Goal: Task Accomplishment & Management: Use online tool/utility

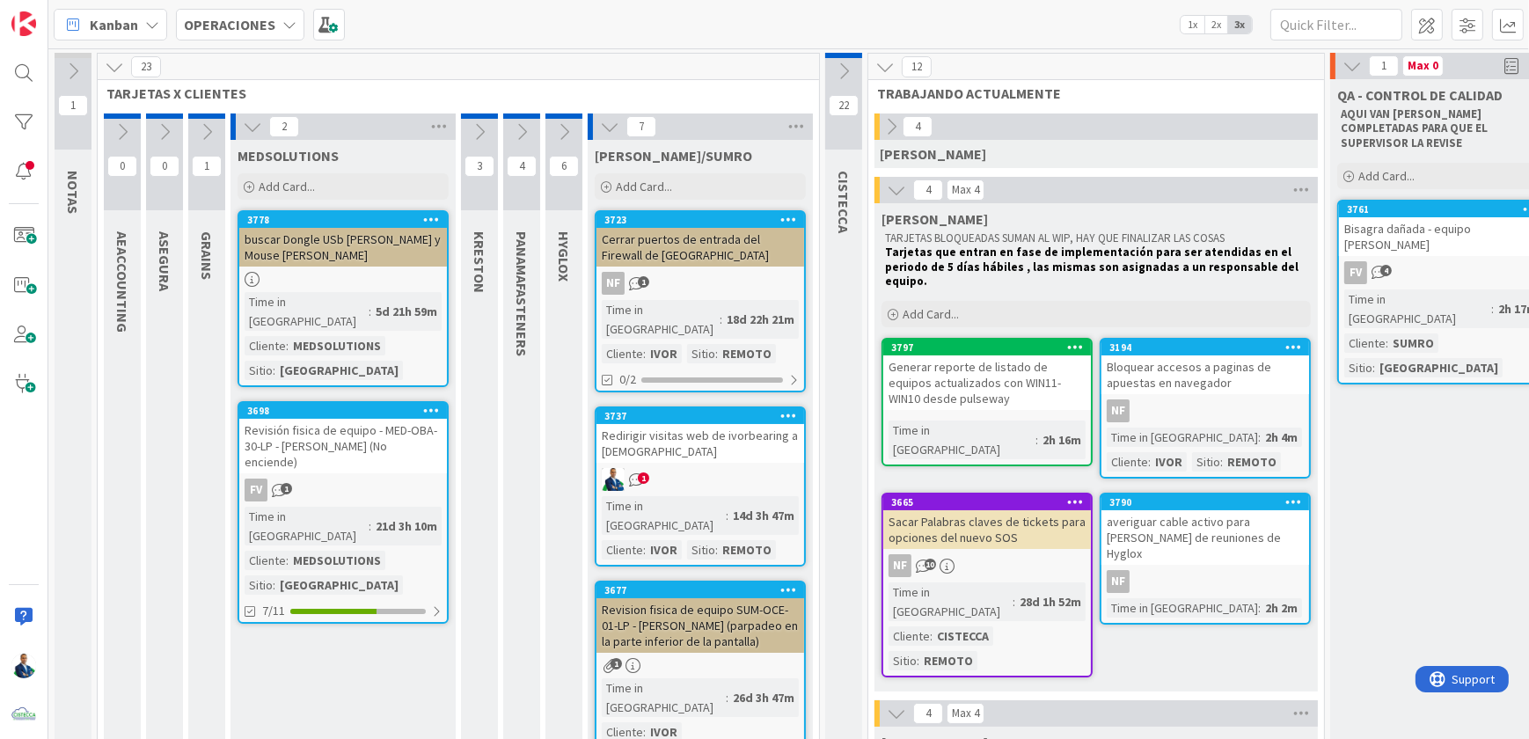
click at [254, 16] on b "OPERACIONES" at bounding box center [230, 25] width 92 height 18
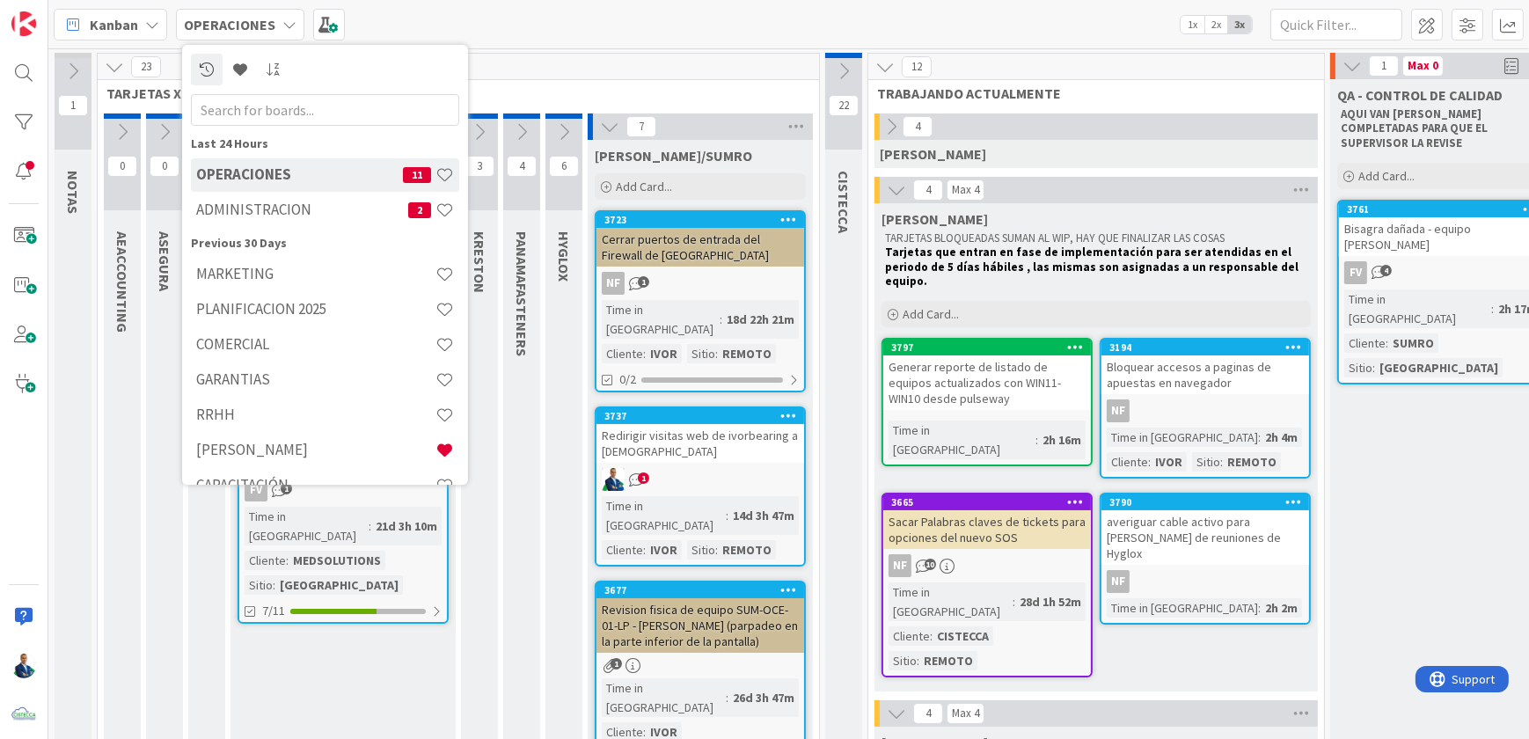
scroll to position [27, 0]
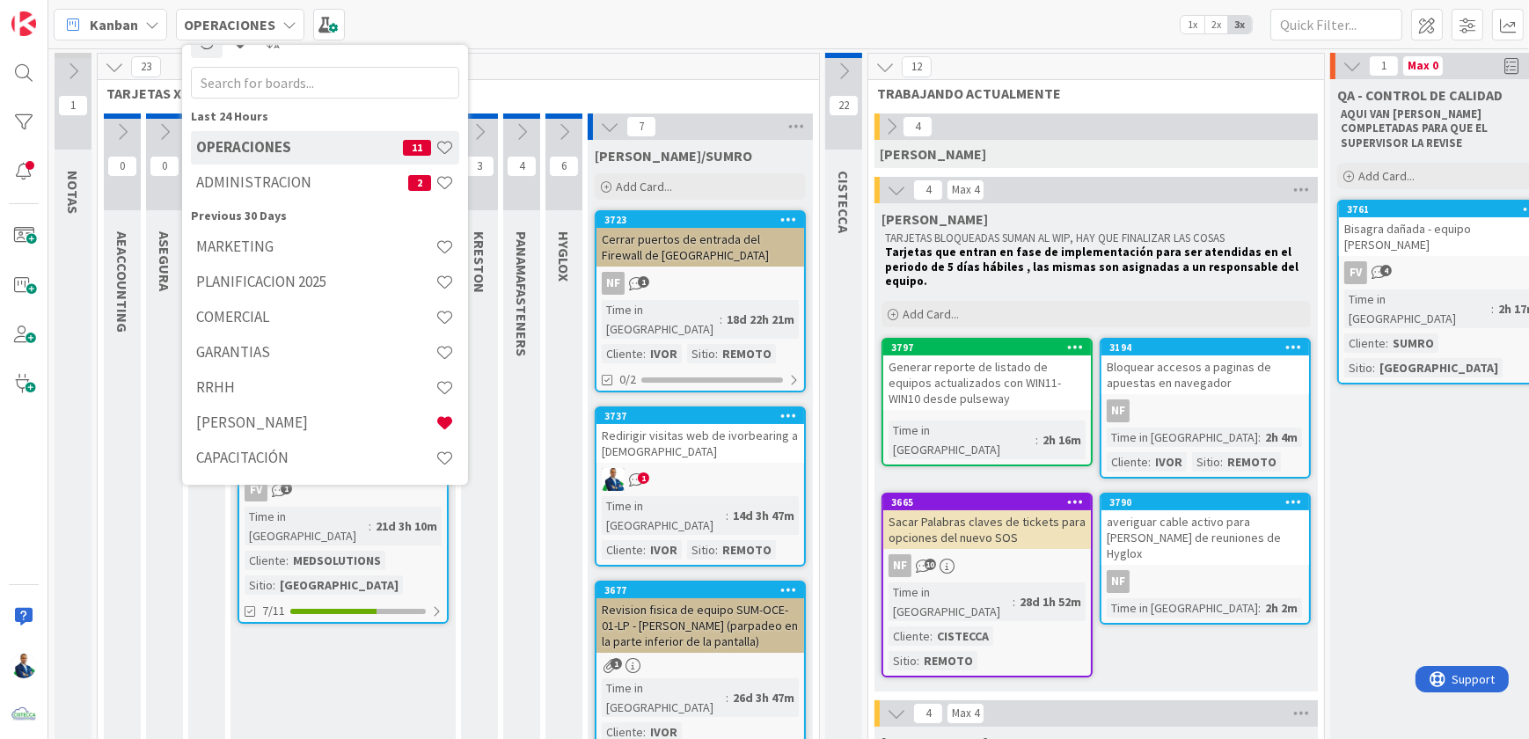
click at [246, 418] on h4 "[PERSON_NAME]" at bounding box center [315, 423] width 239 height 18
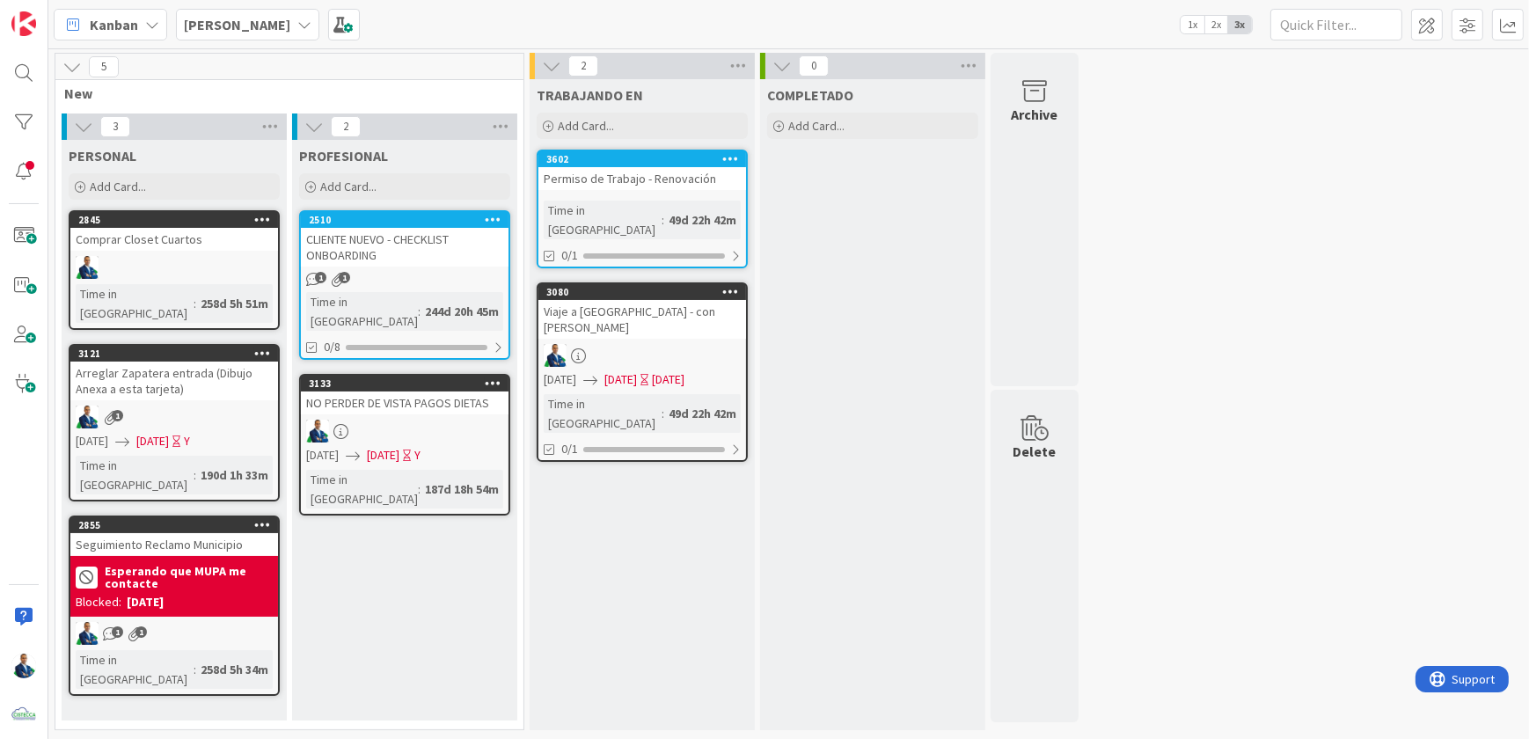
click at [428, 181] on div "Add Card..." at bounding box center [404, 186] width 211 height 26
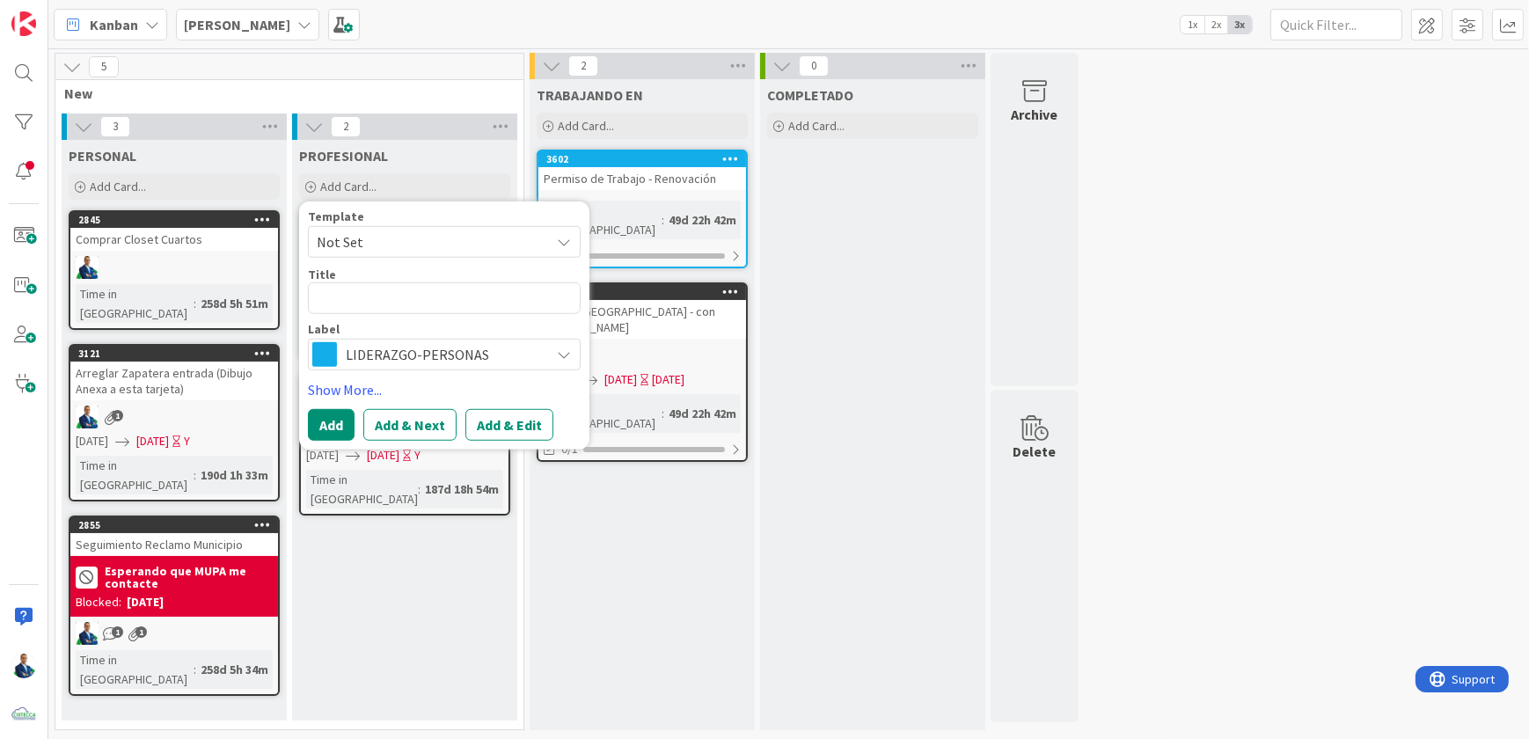
click at [377, 234] on span "Not Set" at bounding box center [427, 242] width 220 height 23
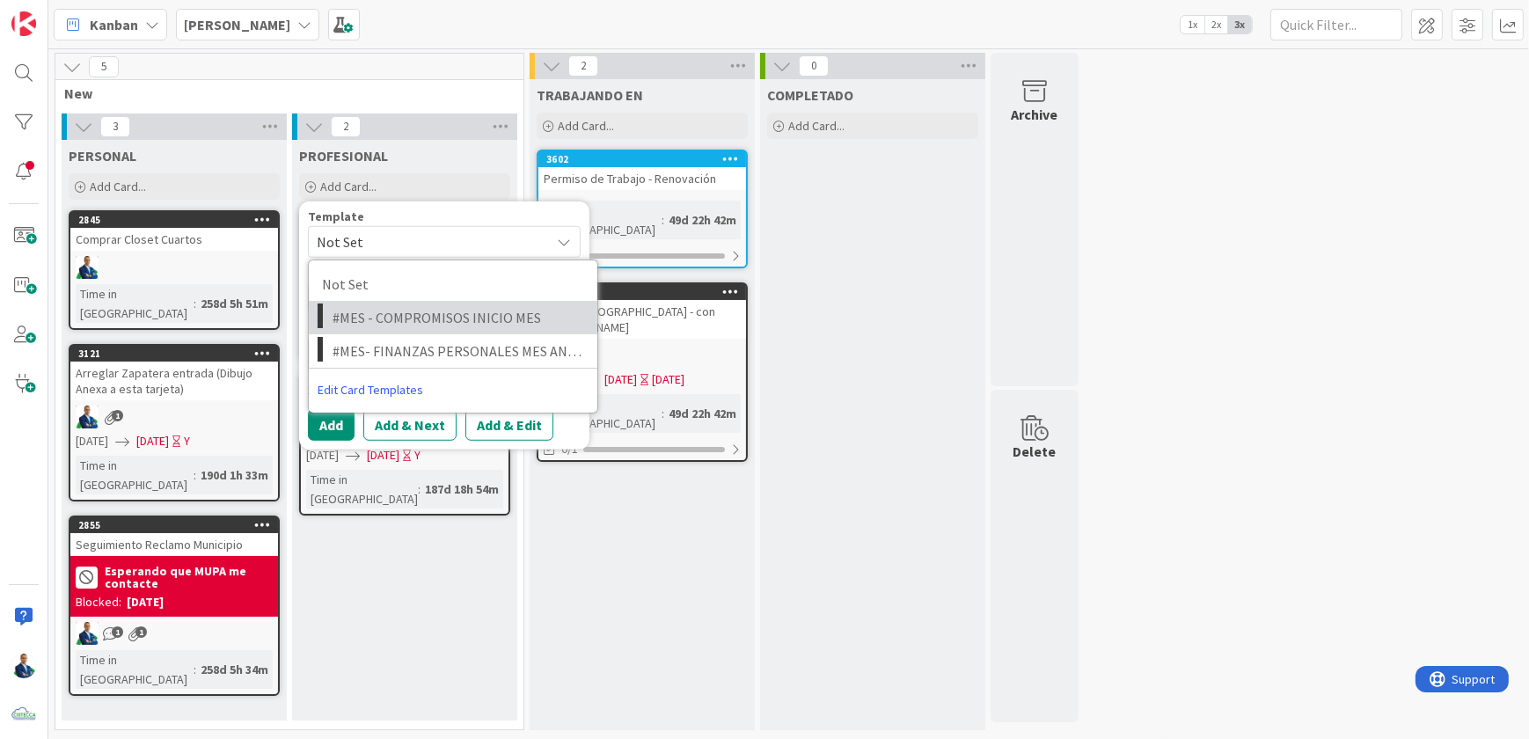
click at [458, 318] on span "#MES - COMPROMISOS INICIO MES" at bounding box center [459, 317] width 252 height 23
type textarea "x"
type textarea "#MES - COMPROMISOS INICIO MES"
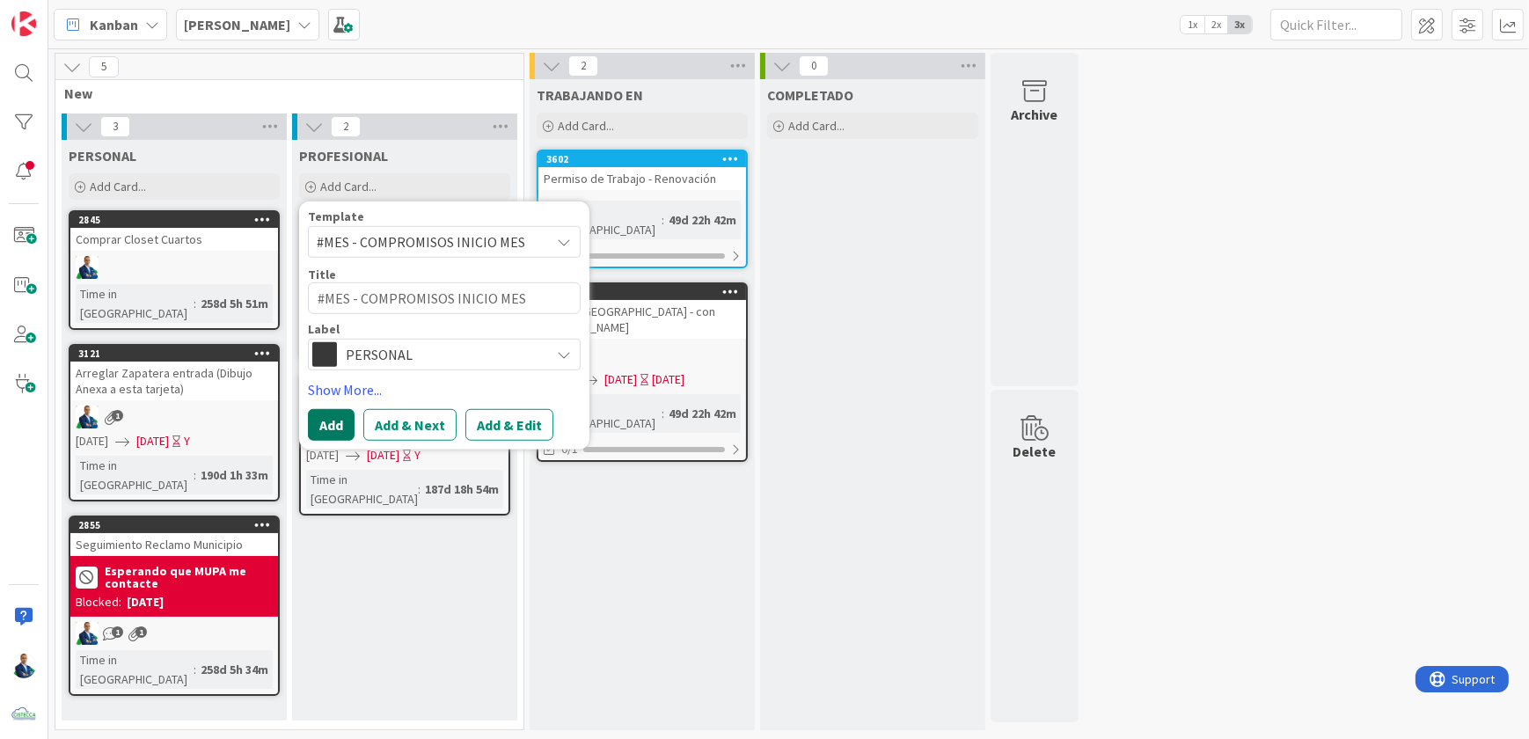
click at [341, 415] on button "Add" at bounding box center [331, 425] width 47 height 32
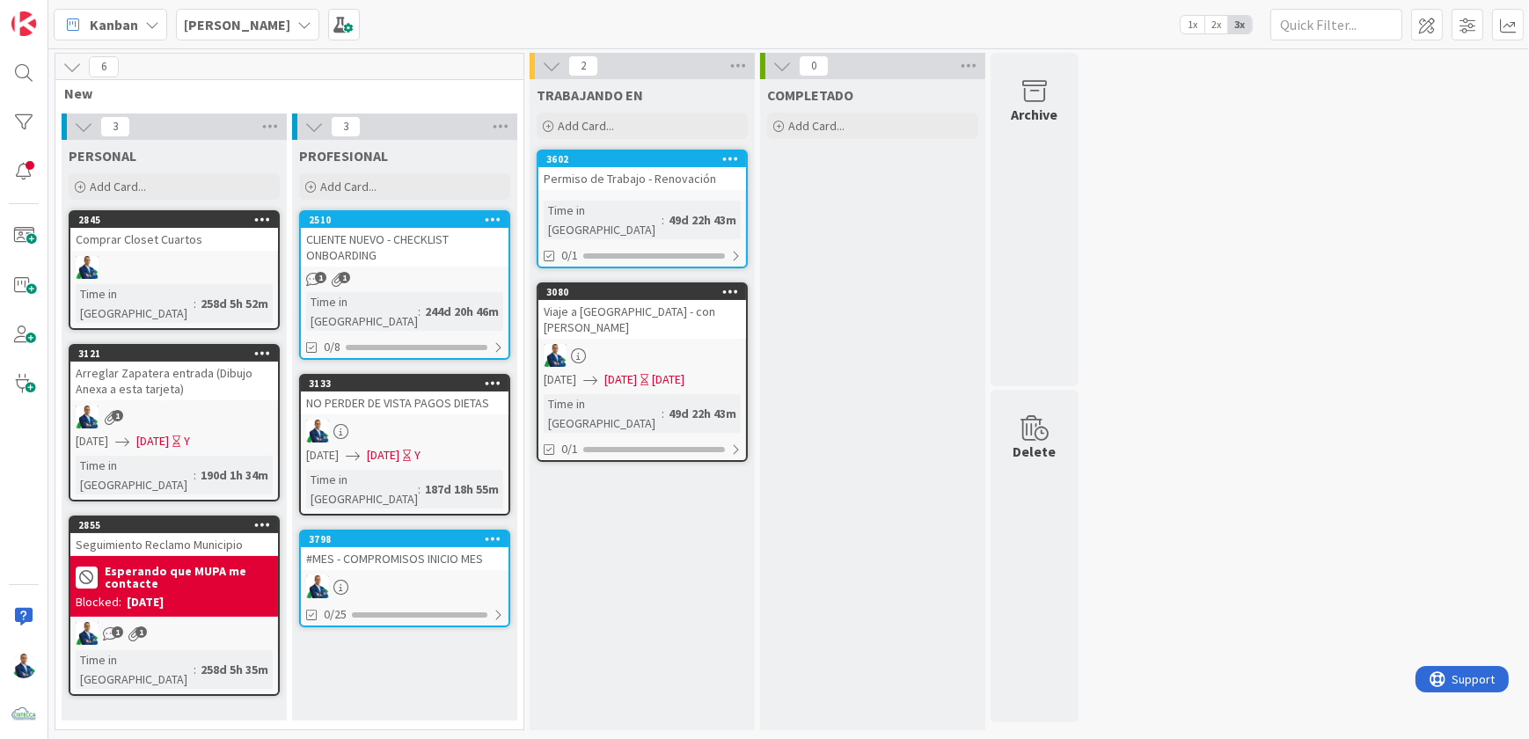
click at [379, 187] on div "Add Card..." at bounding box center [404, 186] width 211 height 26
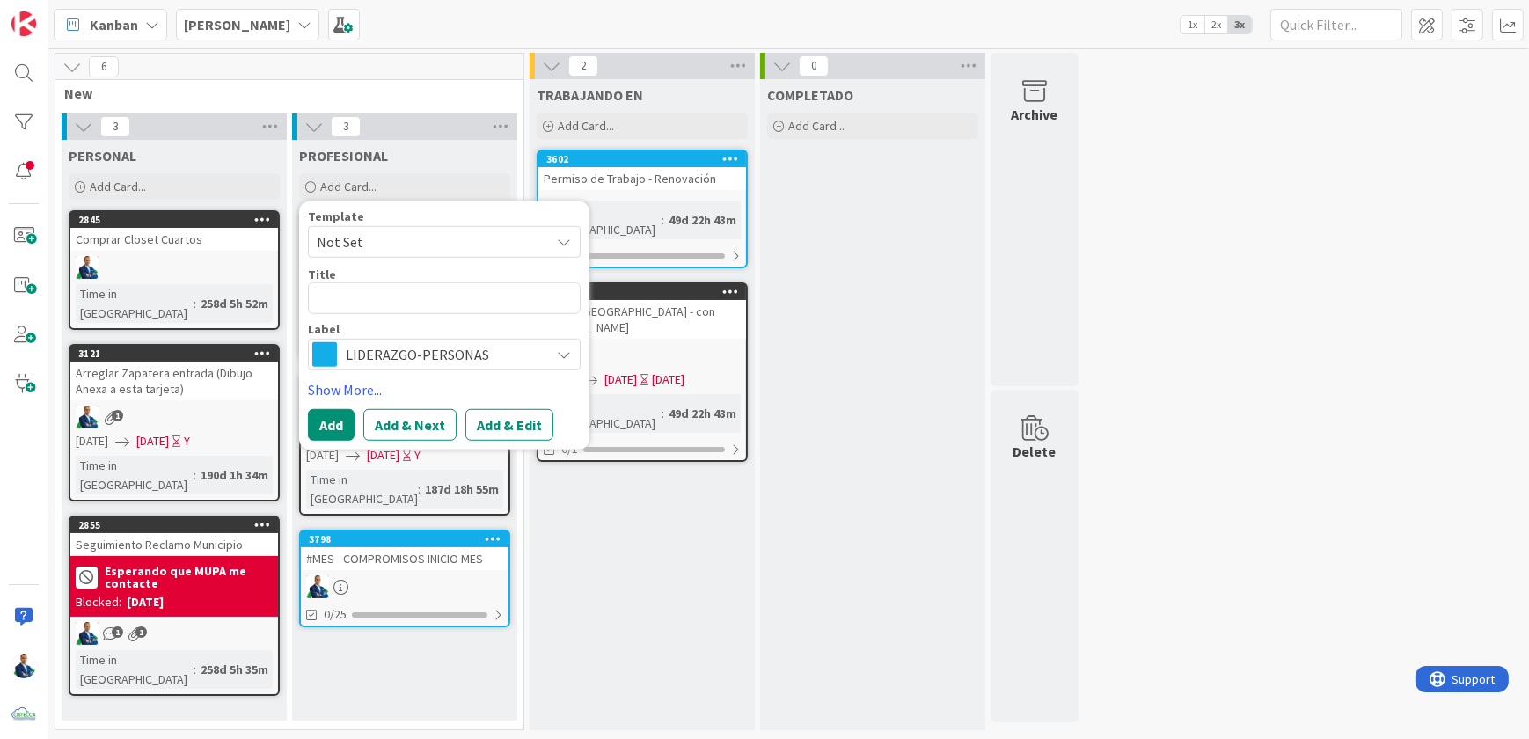
click at [397, 248] on span "Not Set" at bounding box center [427, 242] width 220 height 23
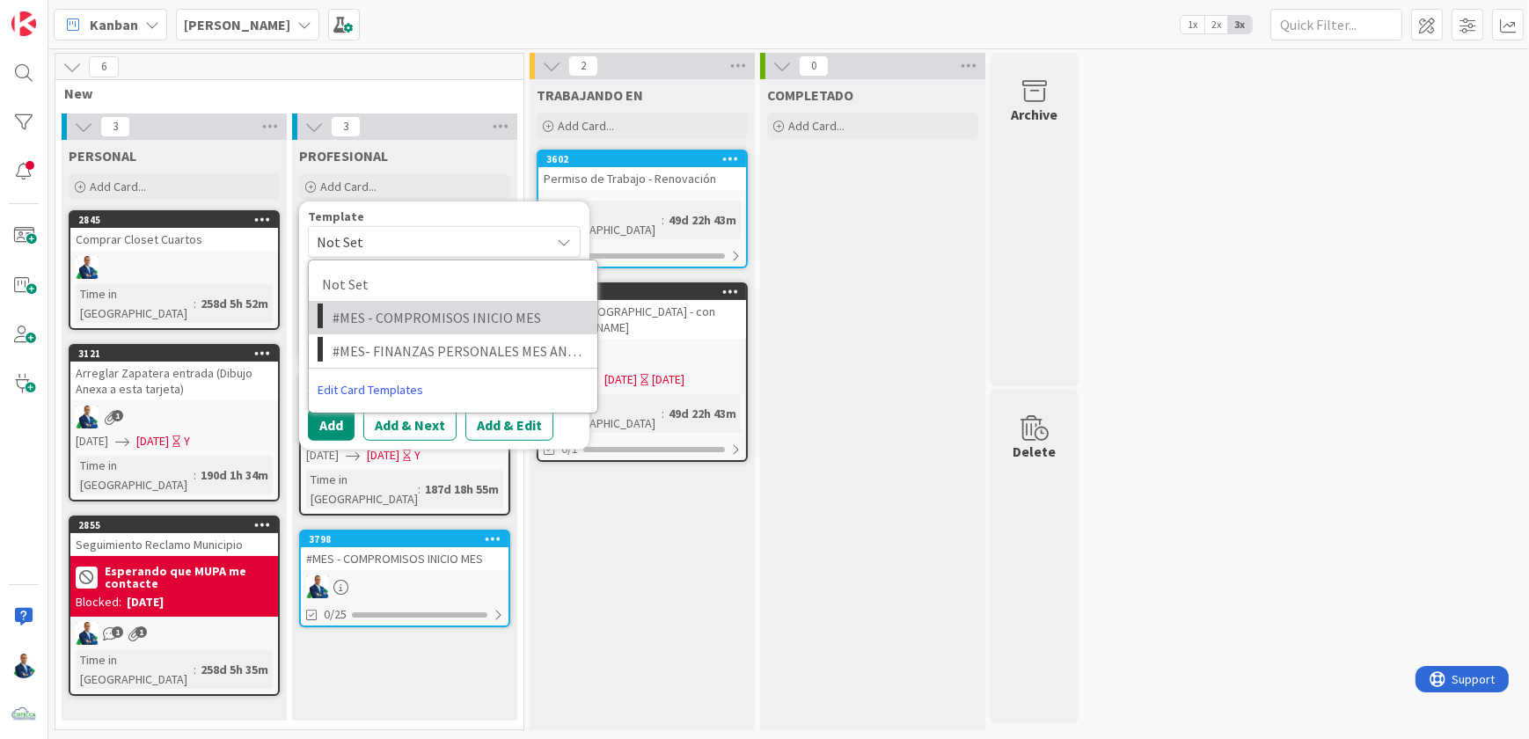
click at [399, 312] on span "#MES - COMPROMISOS INICIO MES" at bounding box center [459, 317] width 252 height 23
type textarea "x"
type textarea "#MES - COMPROMISOS INICIO MES"
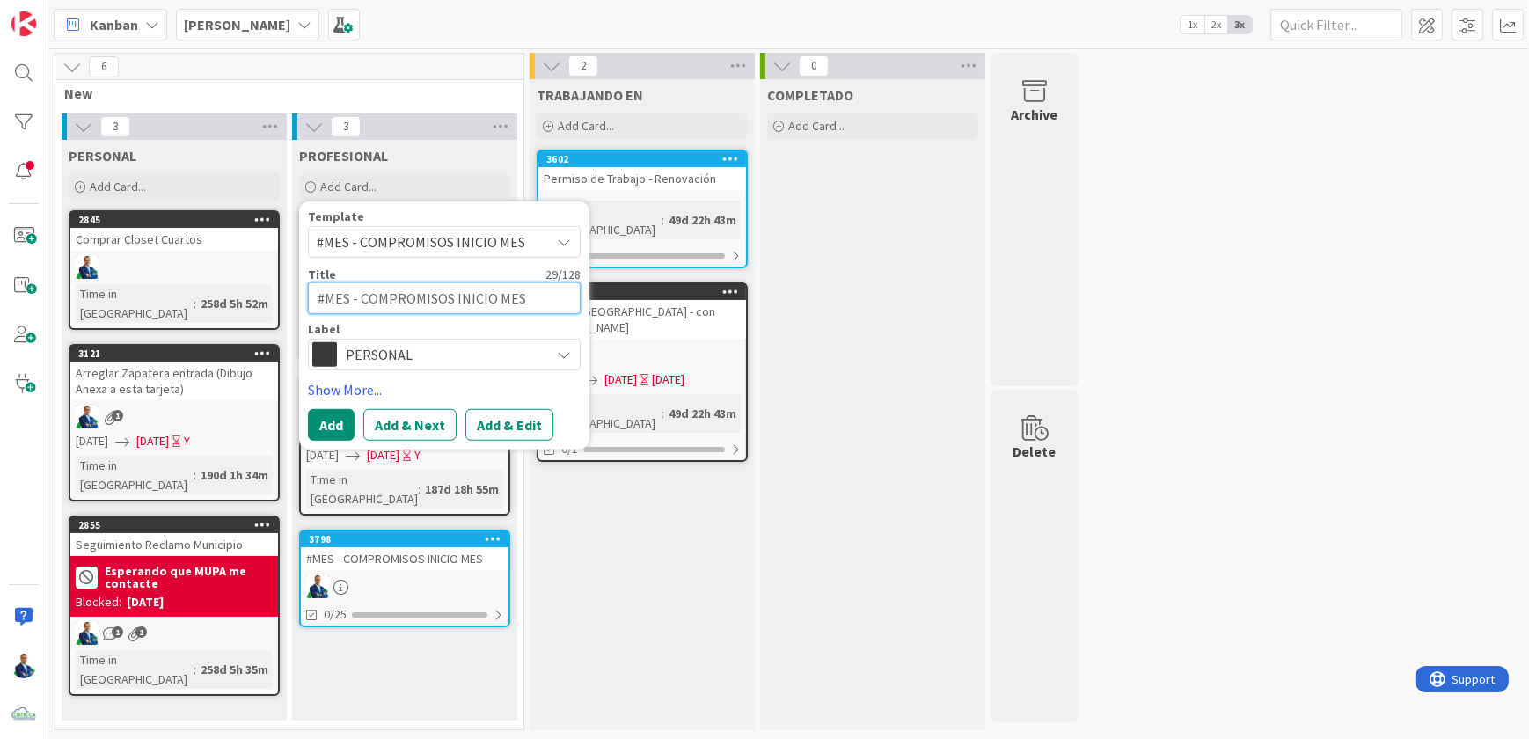
drag, startPoint x: 321, startPoint y: 294, endPoint x: 798, endPoint y: 287, distance: 477.0
click at [791, 290] on div "6 New 3 PERSONAL Add Card... 2845 Comprar Closet Cuartos Time in Column : 258d …" at bounding box center [566, 396] width 1029 height 686
type textarea "x"
type textarea "#"
type textarea "x"
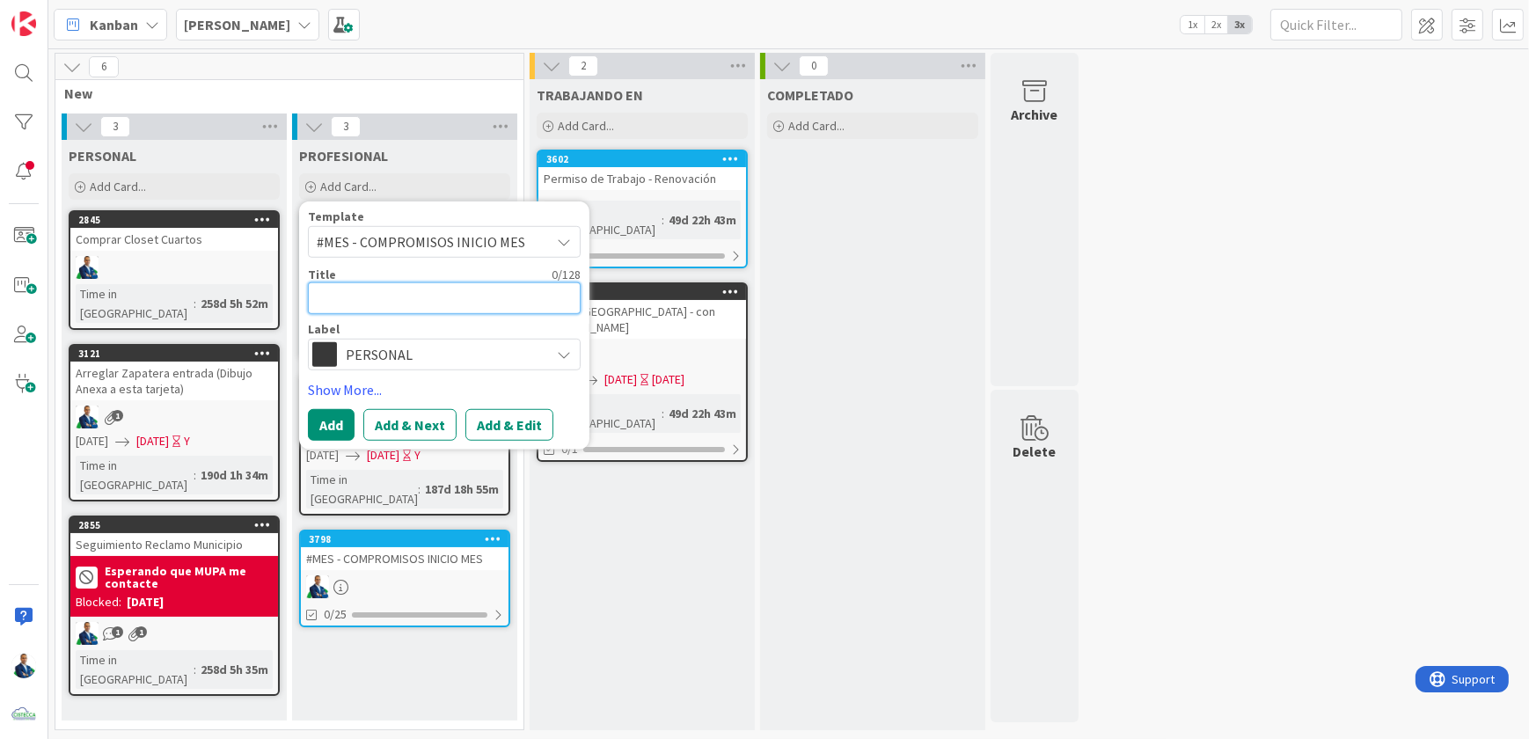
type textarea "b"
type textarea "x"
type textarea "bo"
type textarea "x"
type textarea "bor"
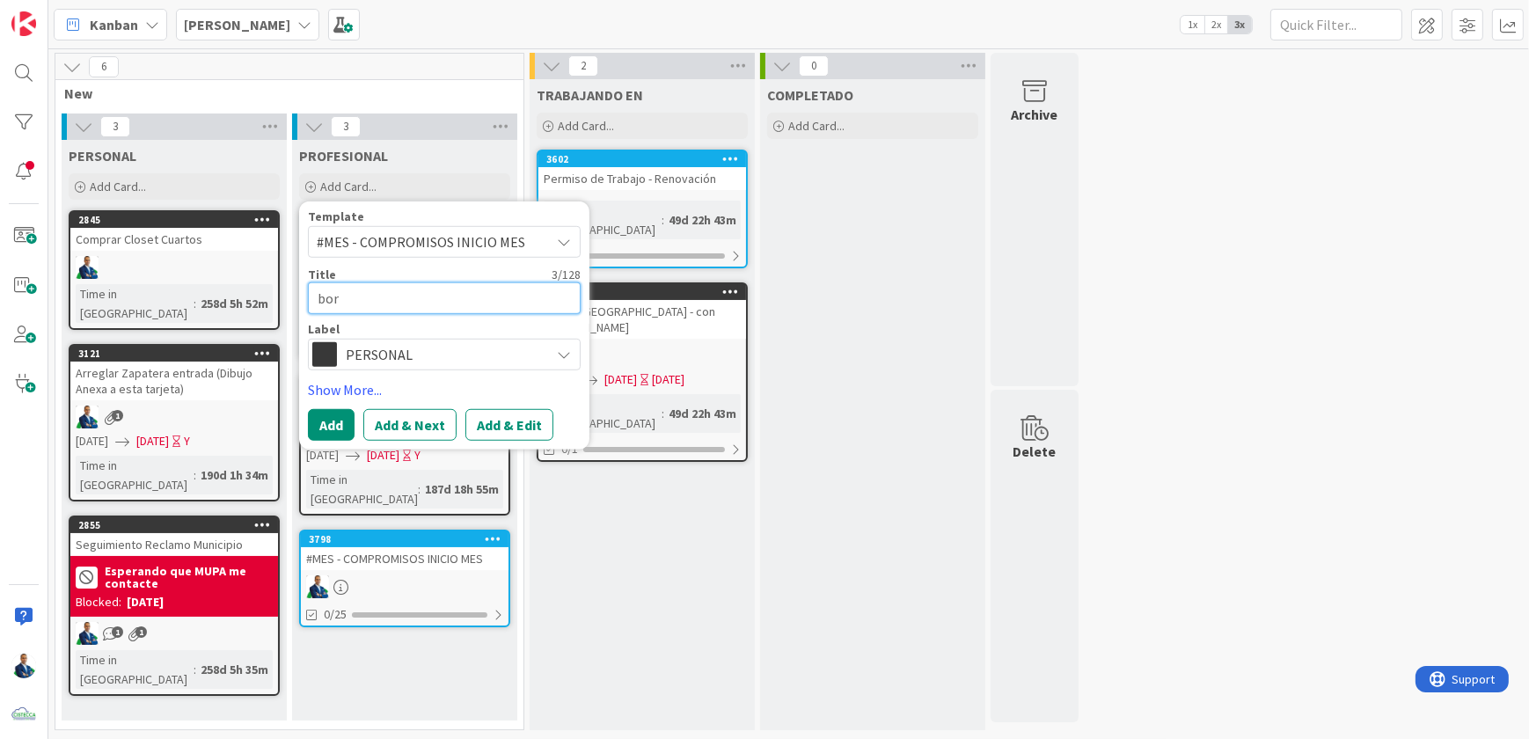
type textarea "x"
type textarea "borr"
type textarea "x"
type textarea "borra"
type textarea "x"
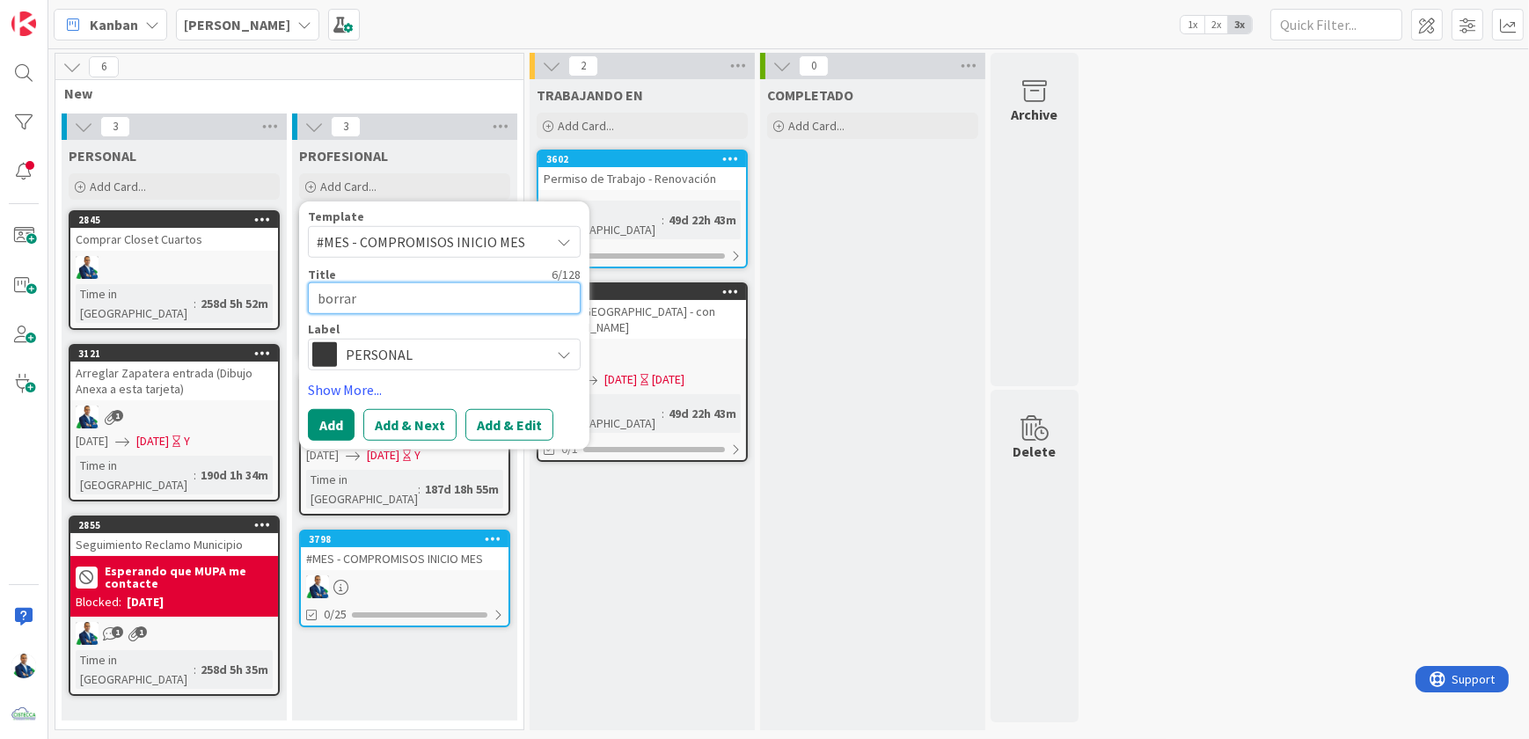
type textarea "borrar"
click at [327, 429] on button "Add" at bounding box center [331, 425] width 47 height 32
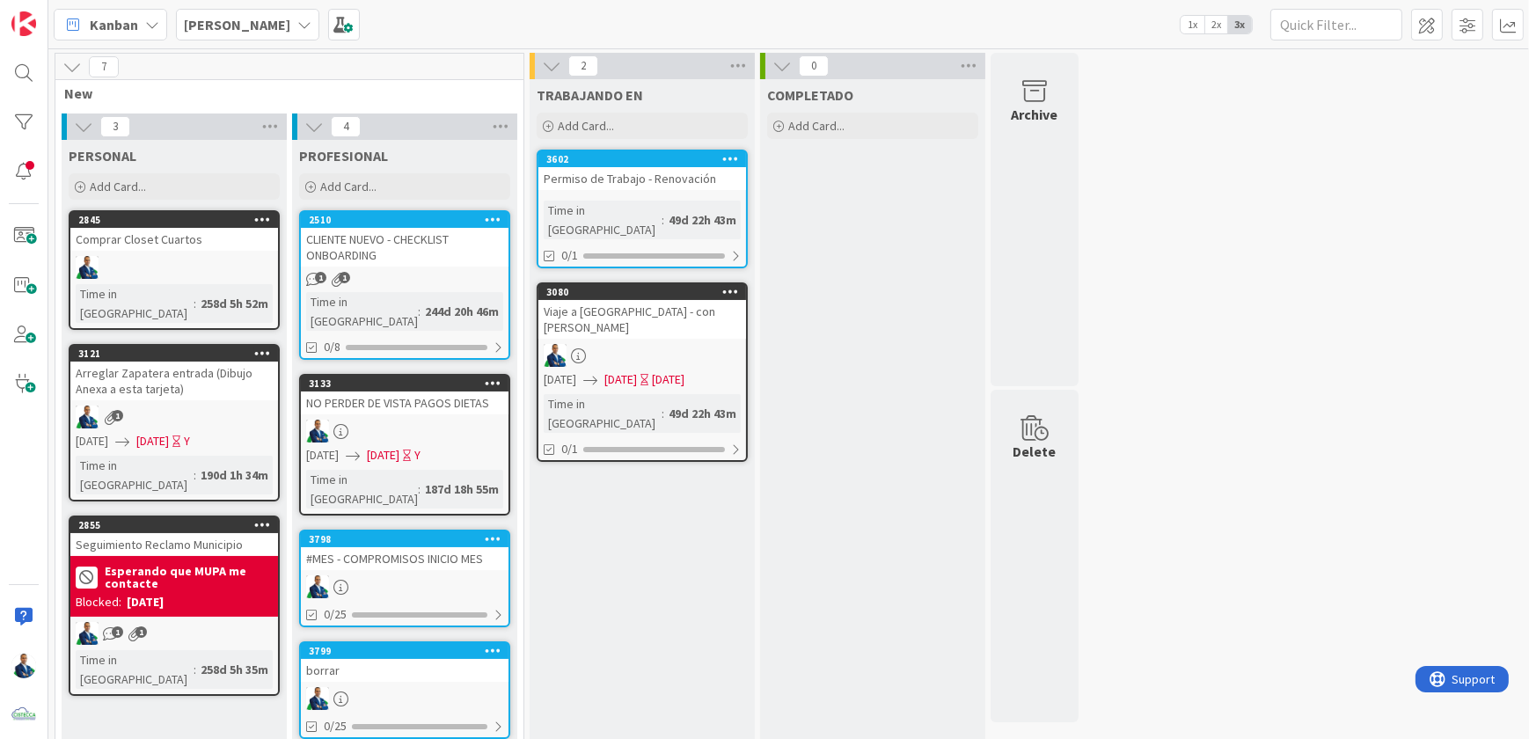
click at [499, 532] on icon at bounding box center [493, 538] width 17 height 12
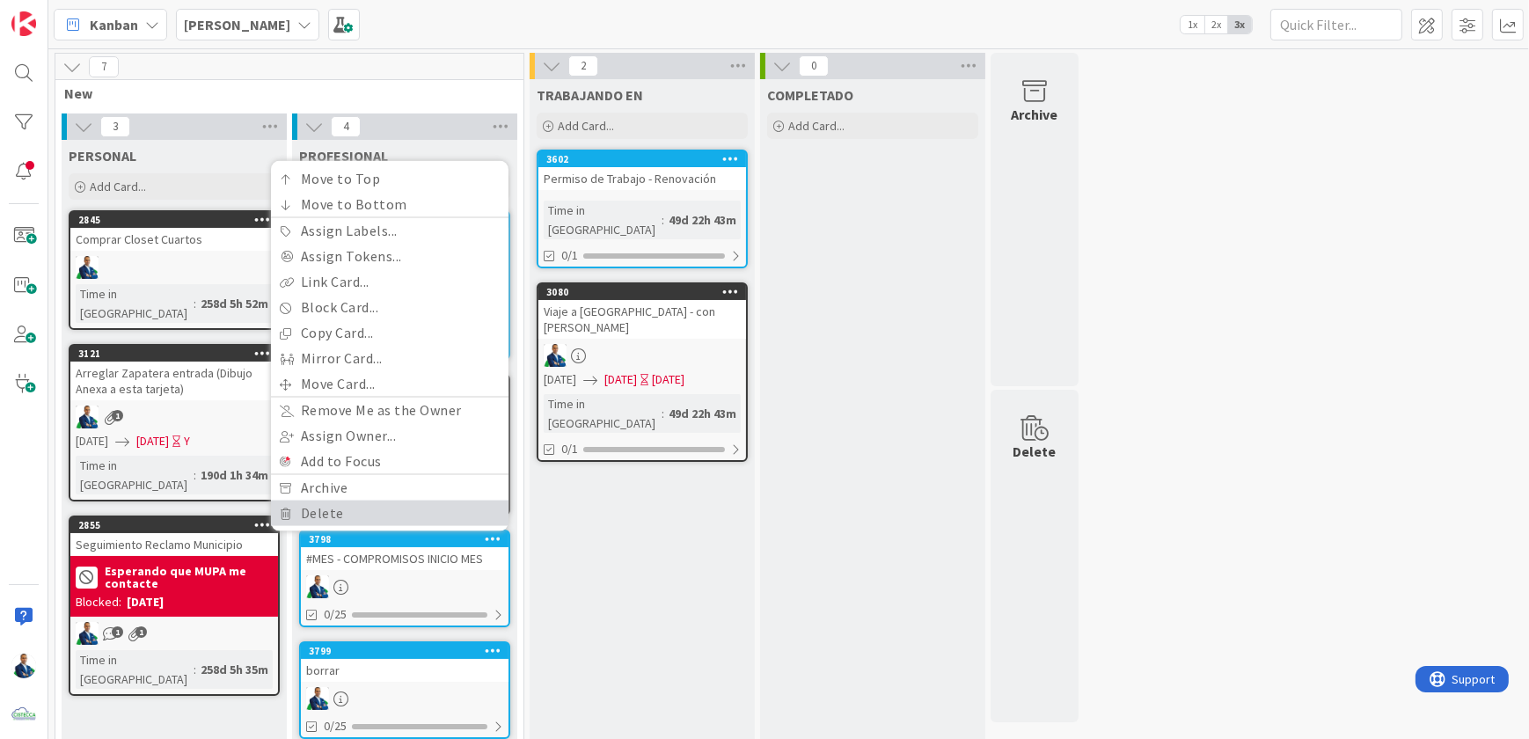
click at [423, 501] on link "Delete" at bounding box center [390, 514] width 238 height 26
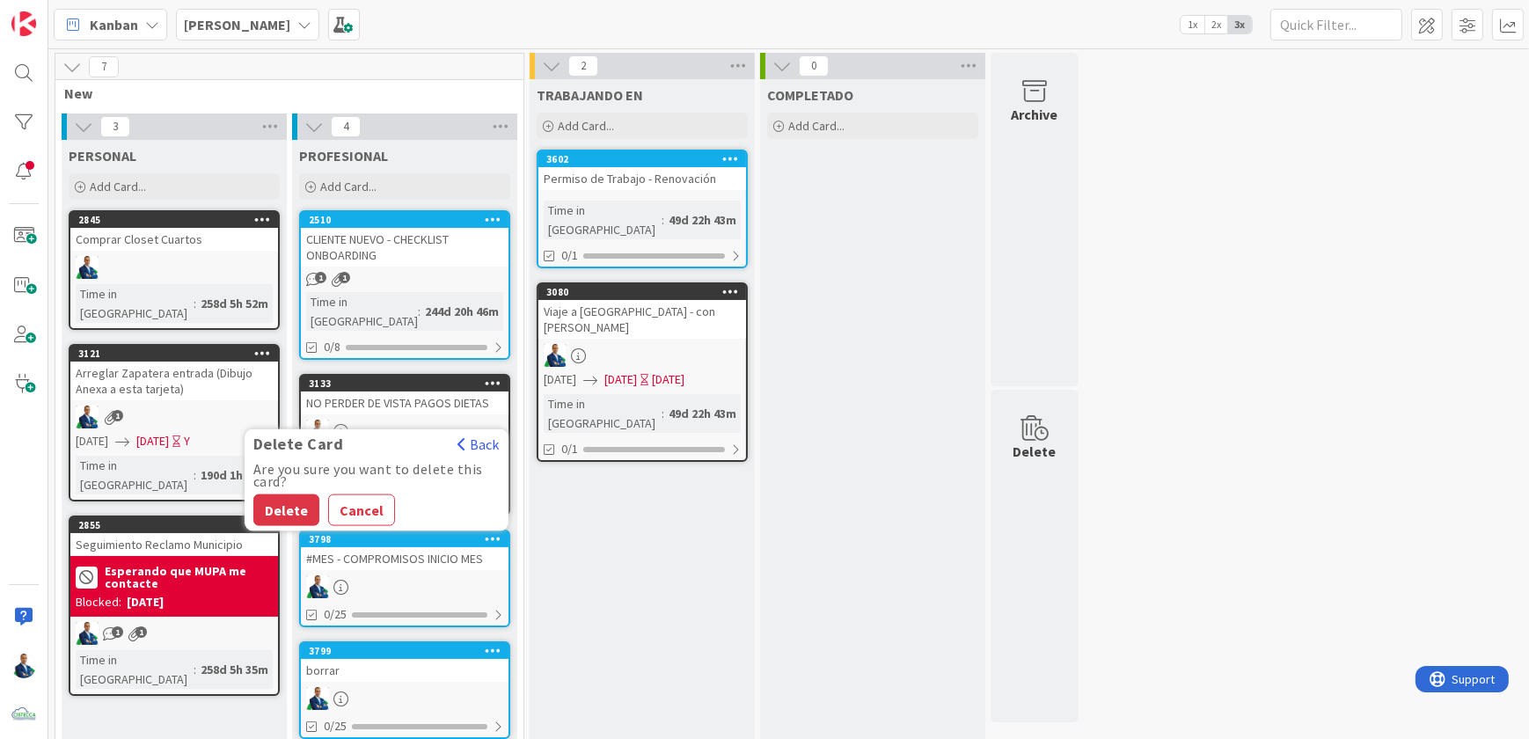
click at [290, 494] on button "Delete" at bounding box center [286, 510] width 66 height 32
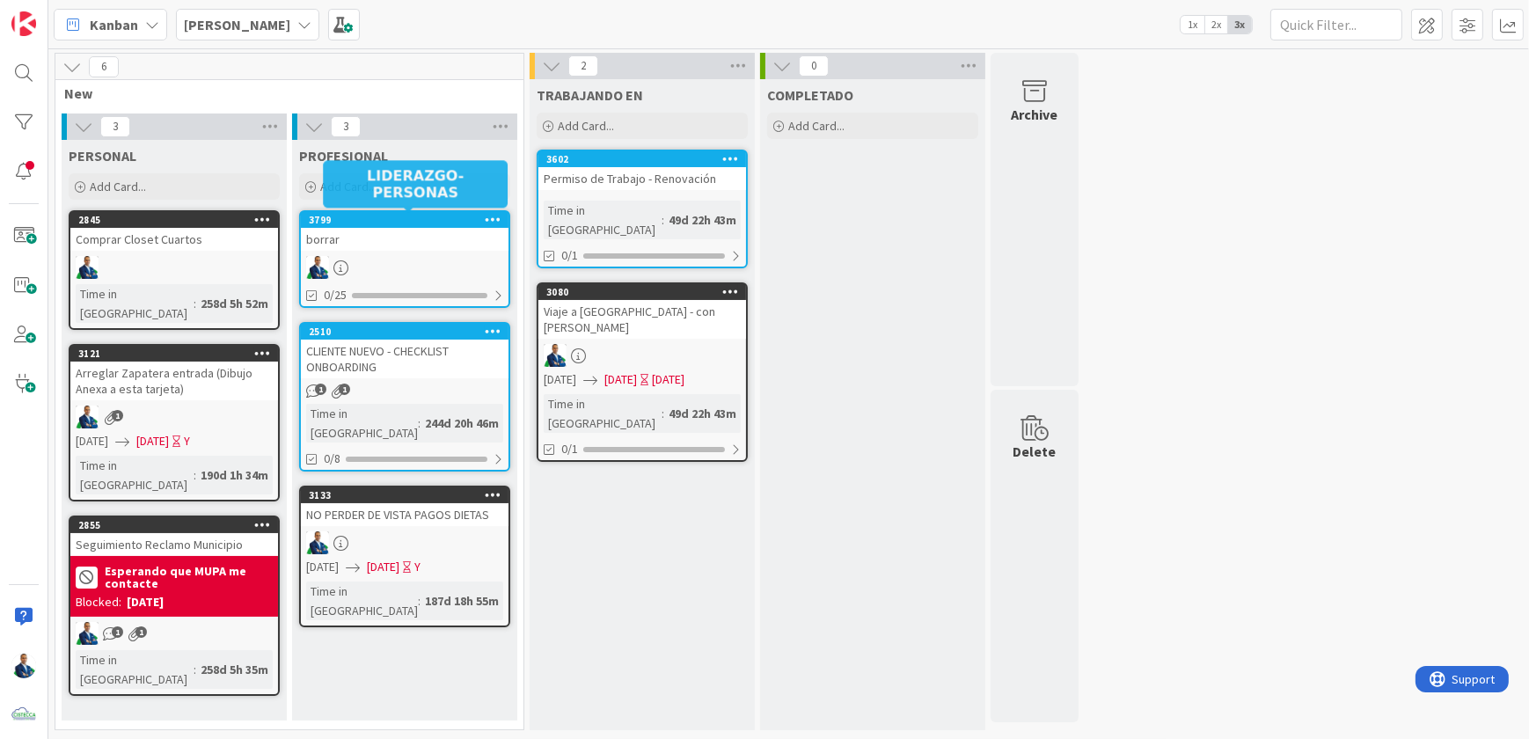
click at [397, 227] on div "3799" at bounding box center [405, 220] width 208 height 16
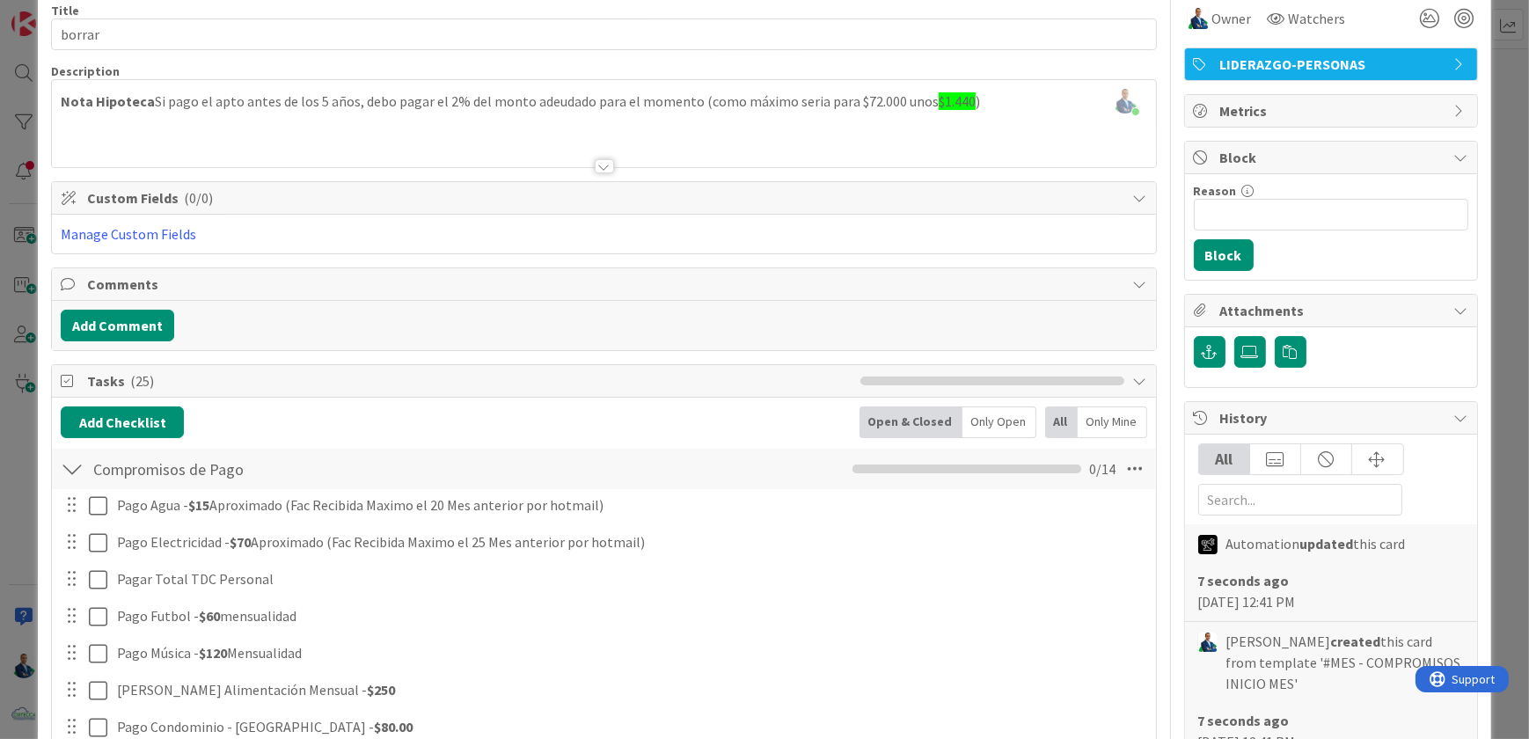
scroll to position [319, 0]
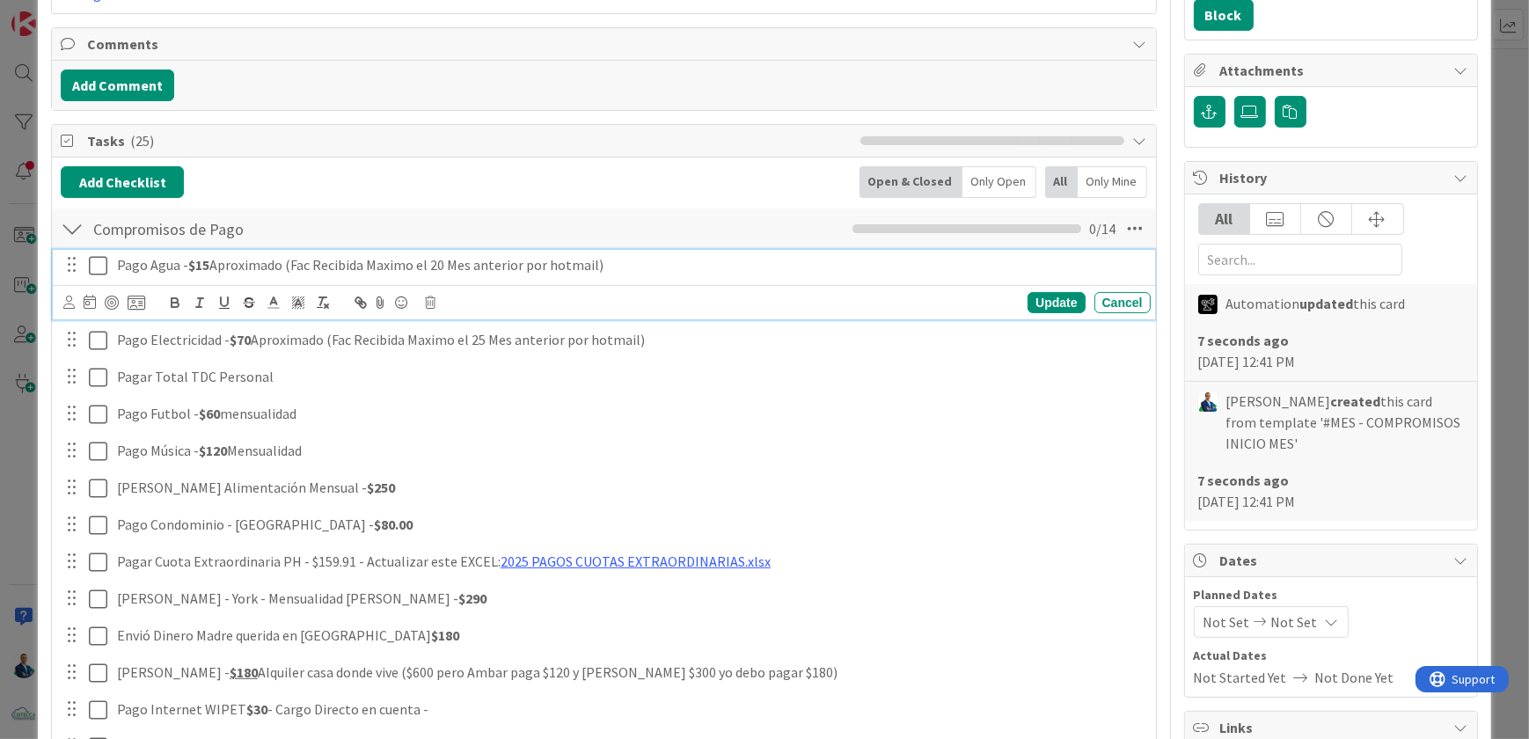
click at [206, 263] on strong "$15" at bounding box center [198, 265] width 21 height 18
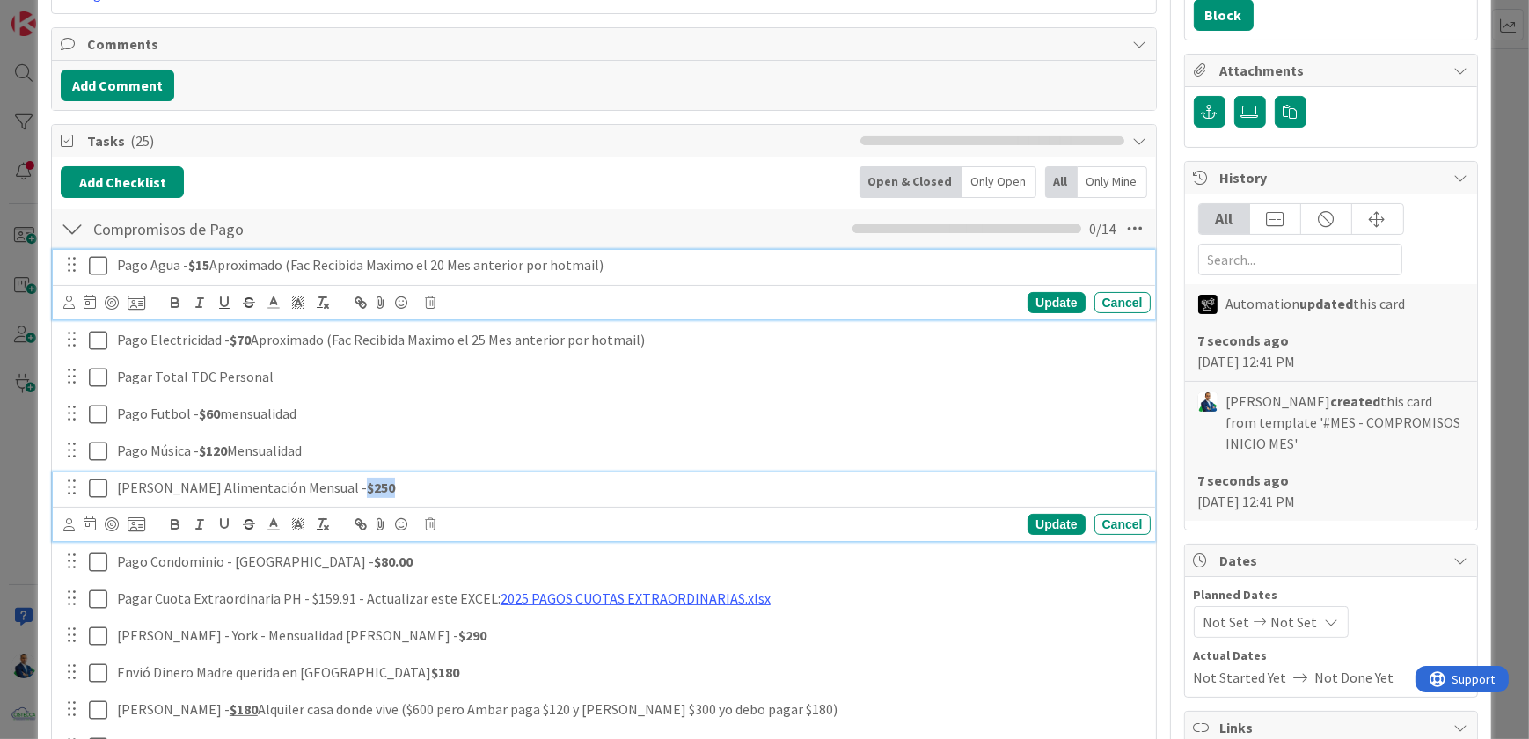
click at [353, 487] on p "Mathias - Dinero Alimentación Mensual - $250" at bounding box center [630, 488] width 1027 height 20
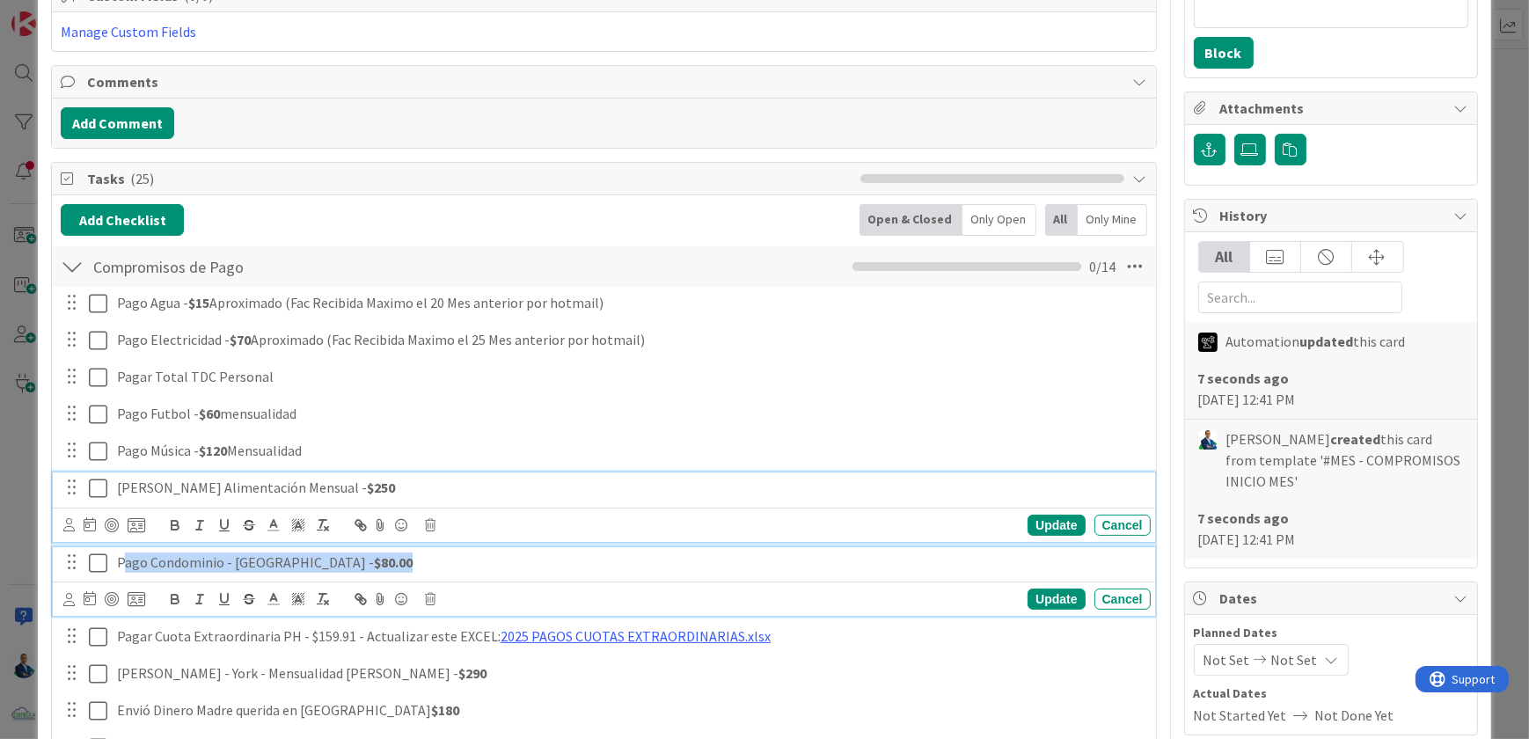
drag, startPoint x: 123, startPoint y: 554, endPoint x: 369, endPoint y: 554, distance: 245.5
click at [369, 554] on p "Pago Condominio - Plaza Valencia - $80.00" at bounding box center [630, 563] width 1027 height 20
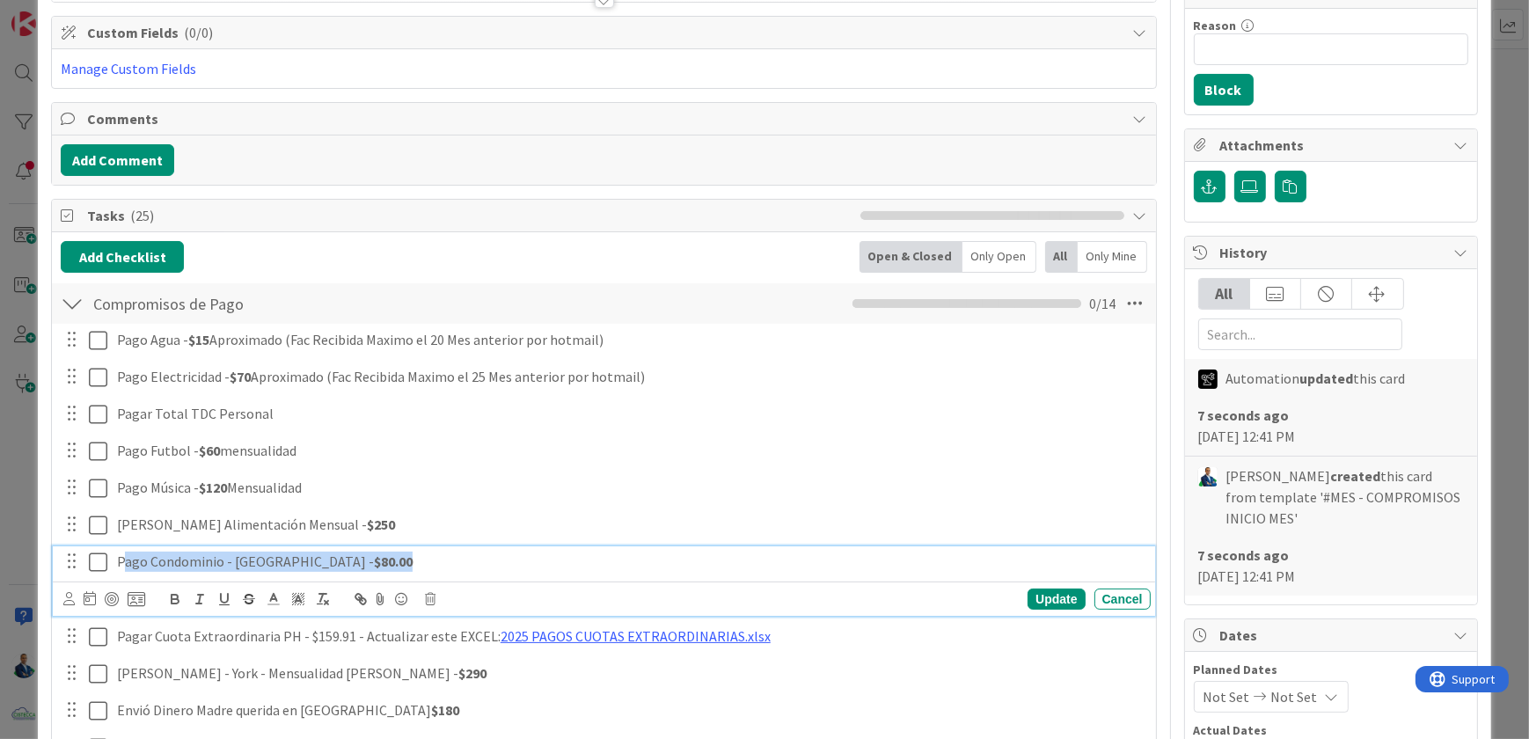
click at [370, 554] on p "Pago Condominio - Plaza Valencia - $80.00" at bounding box center [630, 562] width 1027 height 20
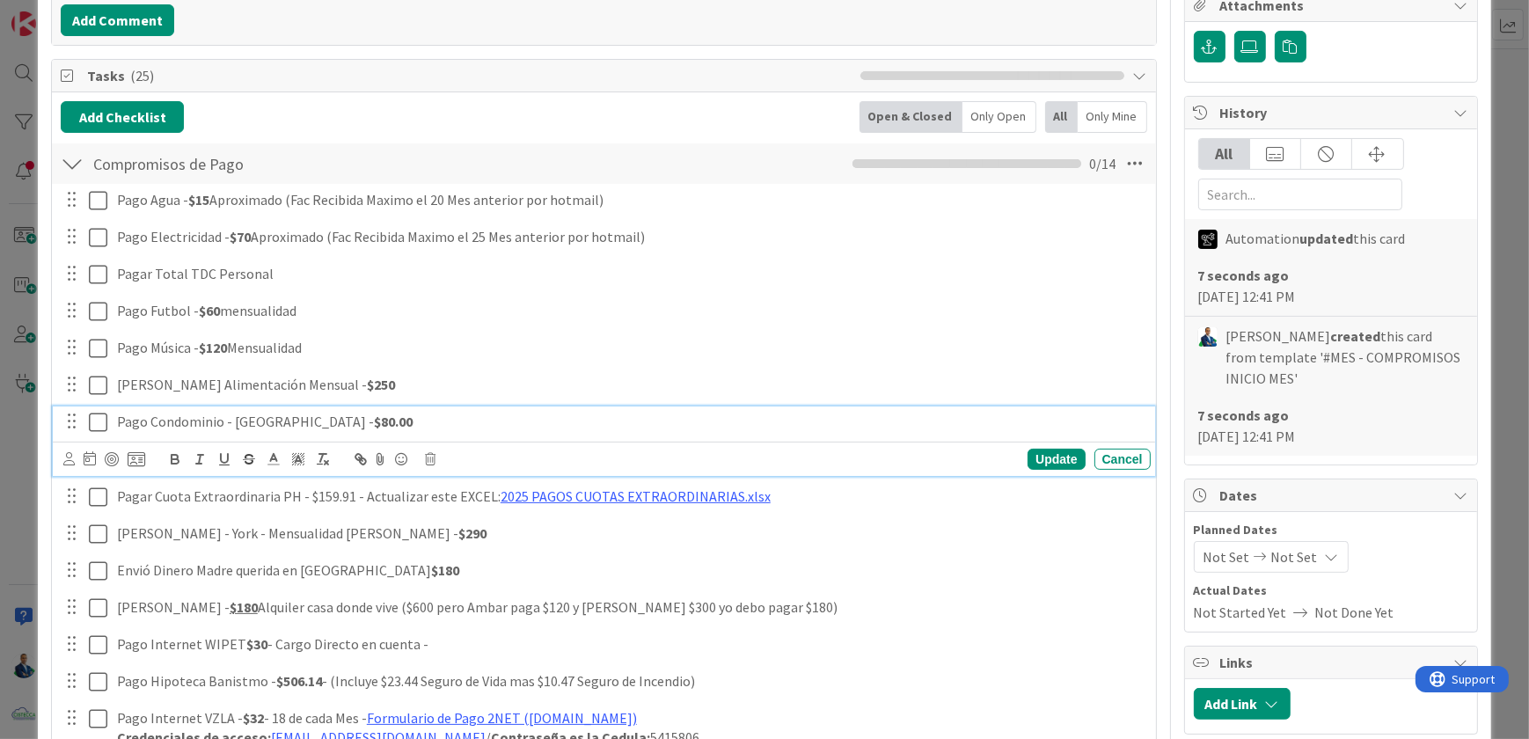
scroll to position [405, 0]
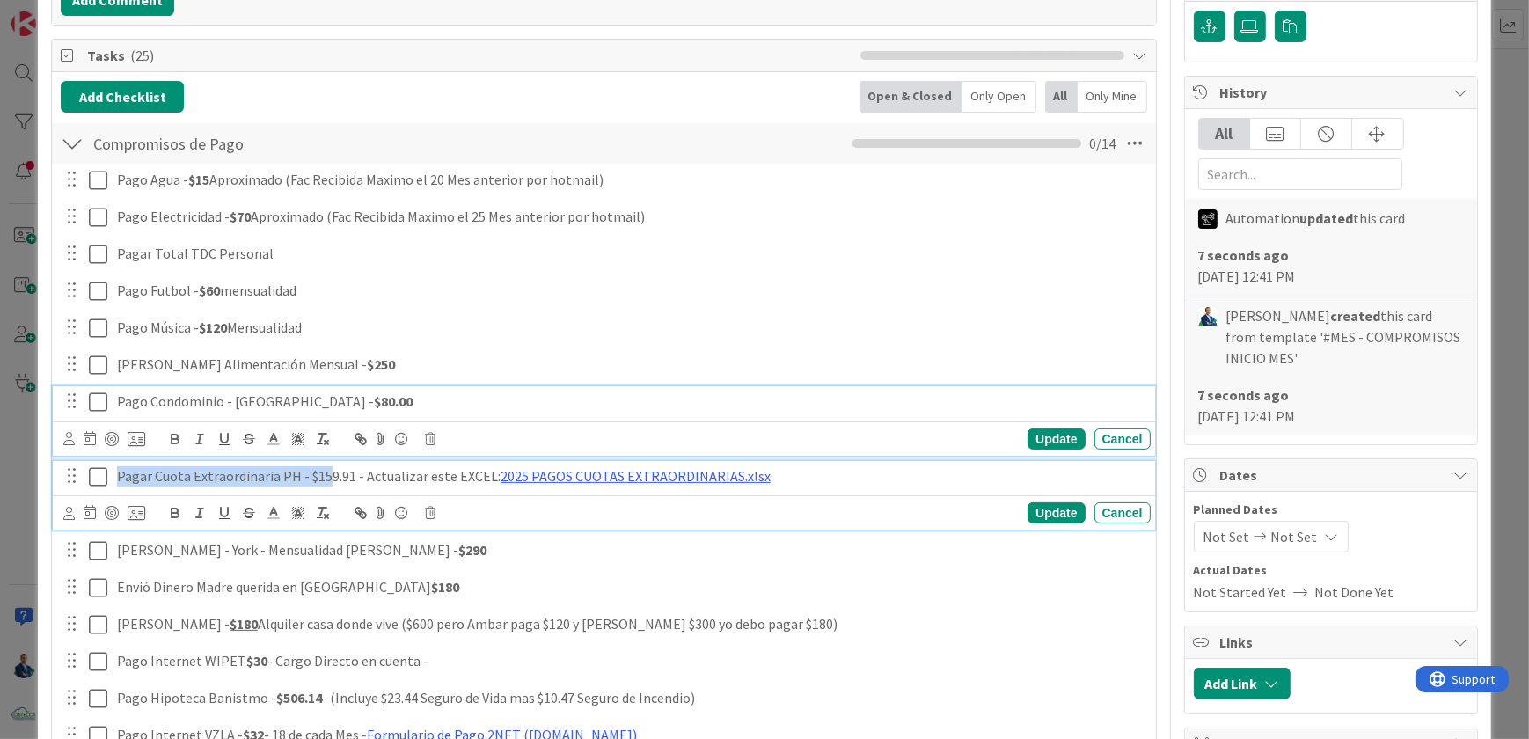
drag, startPoint x: 111, startPoint y: 472, endPoint x: 326, endPoint y: 460, distance: 215.9
click at [326, 461] on div "Pagar Cuota Extraordinaria PH - $159.91 - Actualizar este EXCEL: 2025 PAGOS CUO…" at bounding box center [630, 476] width 1041 height 31
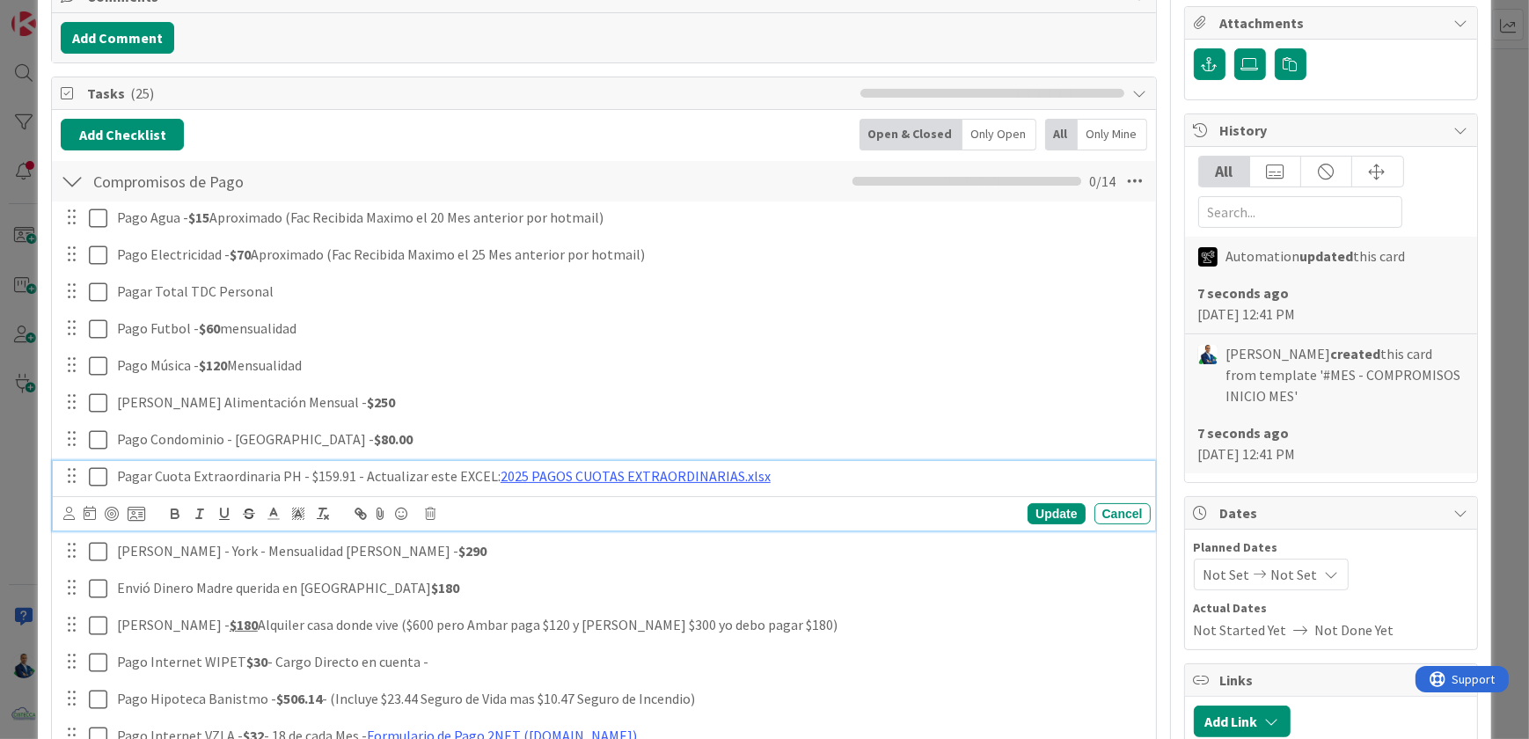
click at [333, 472] on p "Pagar Cuota Extraordinaria PH - $159.91 - Actualizar este EXCEL: 2025 PAGOS CUO…" at bounding box center [630, 476] width 1027 height 20
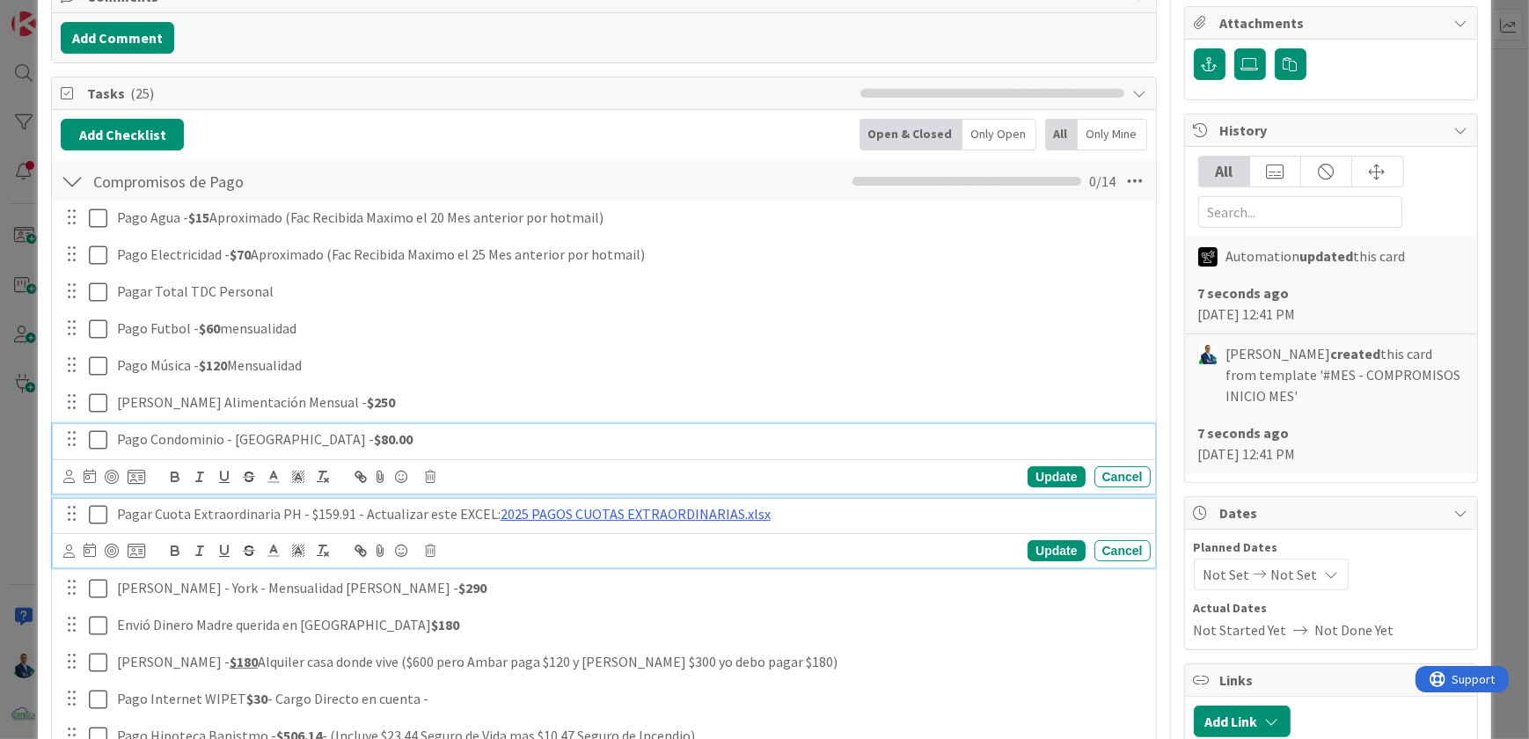
click at [300, 437] on div "Pago Condominio - Plaza Valencia - $80.00 Update Cancel" at bounding box center [604, 459] width 1102 height 70
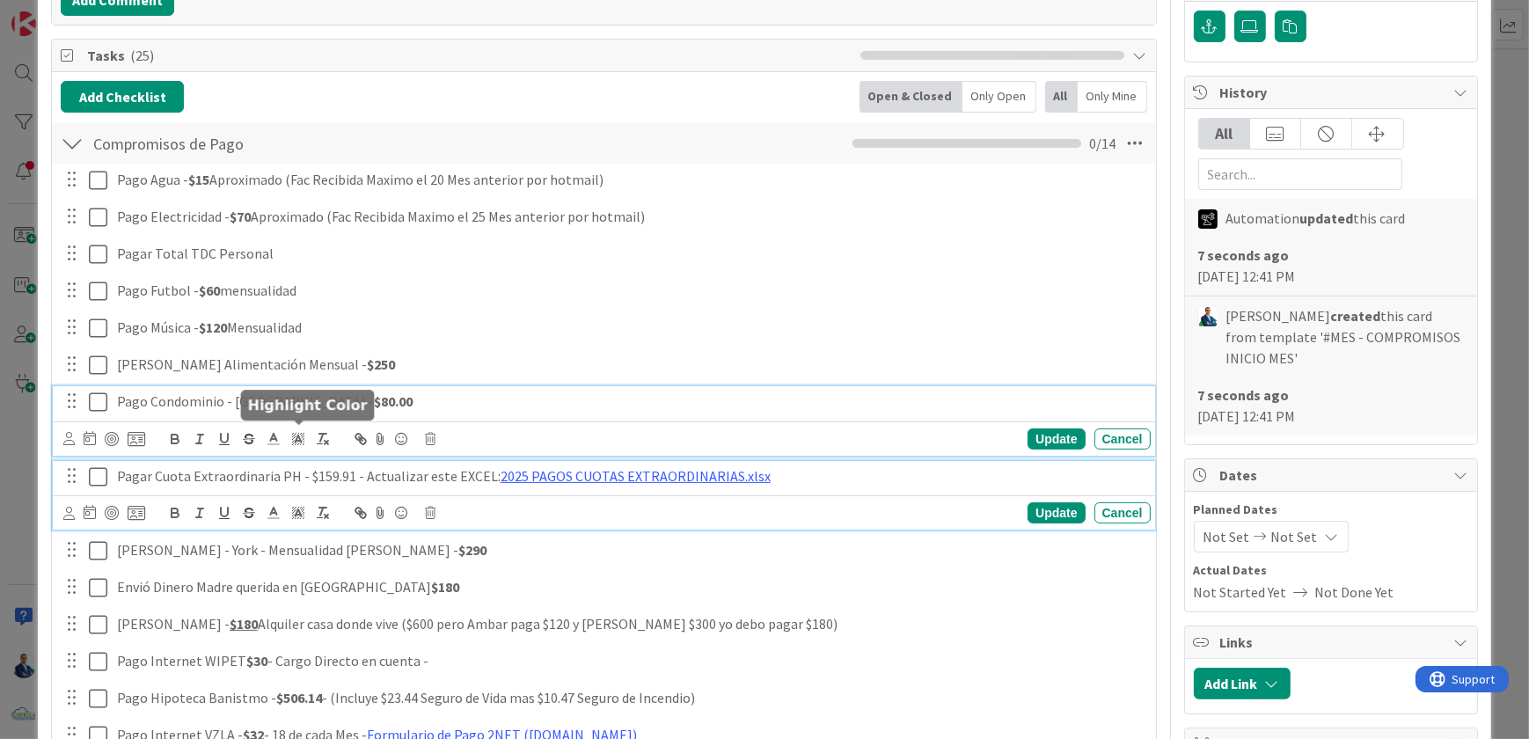
click at [285, 468] on p "Pagar Cuota Extraordinaria PH - $159.91 - Actualizar este EXCEL: 2025 PAGOS CUO…" at bounding box center [630, 476] width 1027 height 20
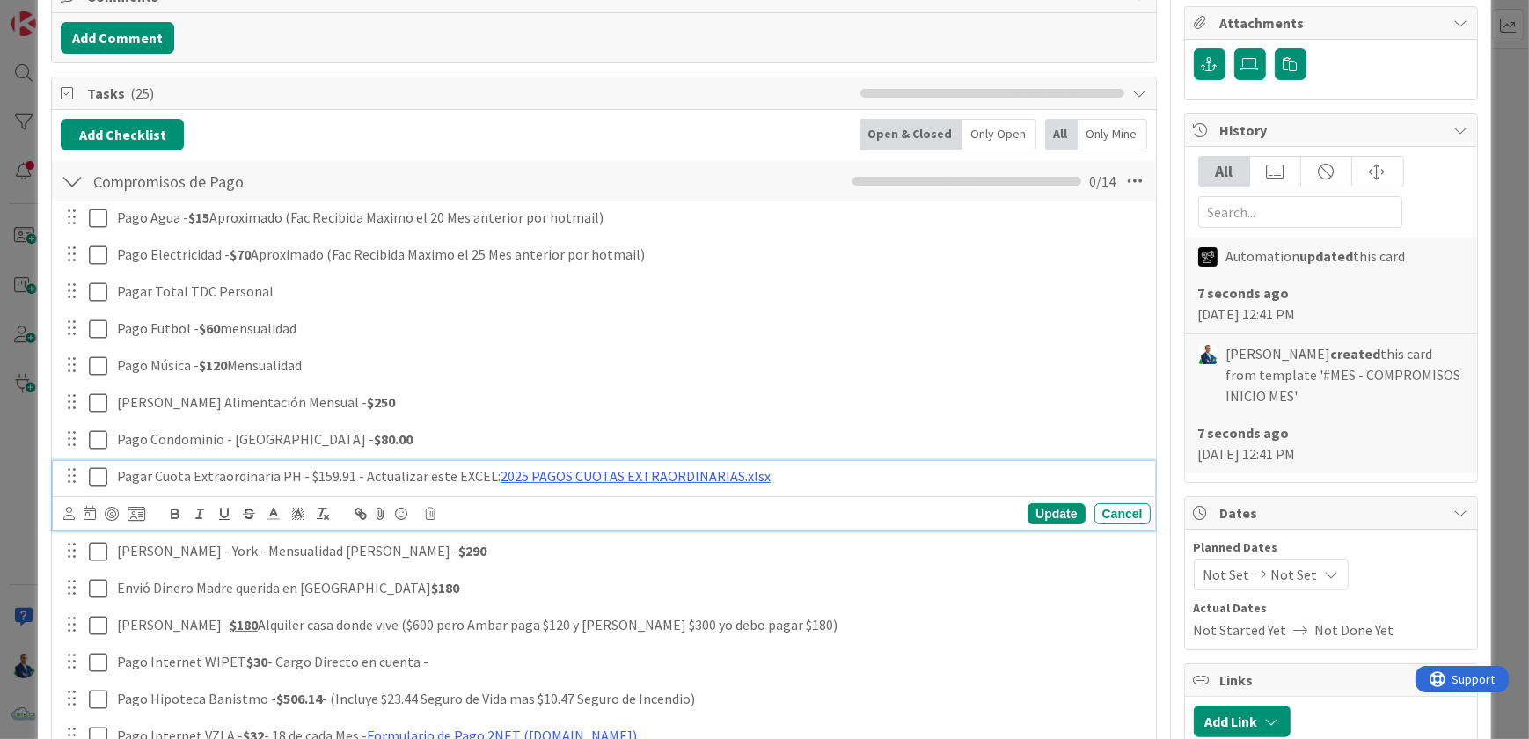
click at [633, 475] on link "2025 PAGOS CUOTAS EXTRAORDINARIAS.xlsx" at bounding box center [636, 476] width 270 height 18
click at [636, 509] on link "https://cistecca-my.sharepoint.com/:x:/r/personal/gadrian_cistecca_com/_layouts…" at bounding box center [576, 510] width 121 height 23
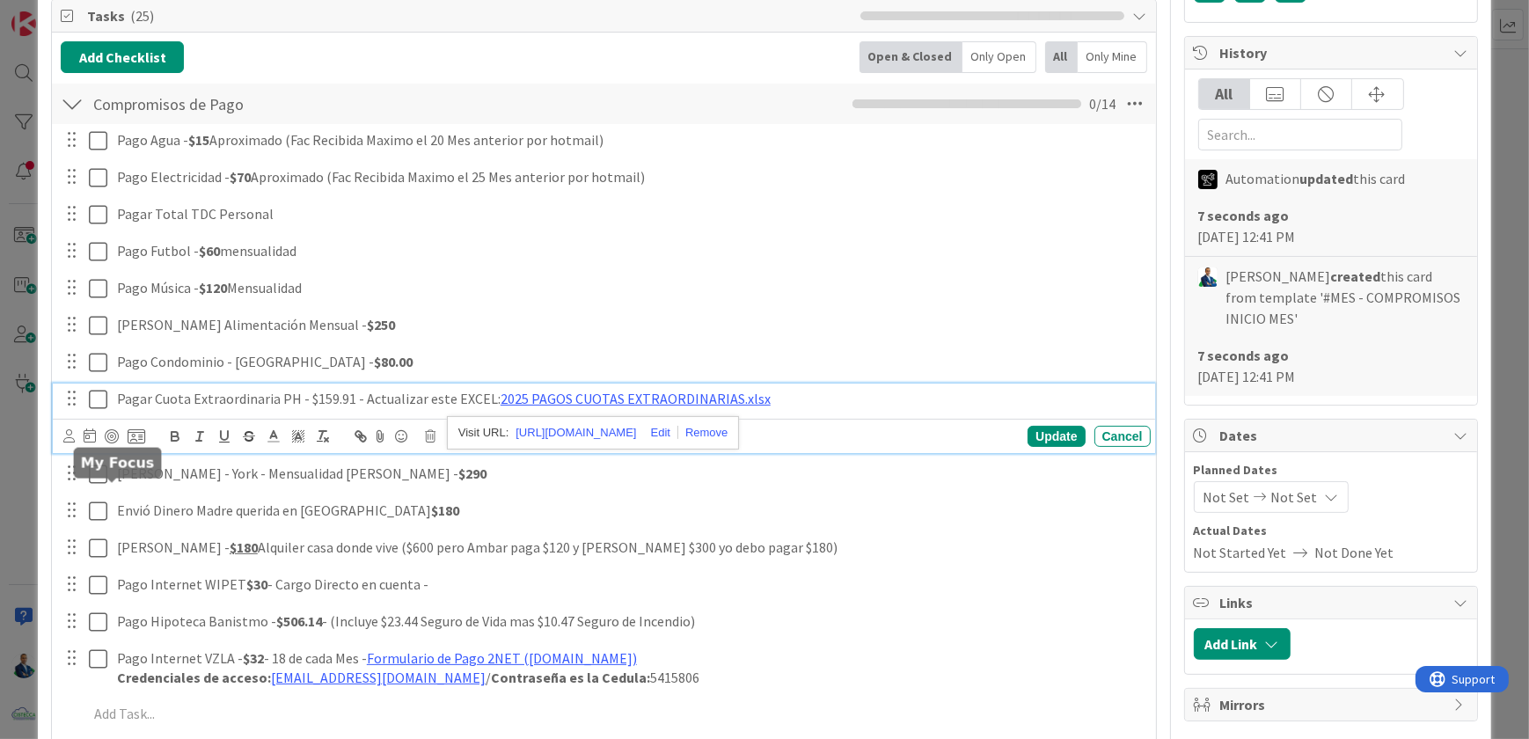
scroll to position [447, 0]
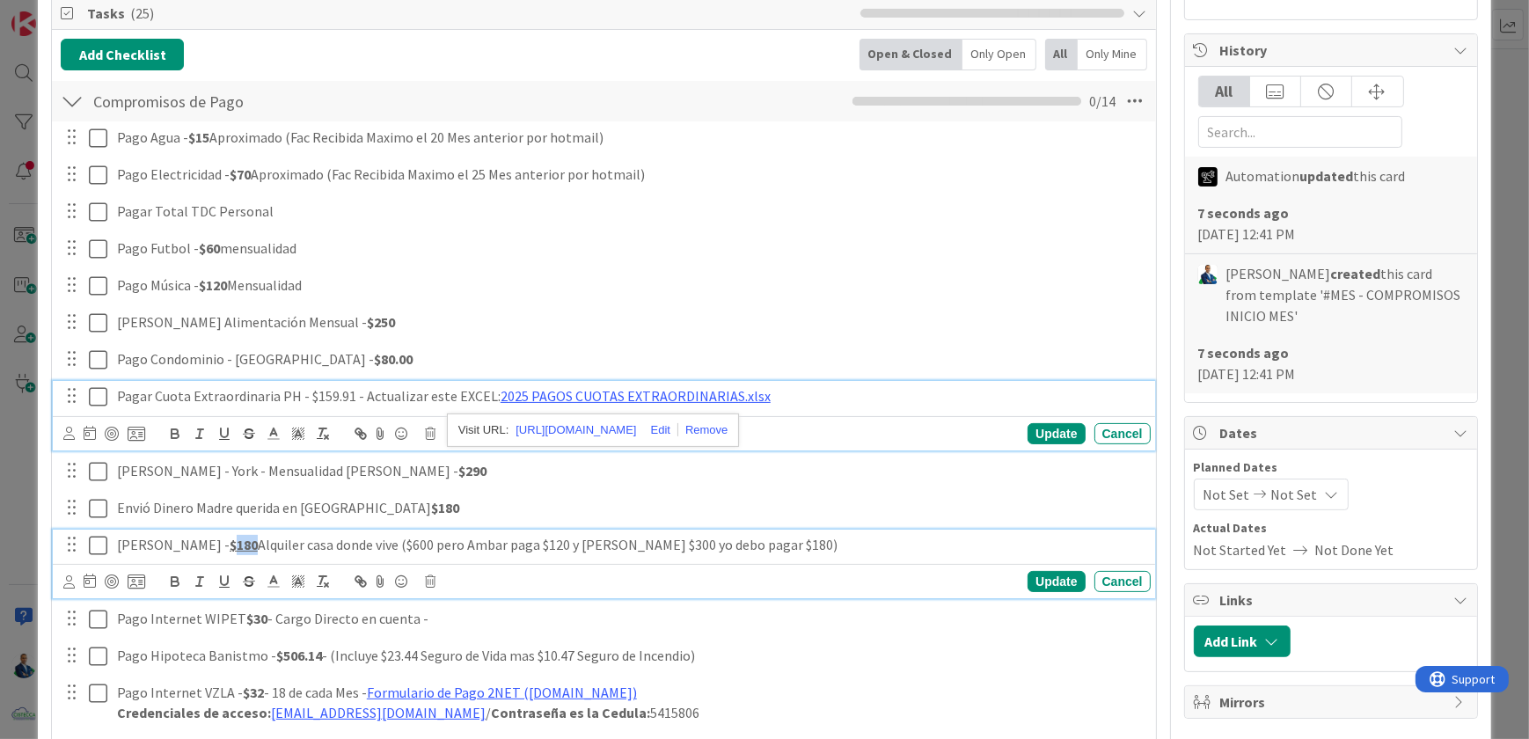
drag, startPoint x: 202, startPoint y: 540, endPoint x: 182, endPoint y: 542, distance: 20.3
click at [182, 542] on p "Mathias - $180 Alquiler casa donde vive ($600 pero Ambar paga $120 y Alex $300 …" at bounding box center [630, 545] width 1027 height 20
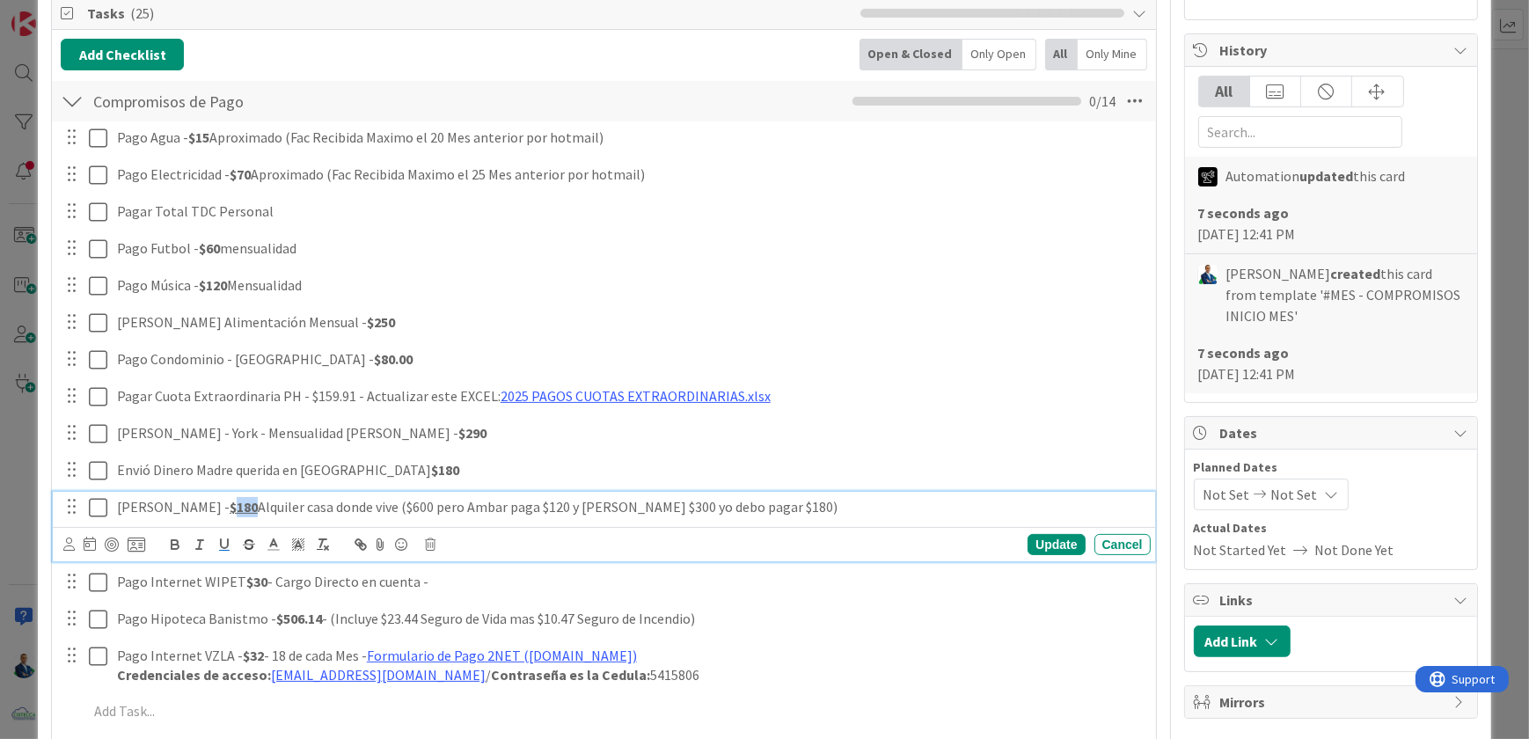
scroll to position [409, 0]
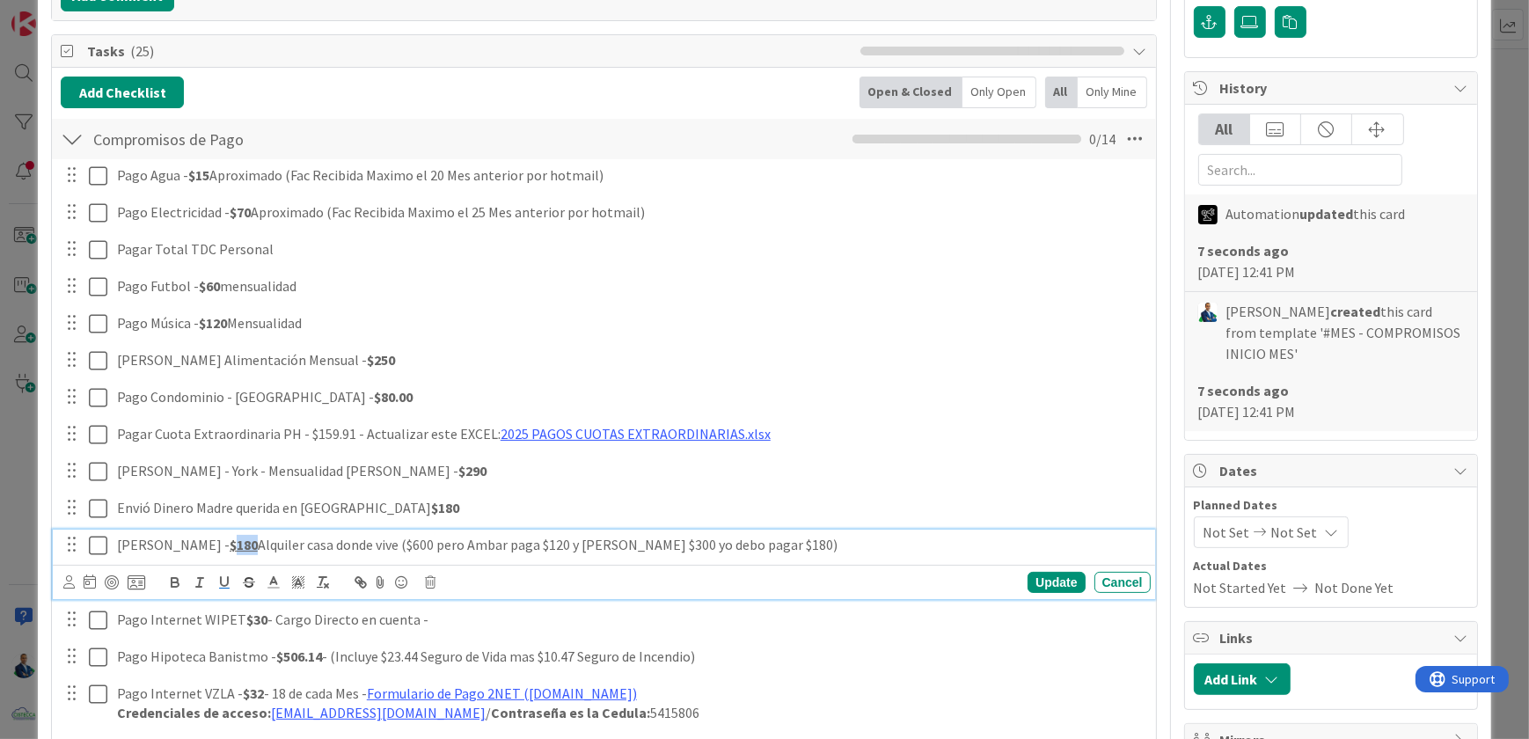
click at [99, 546] on icon at bounding box center [98, 545] width 18 height 21
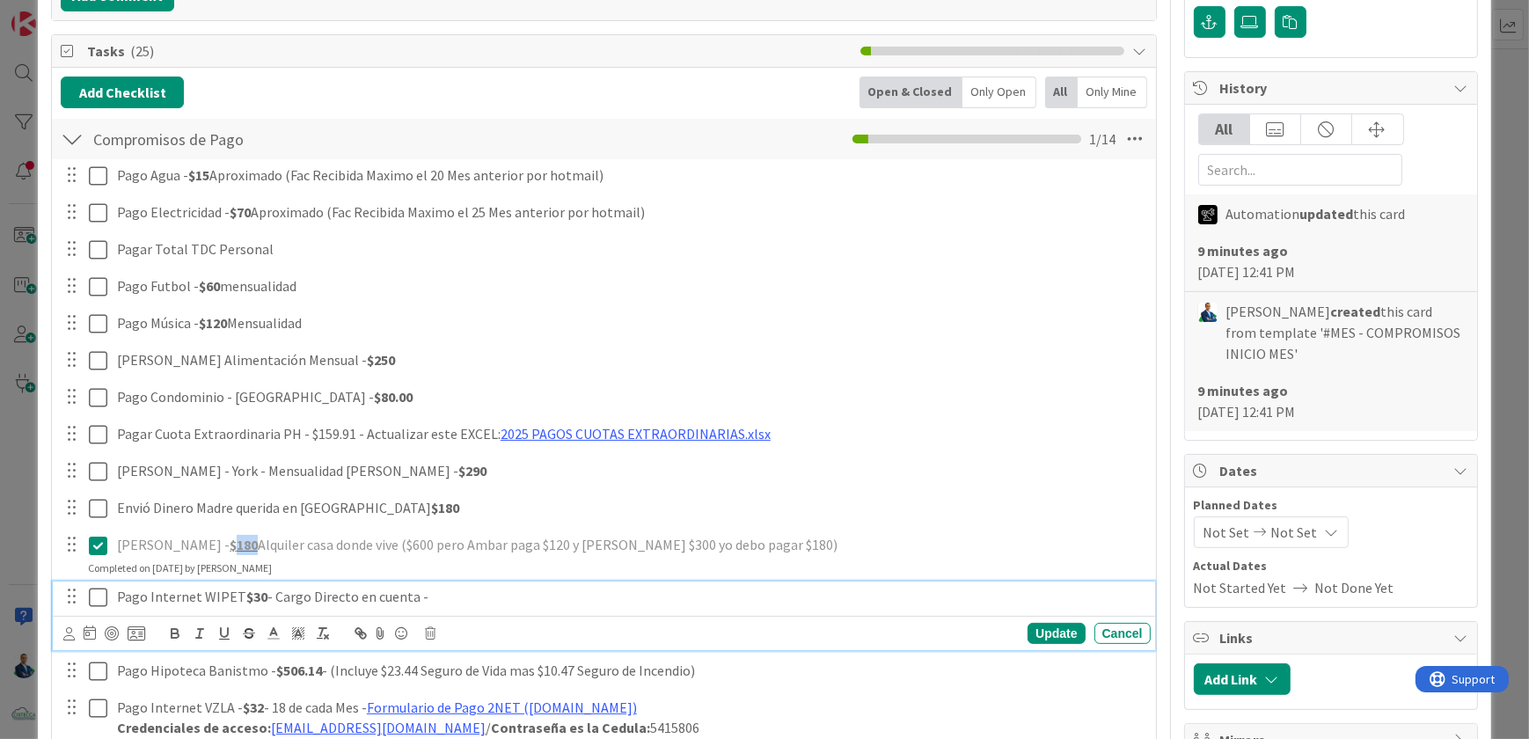
click at [92, 596] on icon at bounding box center [98, 597] width 18 height 21
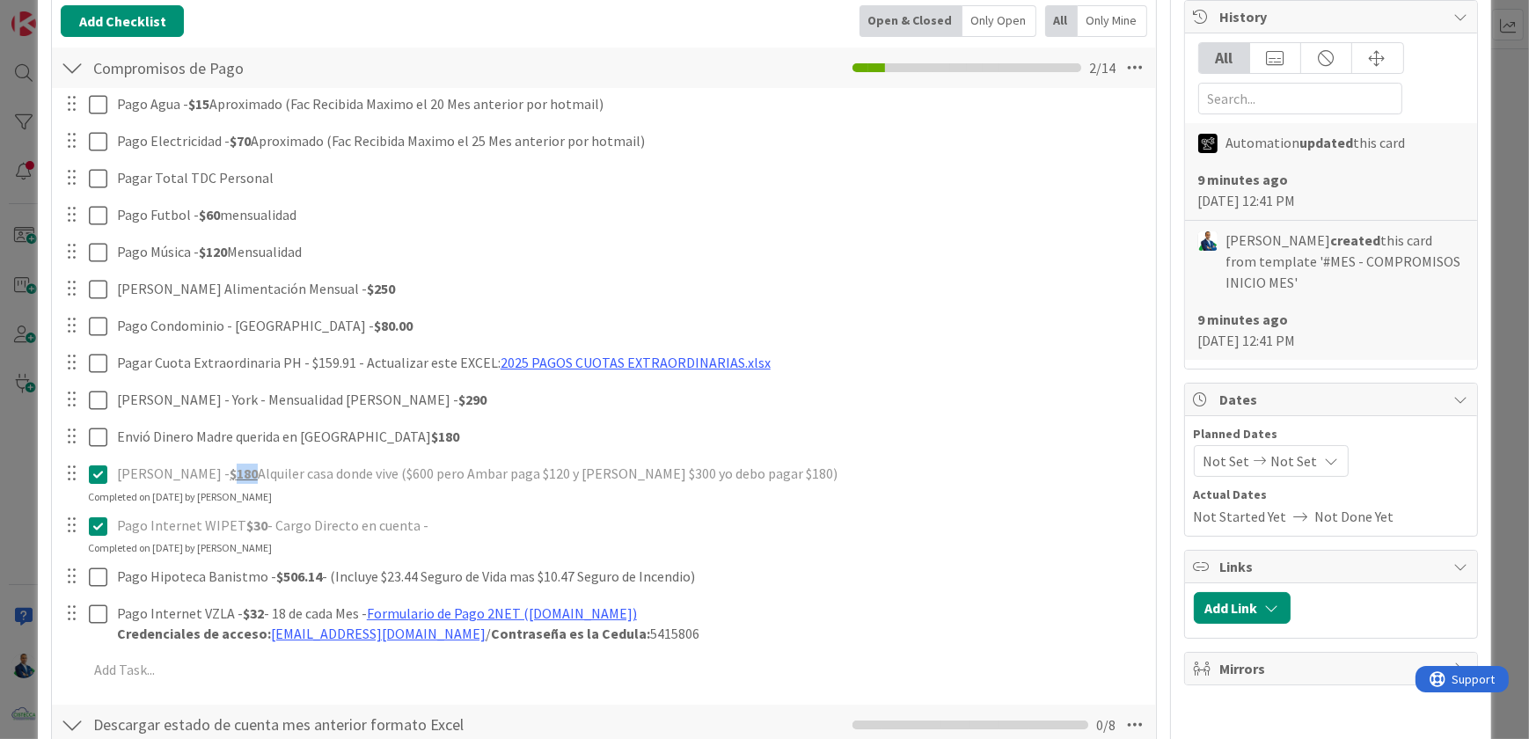
scroll to position [569, 0]
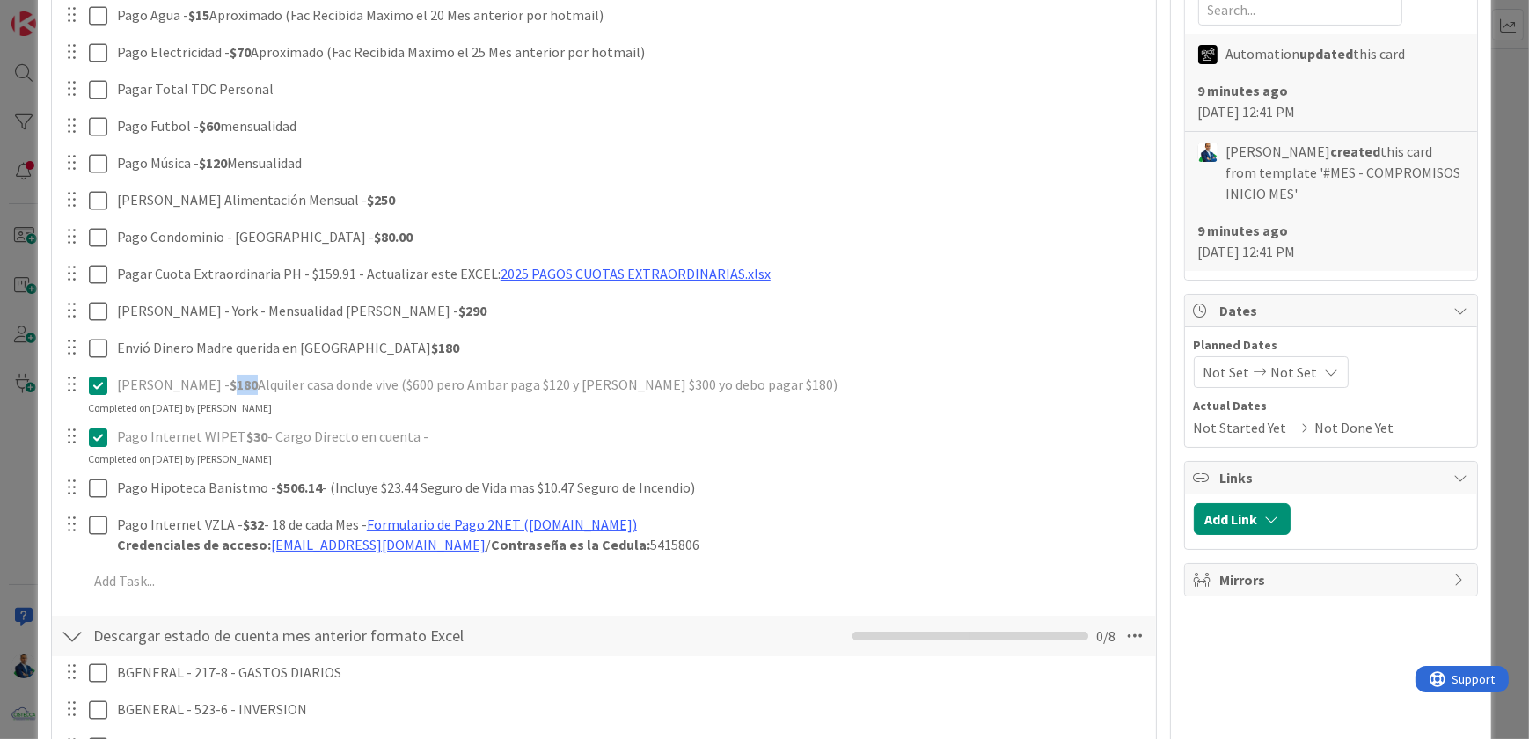
click at [103, 438] on icon at bounding box center [98, 437] width 18 height 21
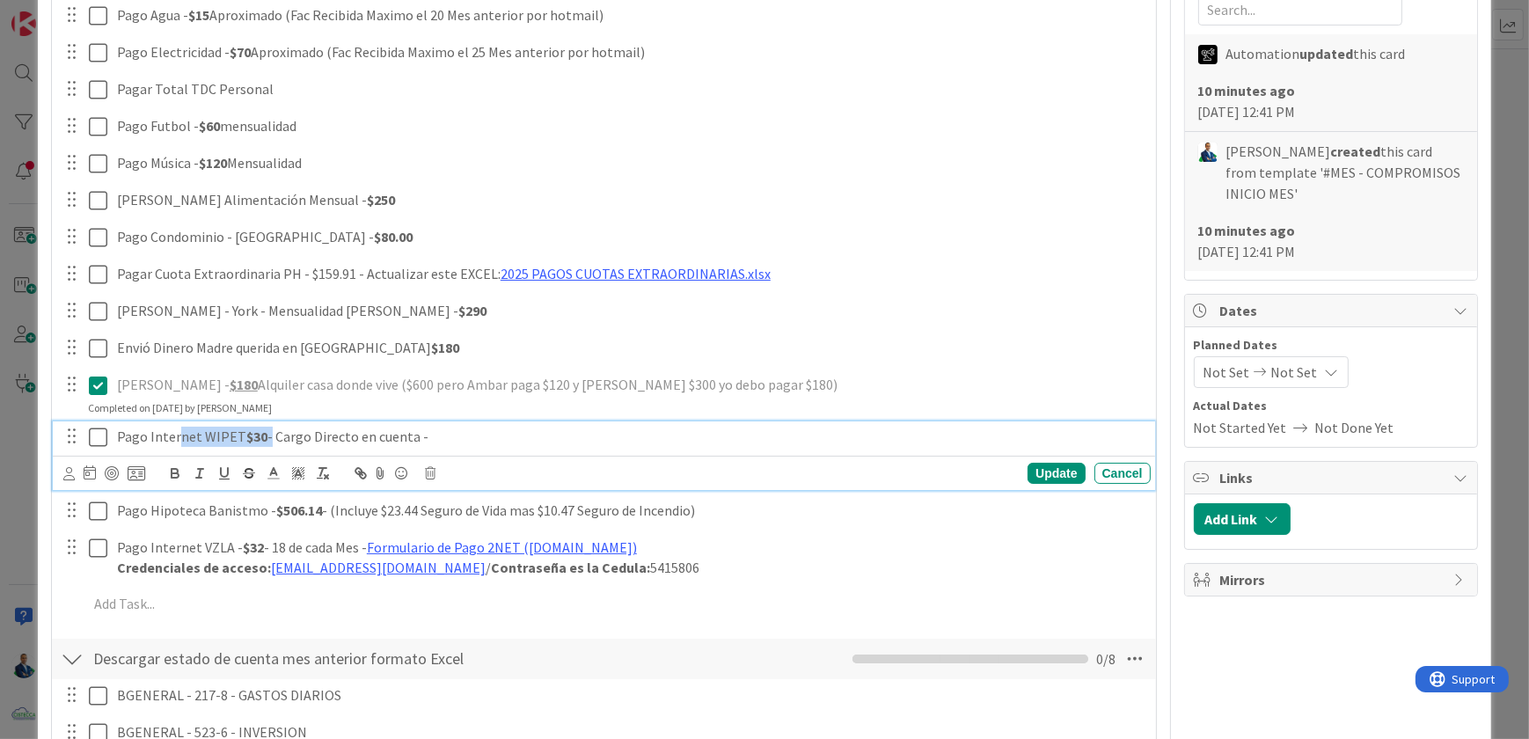
drag, startPoint x: 264, startPoint y: 435, endPoint x: 178, endPoint y: 427, distance: 86.6
click at [178, 427] on p "Pago Internet WIPET $30 - Cargo Directo en cuenta -" at bounding box center [630, 437] width 1027 height 20
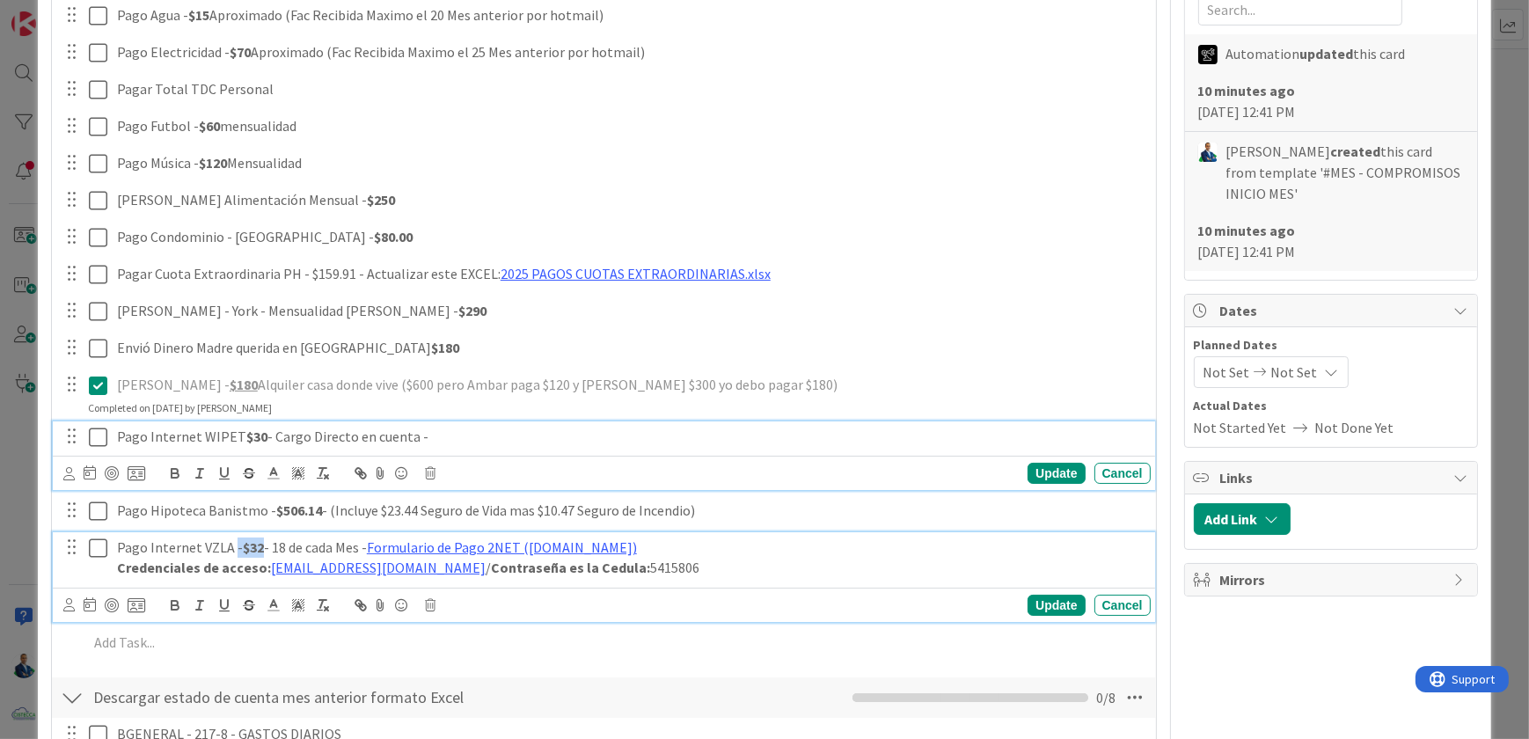
drag, startPoint x: 260, startPoint y: 543, endPoint x: 231, endPoint y: 544, distance: 28.2
click at [231, 544] on p "Pago Internet VZLA - $32 - 18 de cada Mes - Formulario de Pago 2NET (2netvzla.c…" at bounding box center [630, 548] width 1027 height 20
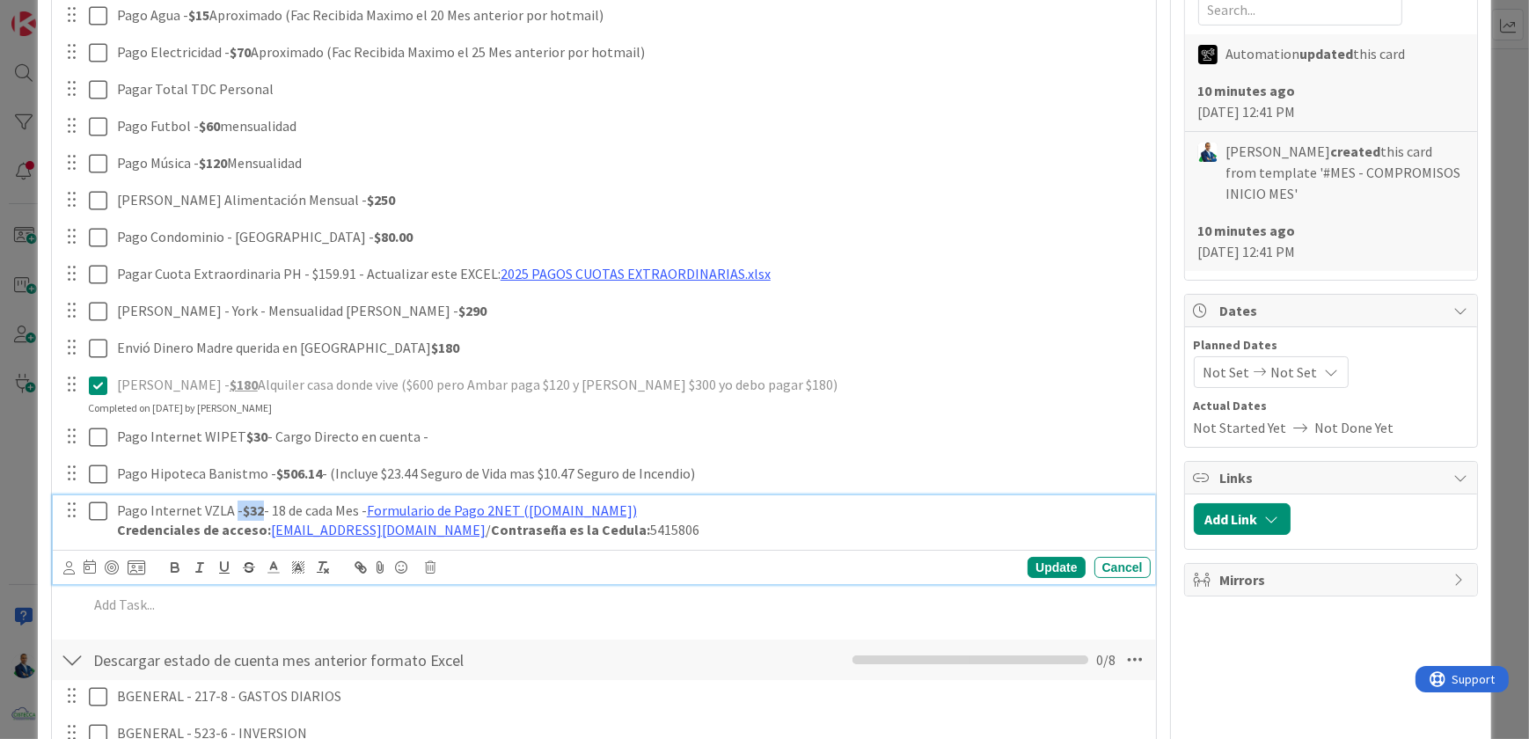
scroll to position [531, 0]
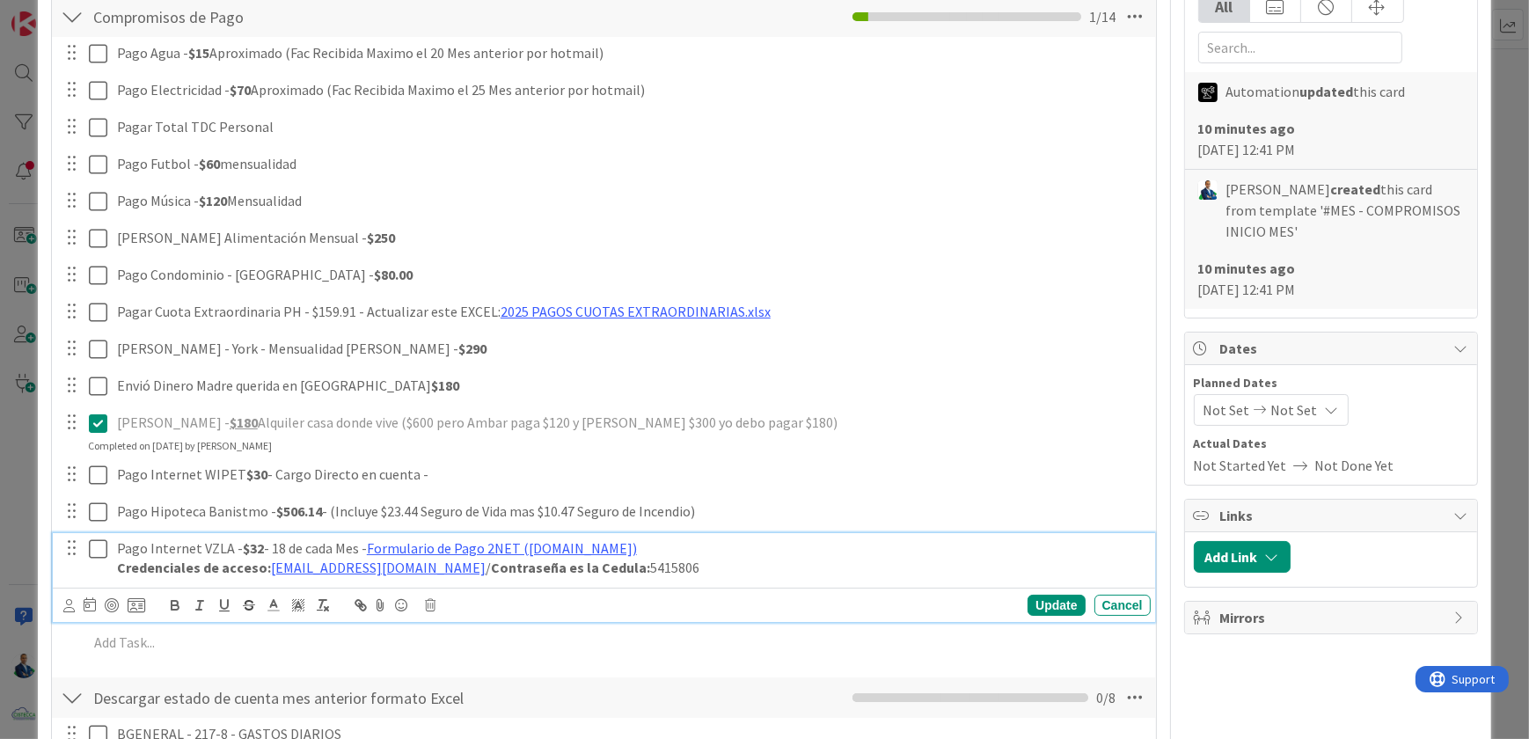
click at [196, 546] on p "Pago Internet VZLA - $32 - 18 de cada Mes - Formulario de Pago 2NET (2netvzla.c…" at bounding box center [630, 548] width 1027 height 20
click at [139, 547] on p "Pago Internet VZLA - $32 - 18 de cada Mes - Formulario de Pago 2NET (2netvzla.c…" at bounding box center [630, 548] width 1027 height 20
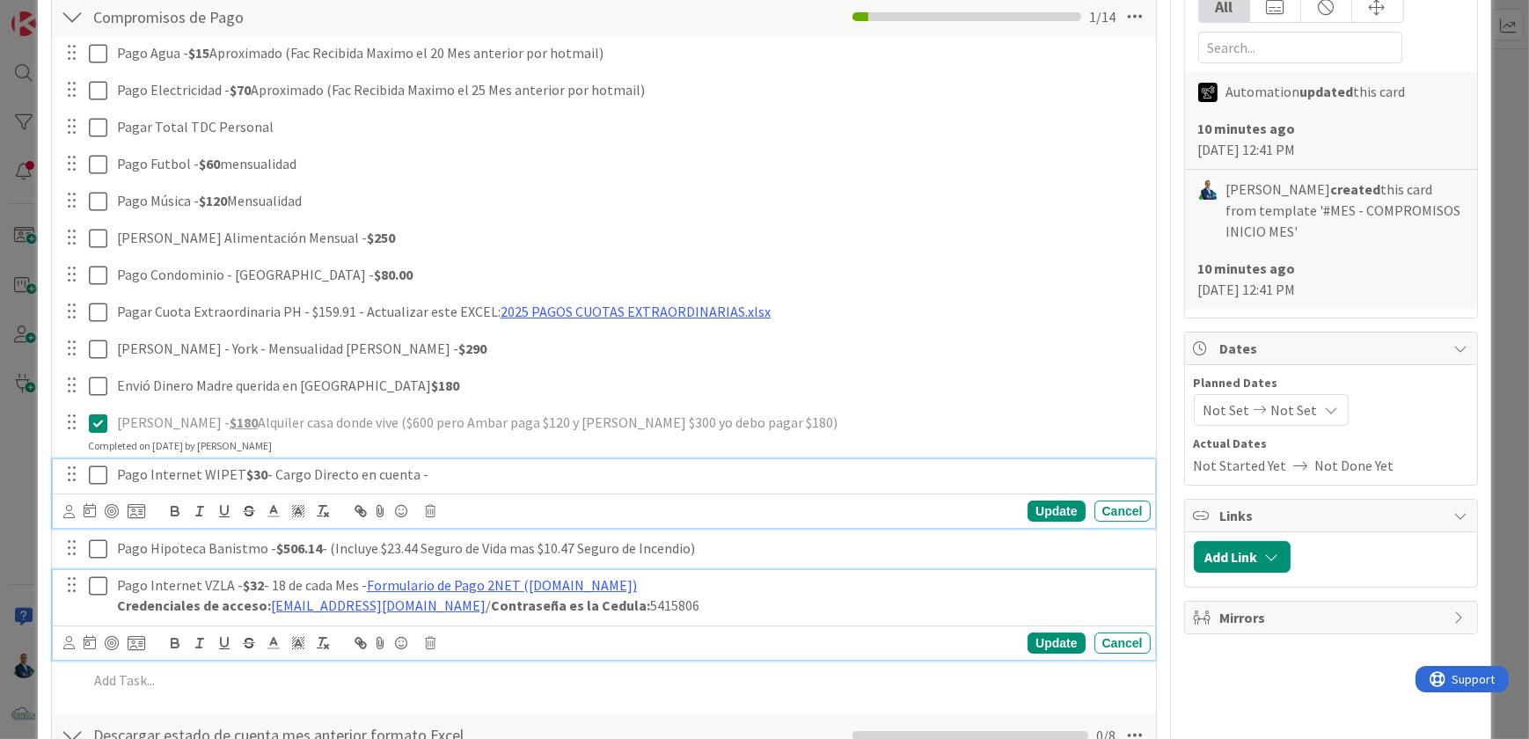
scroll to position [569, 0]
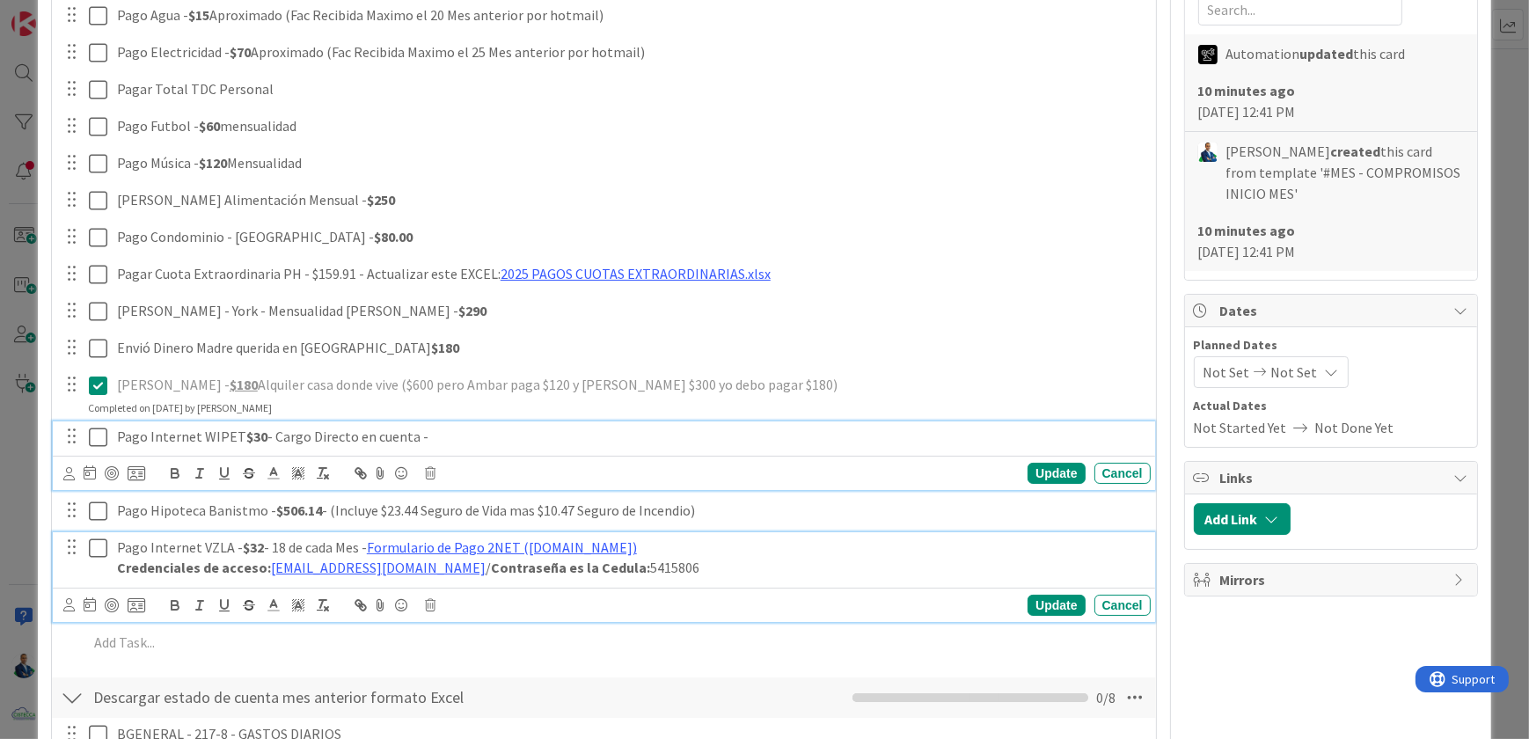
click at [249, 477] on div "Pago Internet WIPET $30 - Cargo Directo en cuenta - Update Cancel" at bounding box center [604, 456] width 1102 height 70
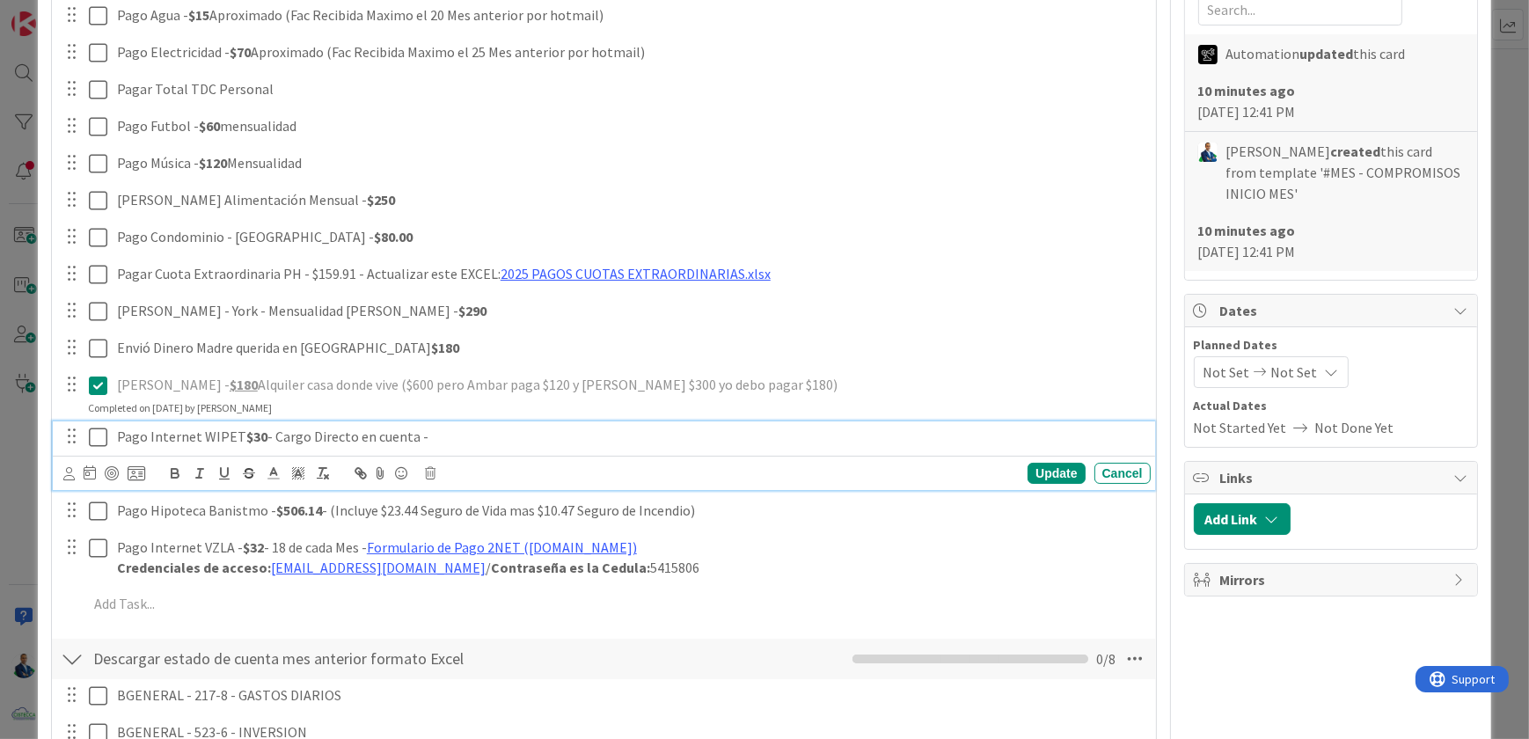
drag, startPoint x: 455, startPoint y: 425, endPoint x: 129, endPoint y: 422, distance: 325.6
click at [129, 422] on div "Pago Internet WIPET $30 - Cargo Directo en cuenta -" at bounding box center [630, 436] width 1041 height 31
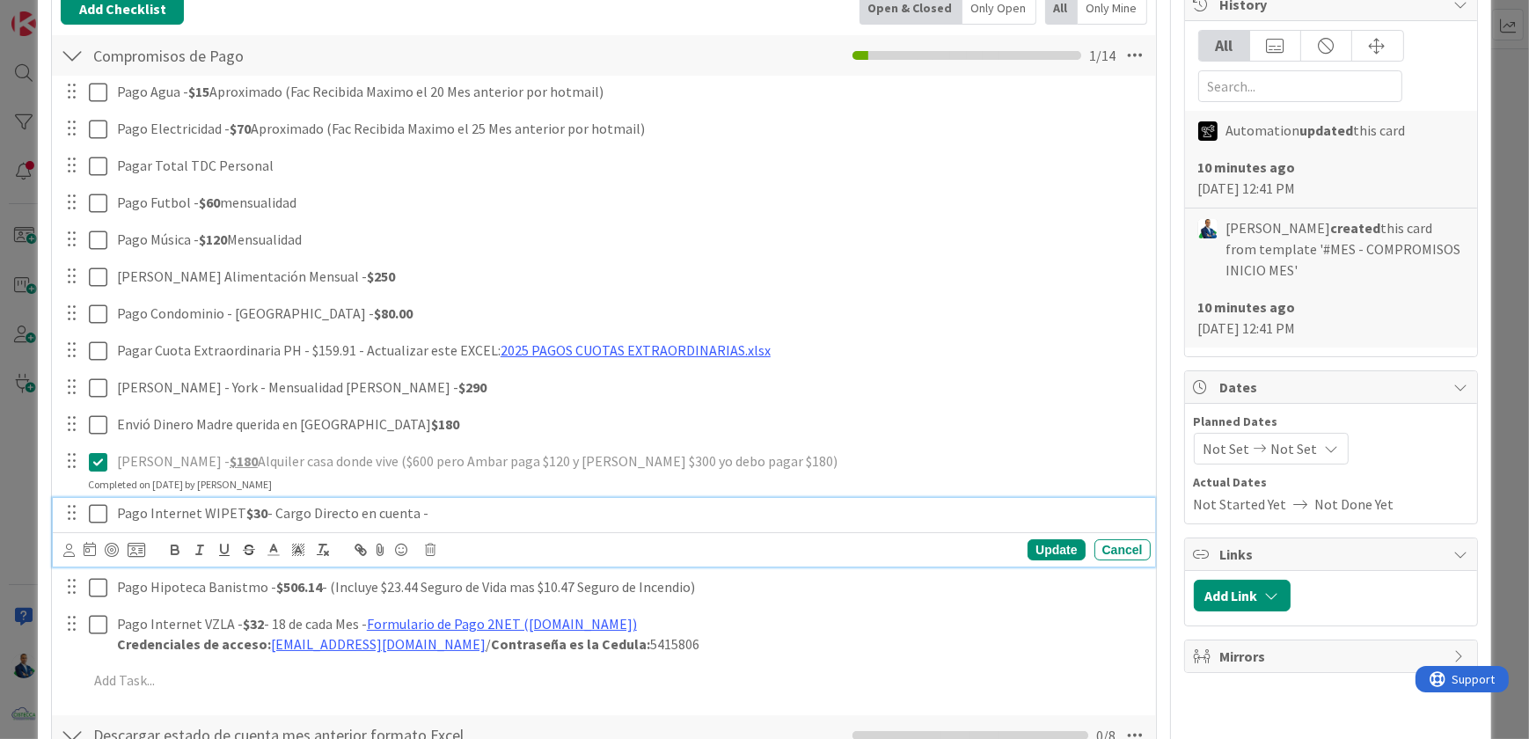
scroll to position [489, 0]
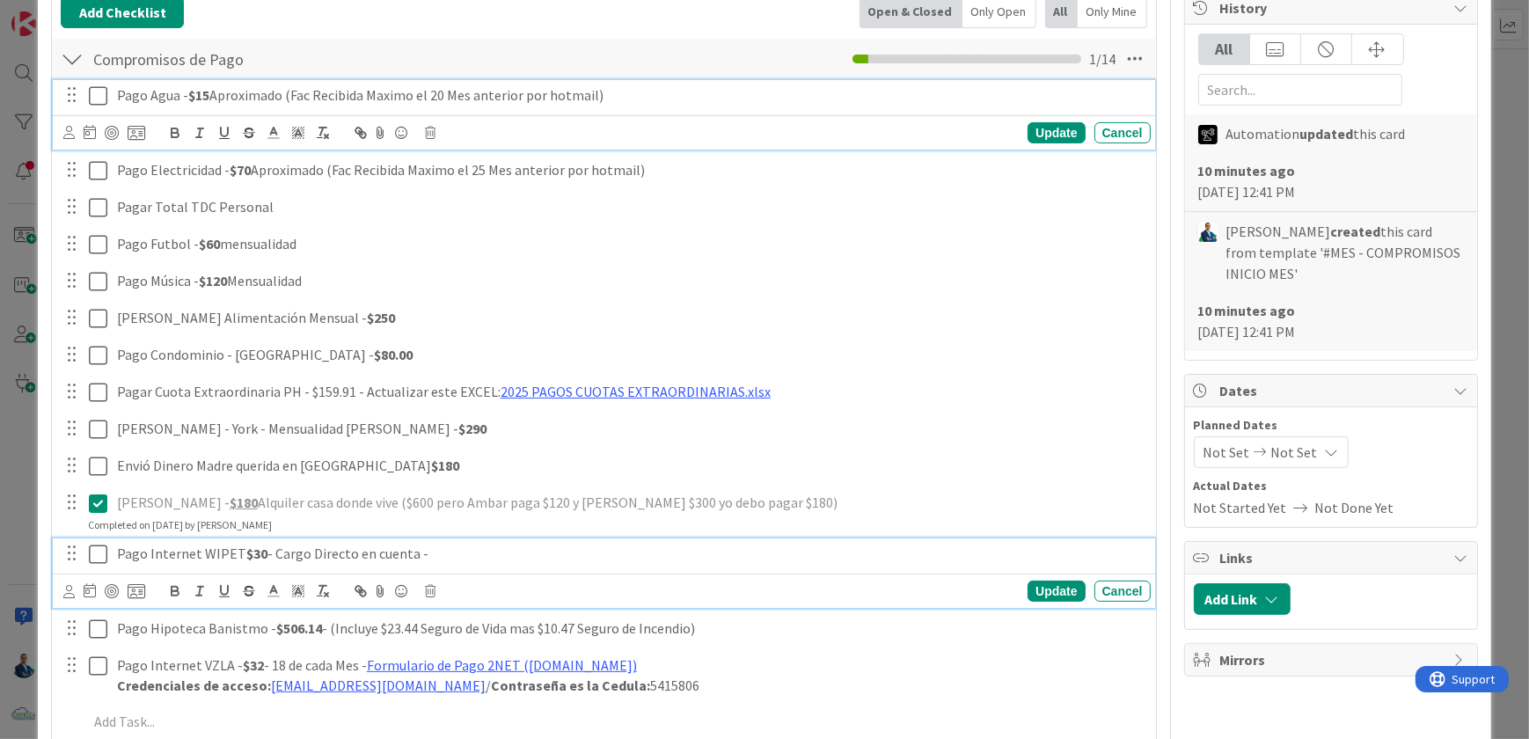
click at [101, 103] on icon at bounding box center [98, 95] width 18 height 21
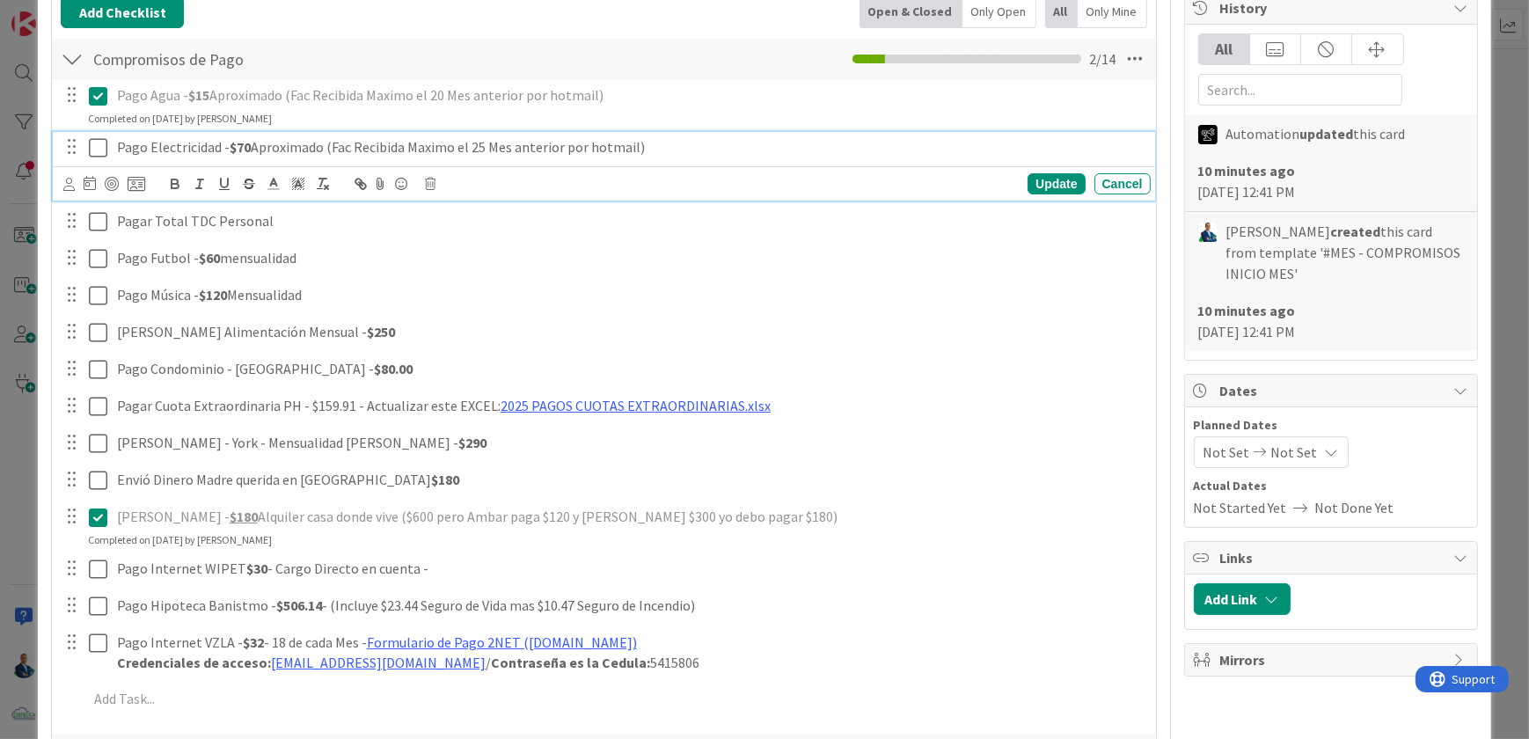
click at [96, 150] on icon at bounding box center [98, 147] width 18 height 21
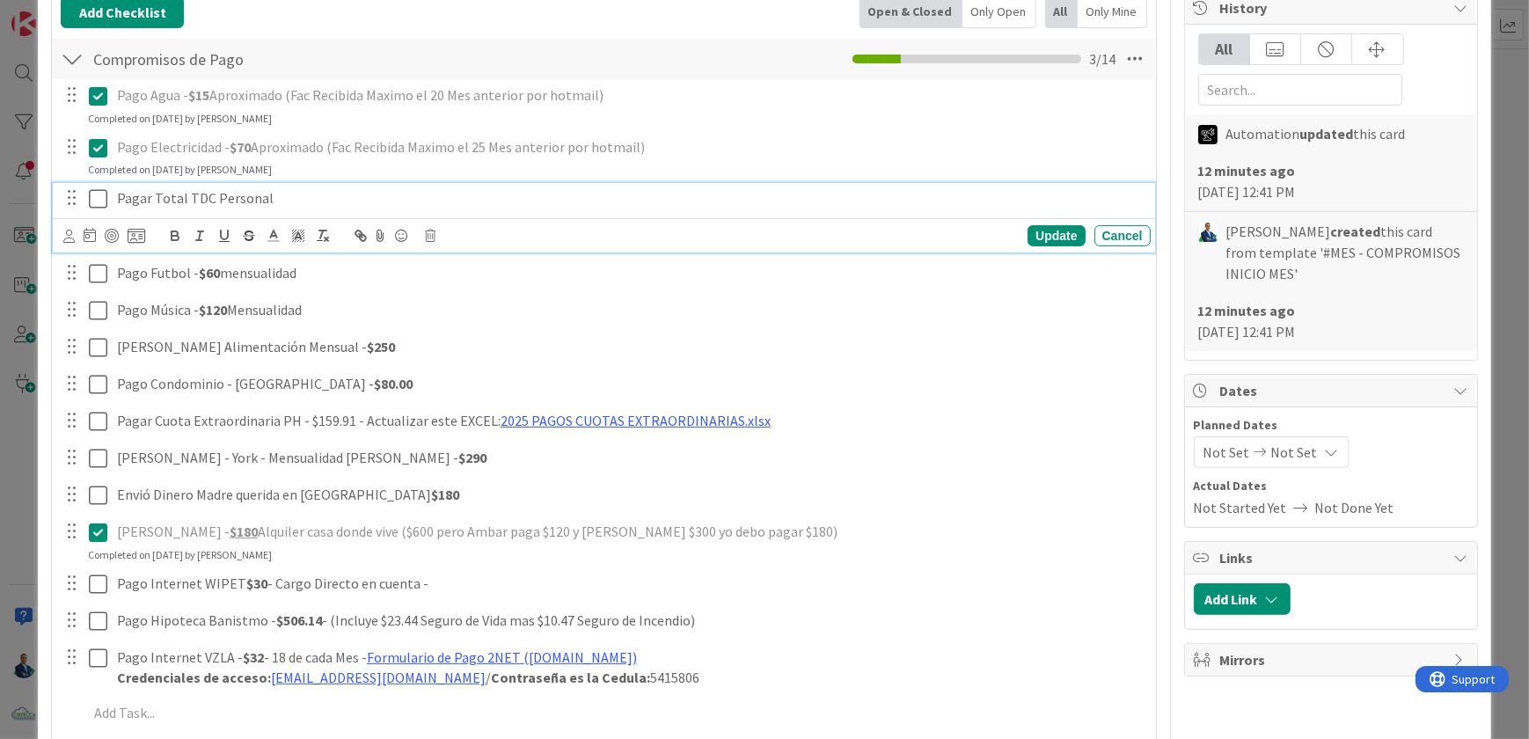
click at [101, 194] on icon at bounding box center [98, 198] width 18 height 21
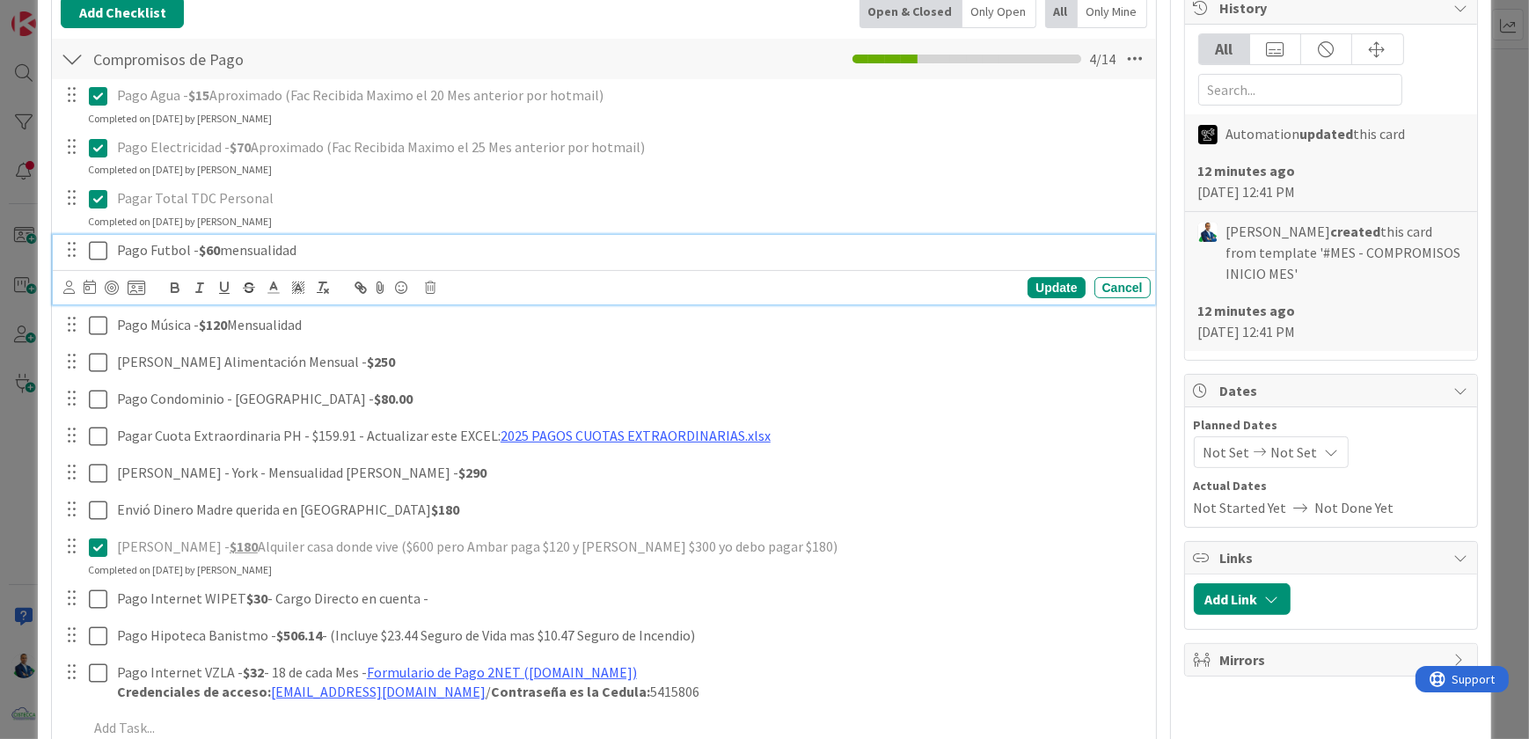
click at [96, 240] on icon at bounding box center [98, 250] width 18 height 21
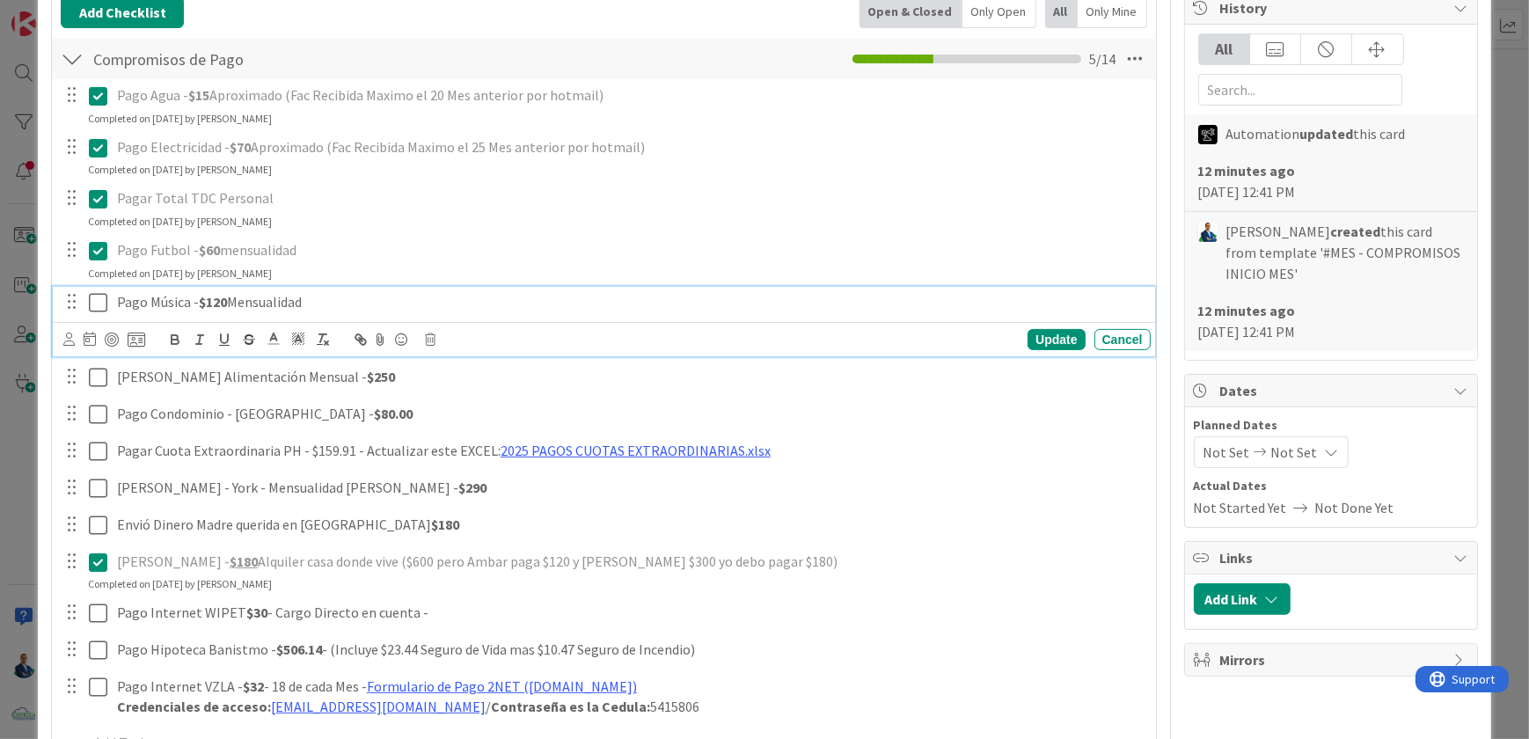
click at [98, 297] on icon at bounding box center [98, 302] width 18 height 21
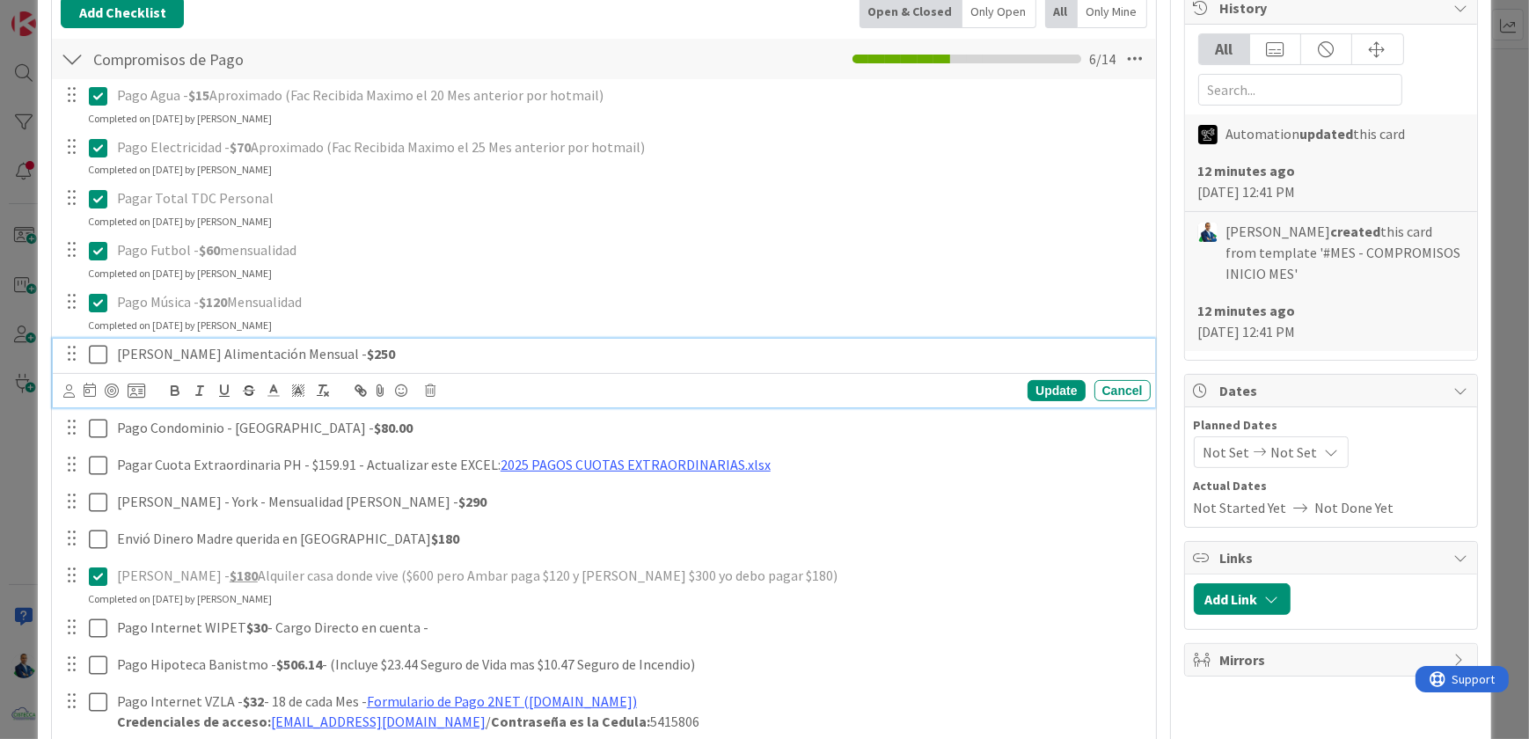
click at [105, 359] on icon at bounding box center [98, 354] width 18 height 21
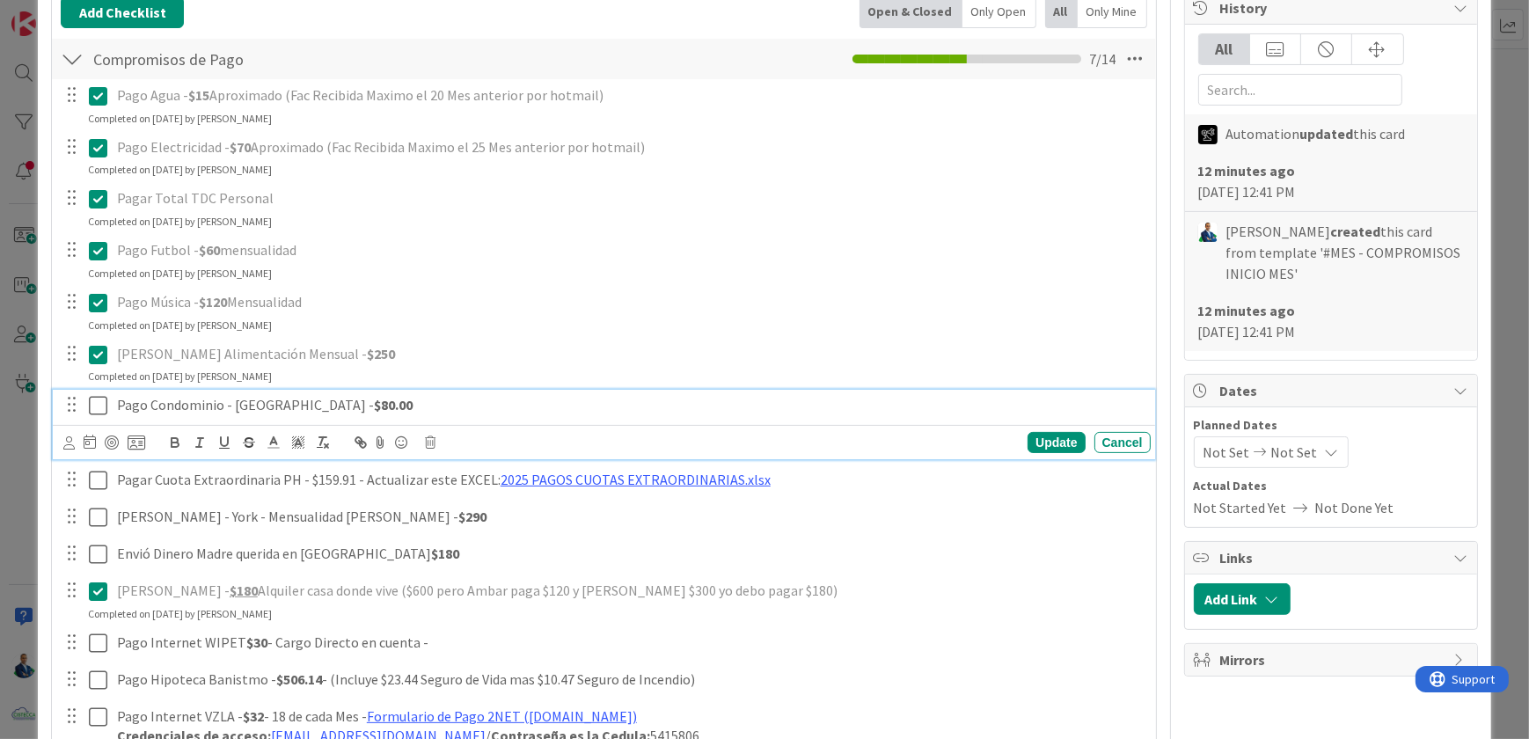
click at [102, 395] on icon at bounding box center [98, 405] width 18 height 21
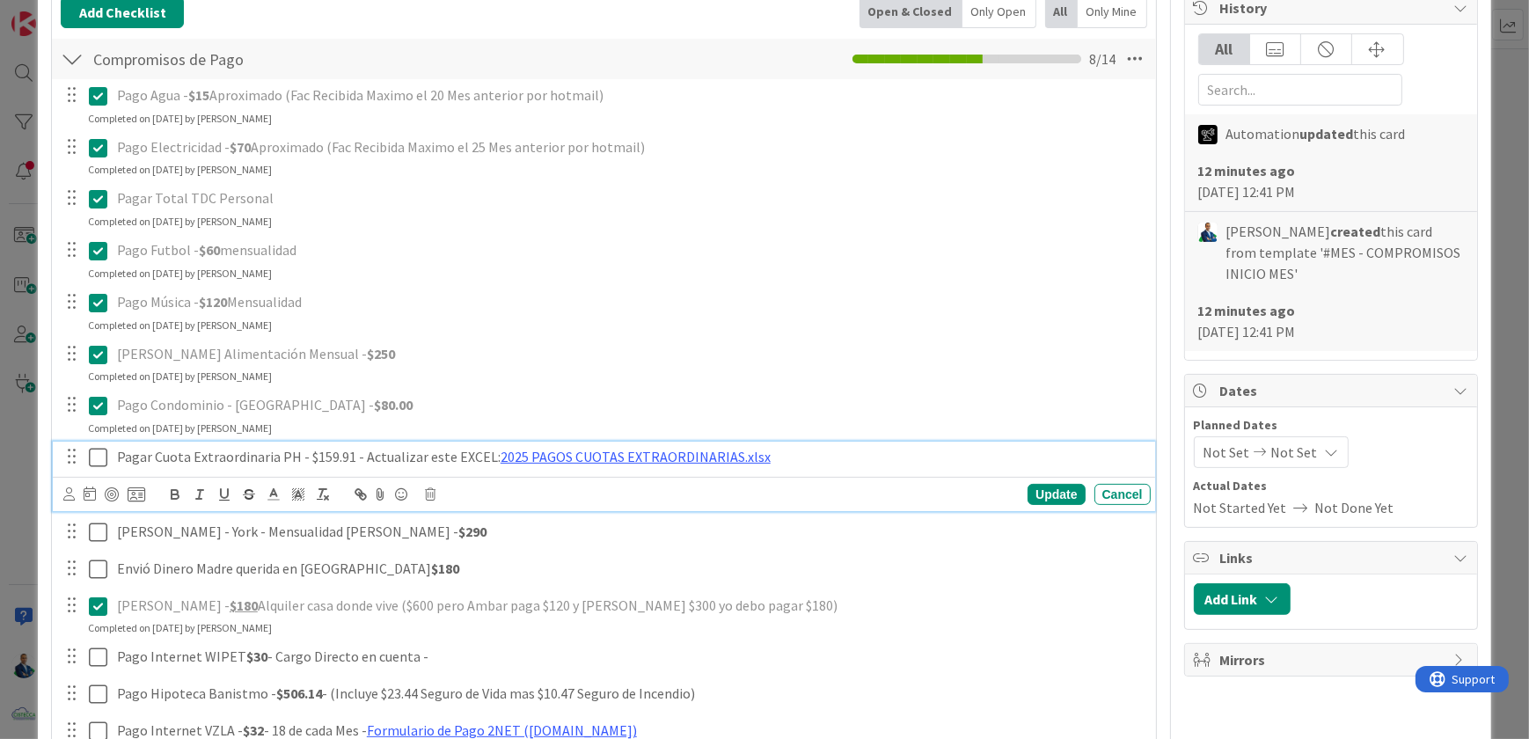
click at [95, 451] on icon at bounding box center [98, 457] width 18 height 21
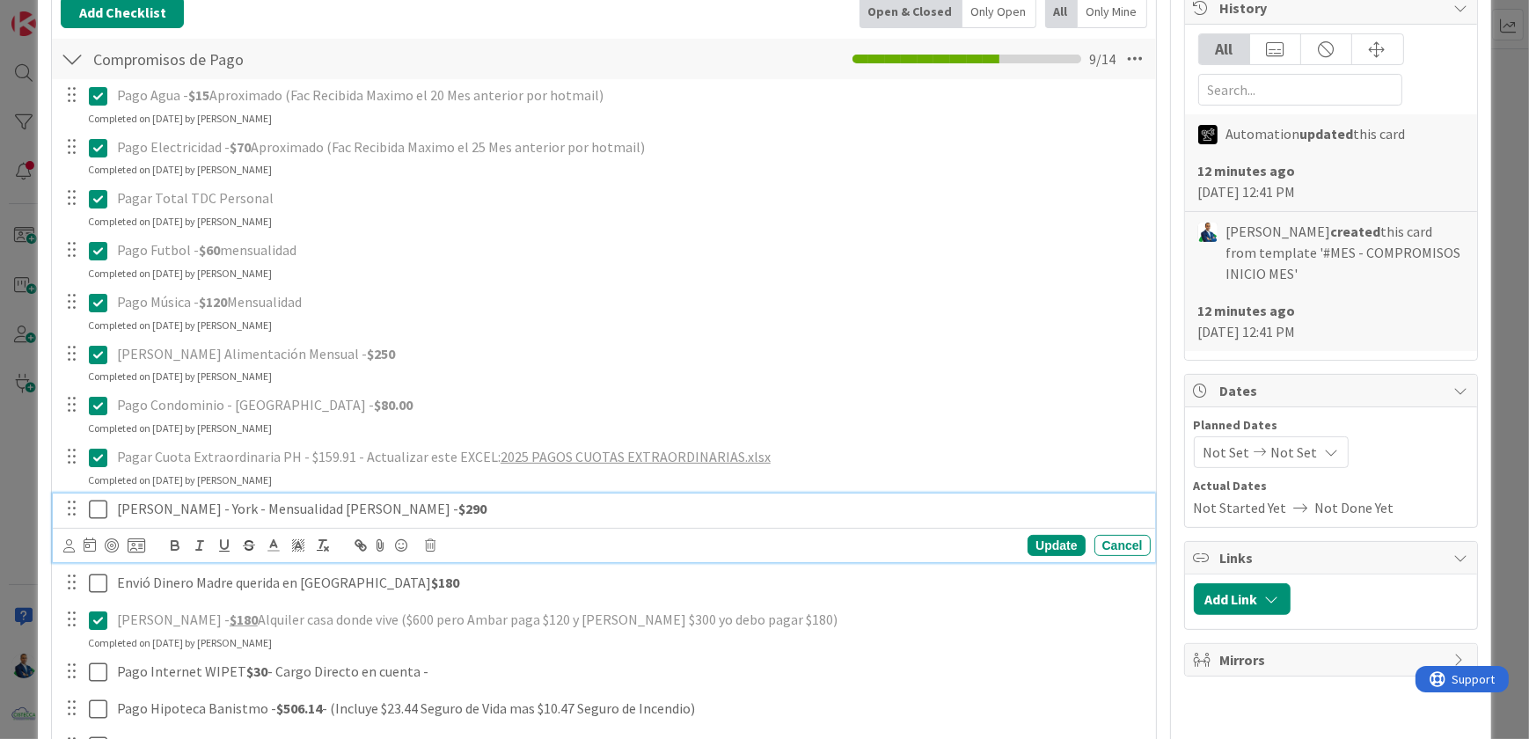
click at [102, 505] on icon at bounding box center [98, 509] width 18 height 21
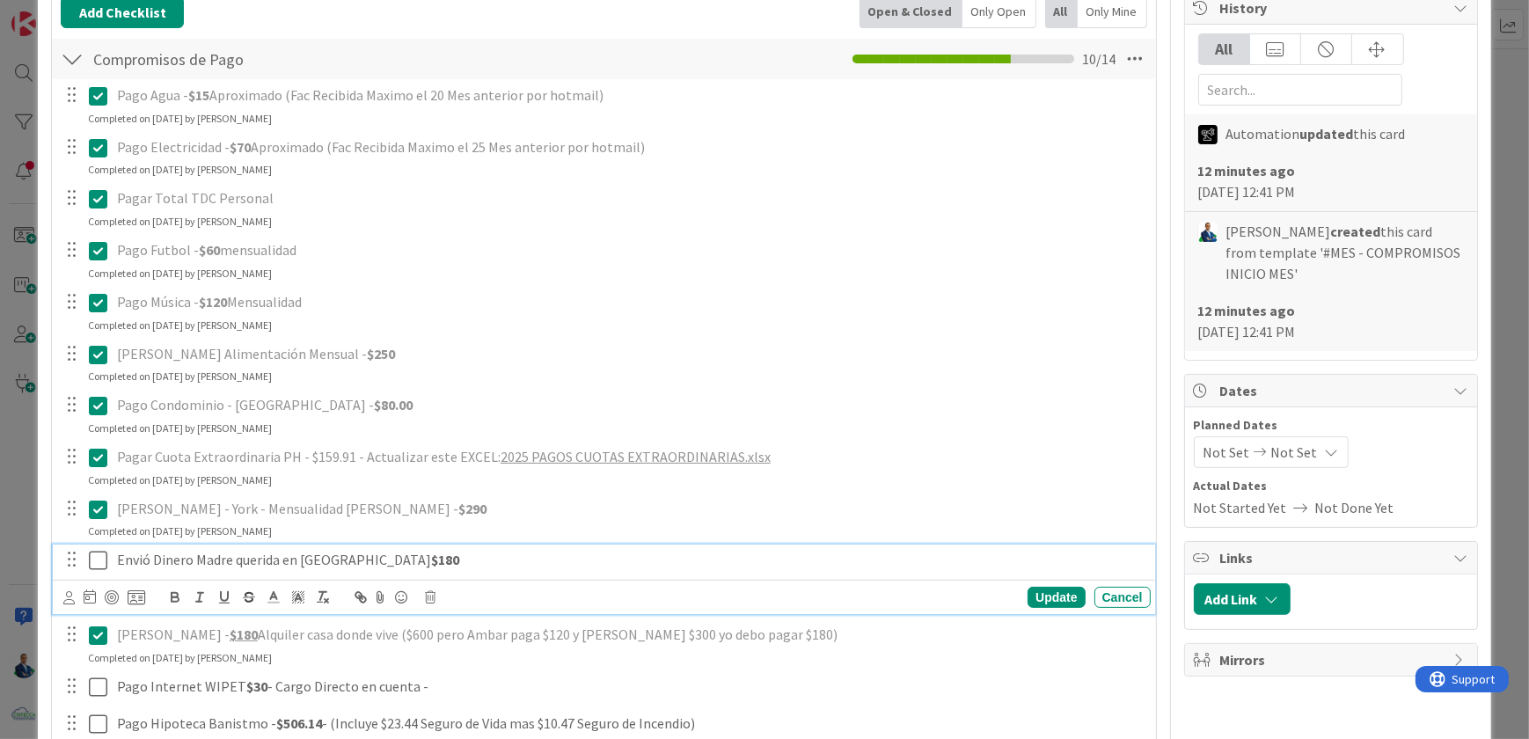
click at [105, 557] on icon at bounding box center [98, 560] width 18 height 21
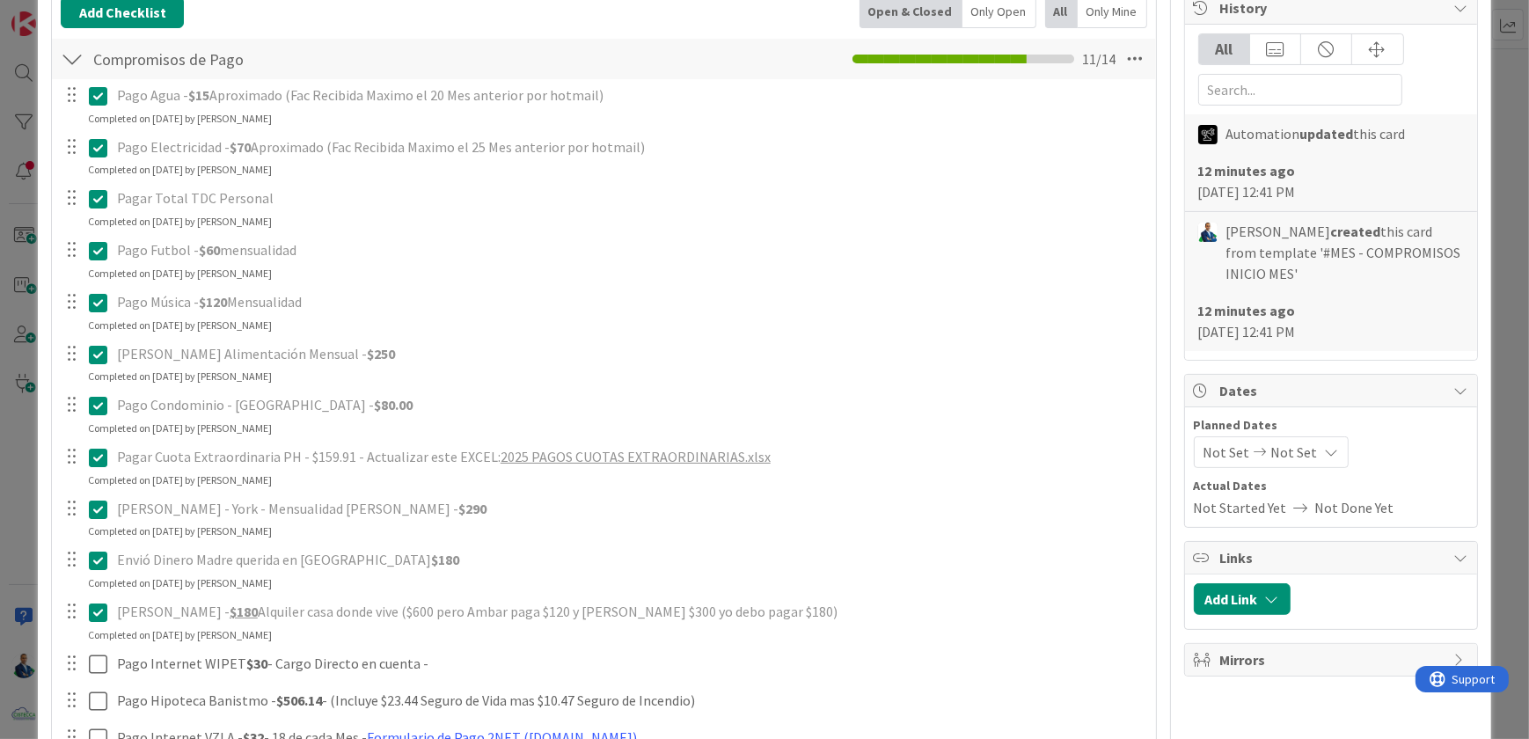
scroll to position [649, 0]
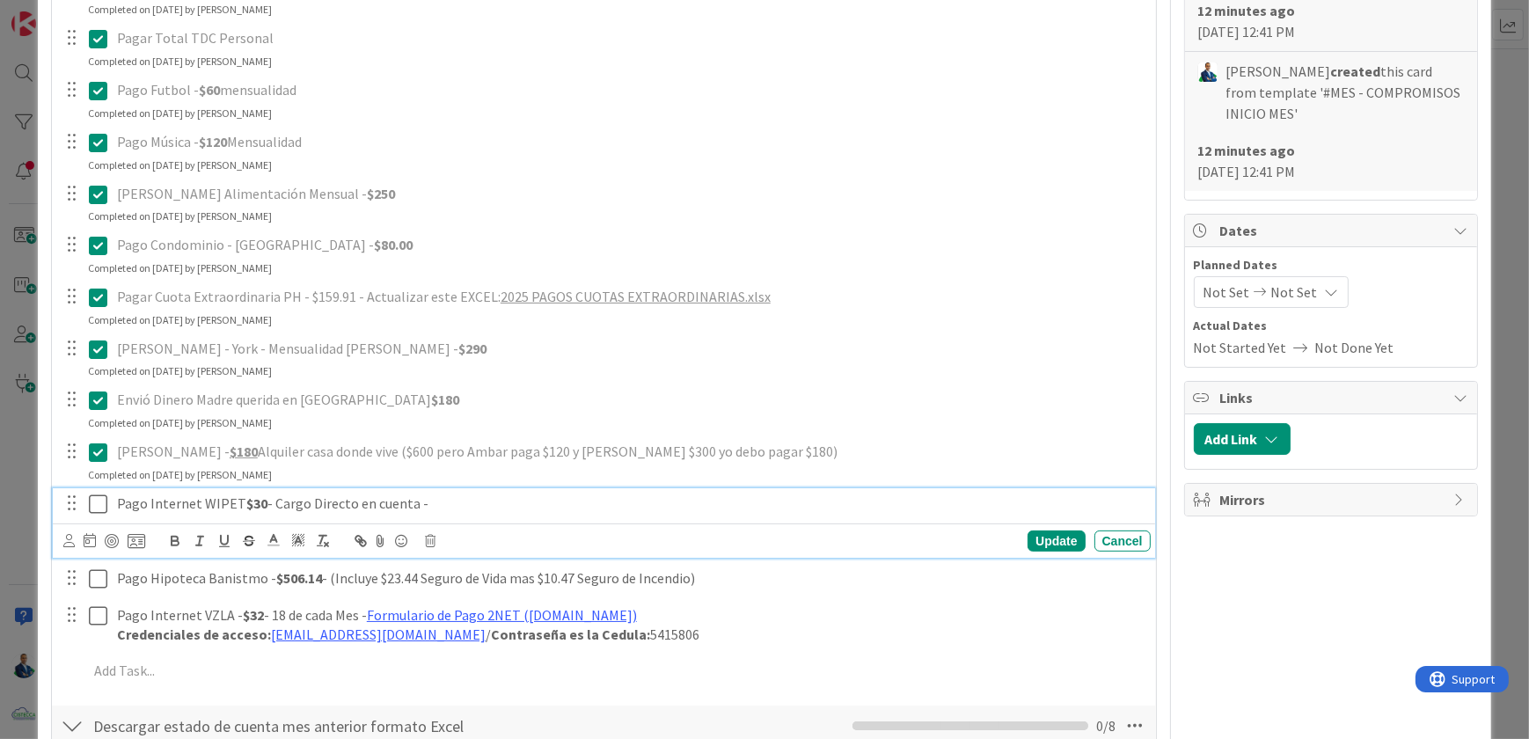
click at [106, 505] on icon at bounding box center [98, 504] width 18 height 21
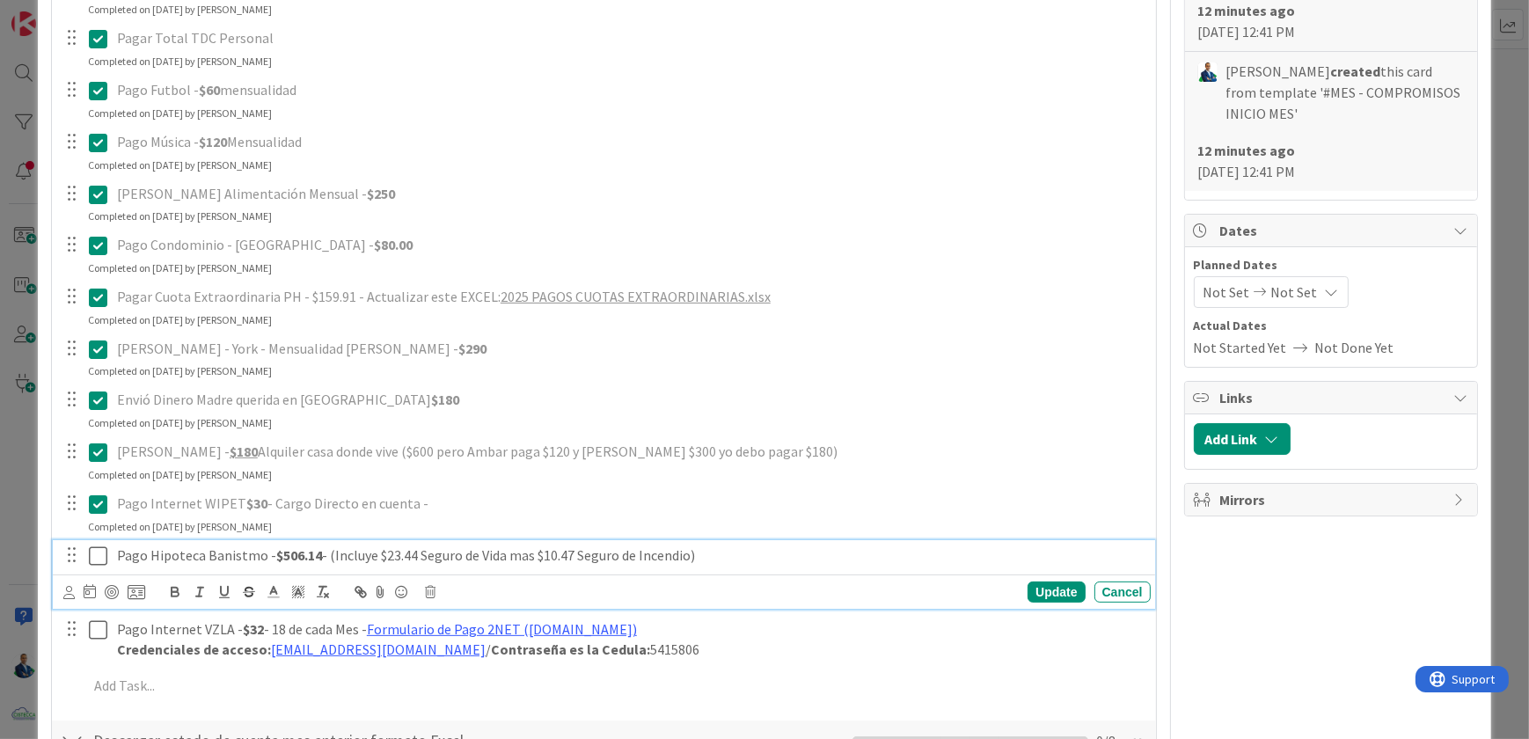
click at [99, 550] on icon at bounding box center [98, 556] width 18 height 21
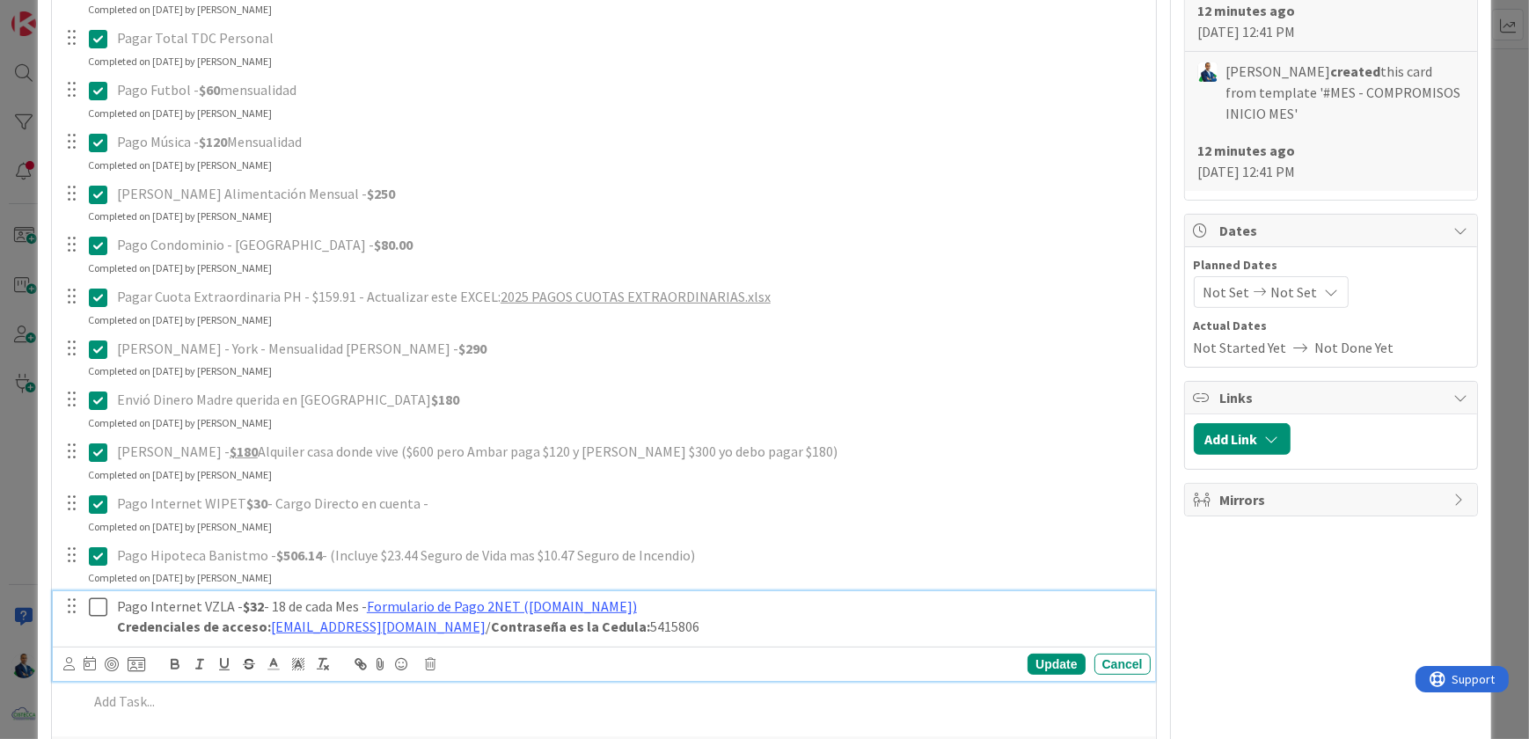
click at [99, 597] on icon at bounding box center [98, 607] width 18 height 21
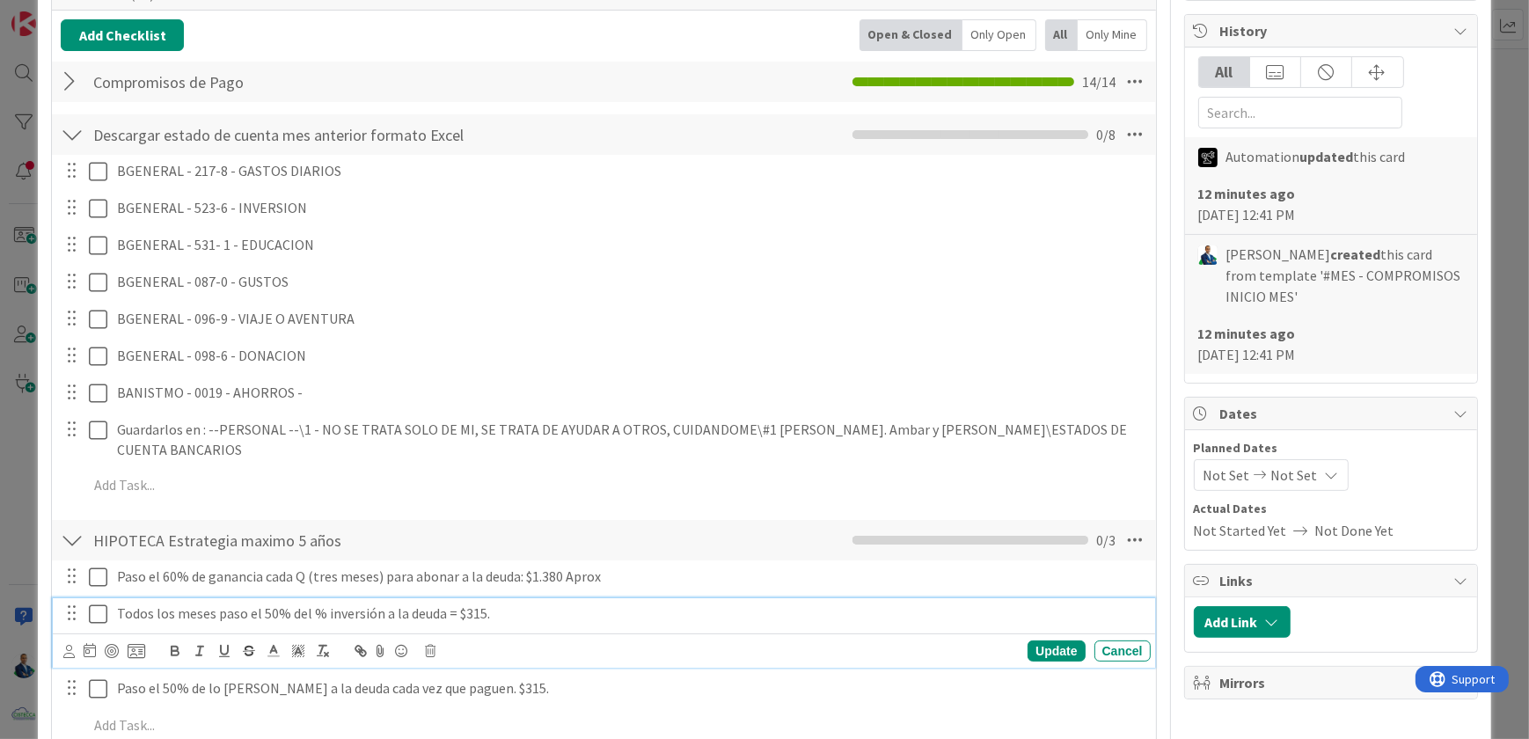
scroll to position [503, 0]
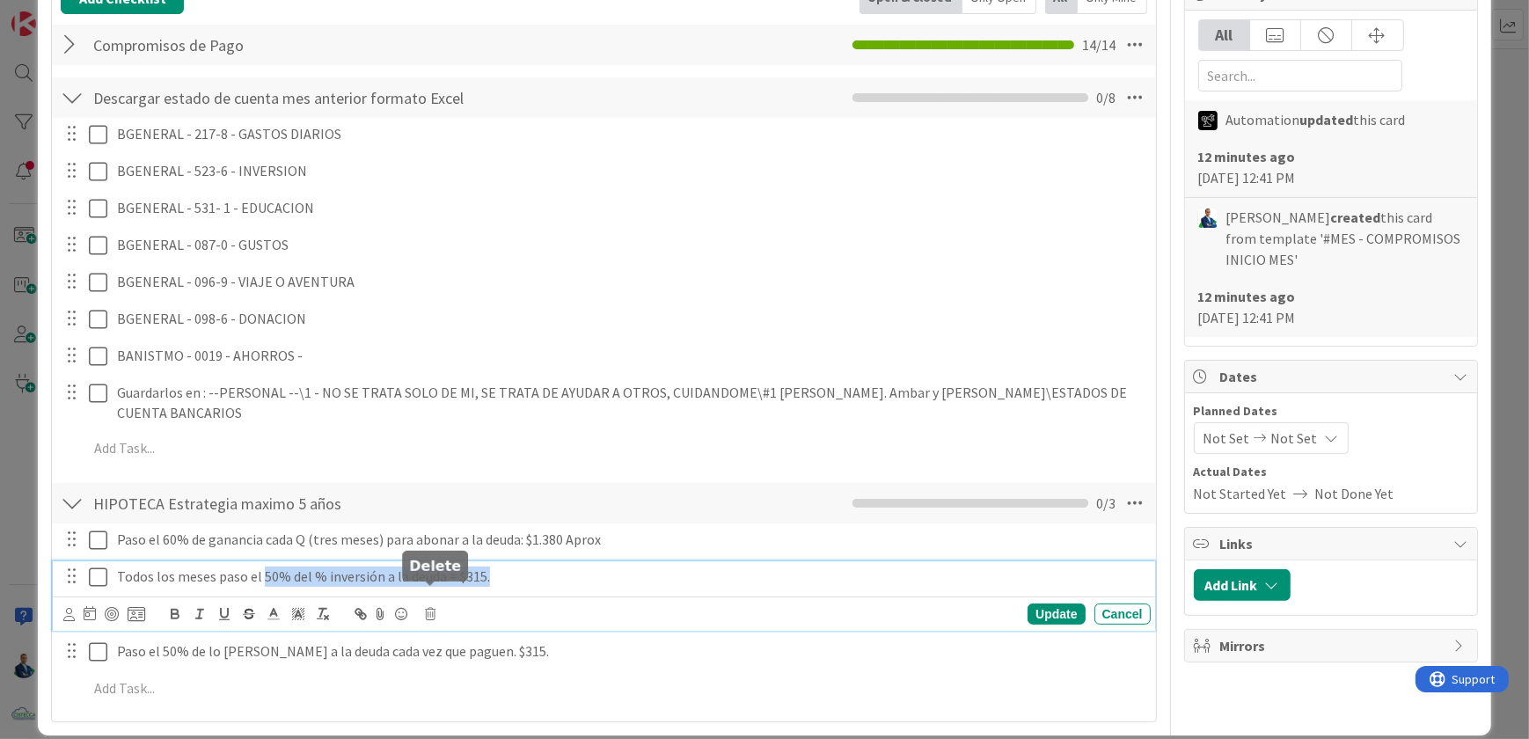
drag, startPoint x: 262, startPoint y: 592, endPoint x: 492, endPoint y: 570, distance: 230.7
click at [492, 570] on div "Todos los meses paso el 50% del % inversión a la deuda = $315." at bounding box center [630, 576] width 1041 height 31
click at [246, 571] on div "Todos los meses paso el 50% del % inversión a la deuda = $315." at bounding box center [630, 576] width 1041 height 31
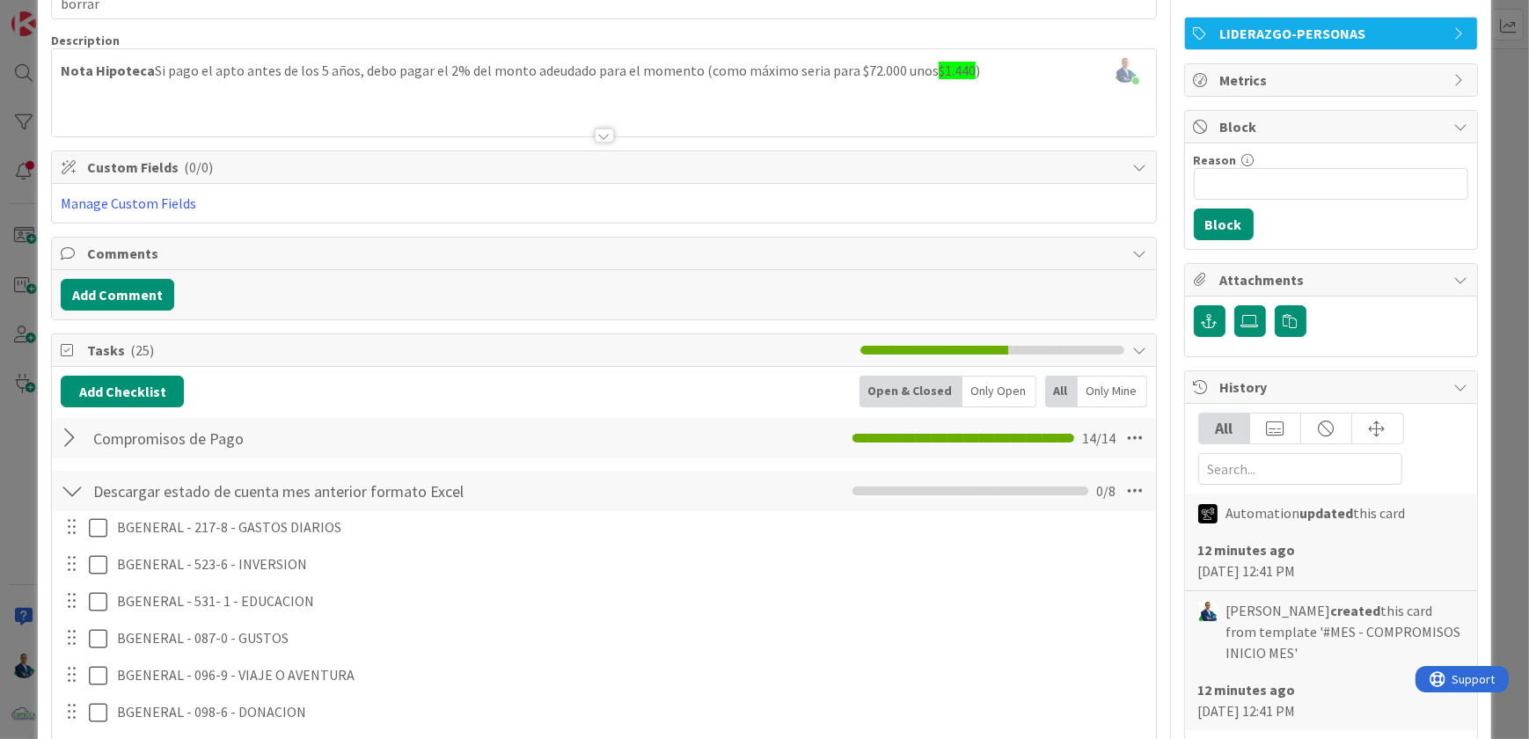
scroll to position [0, 0]
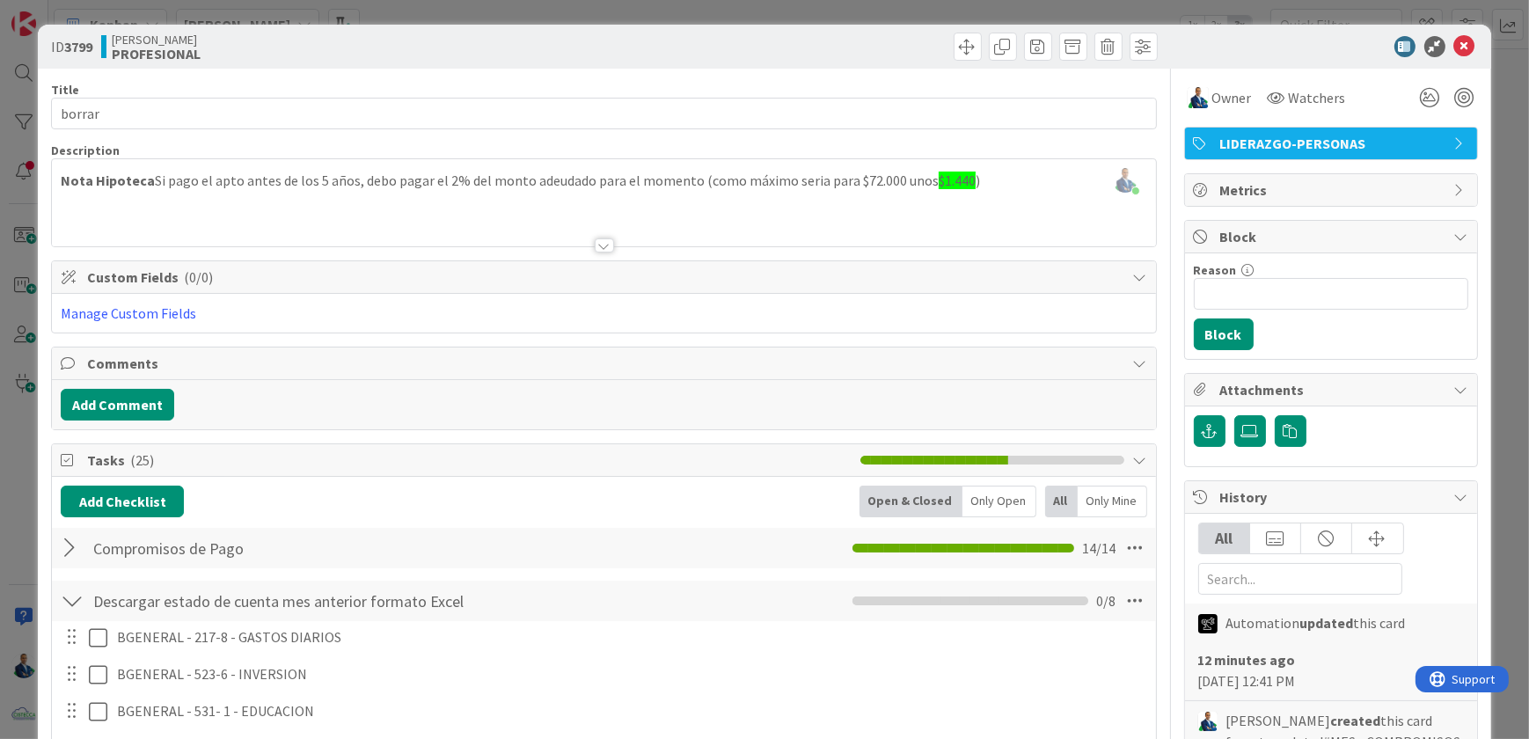
click at [1472, 292] on div "ID 3799 GABRIEL PROFESIONAL Title 6 / 128 borrar Description Gabriel Adrian joi…" at bounding box center [764, 632] width 1453 height 1214
click at [1481, 295] on div "ID 3799 GABRIEL PROFESIONAL Title 6 / 128 borrar Description Gabriel Adrian joi…" at bounding box center [764, 369] width 1529 height 739
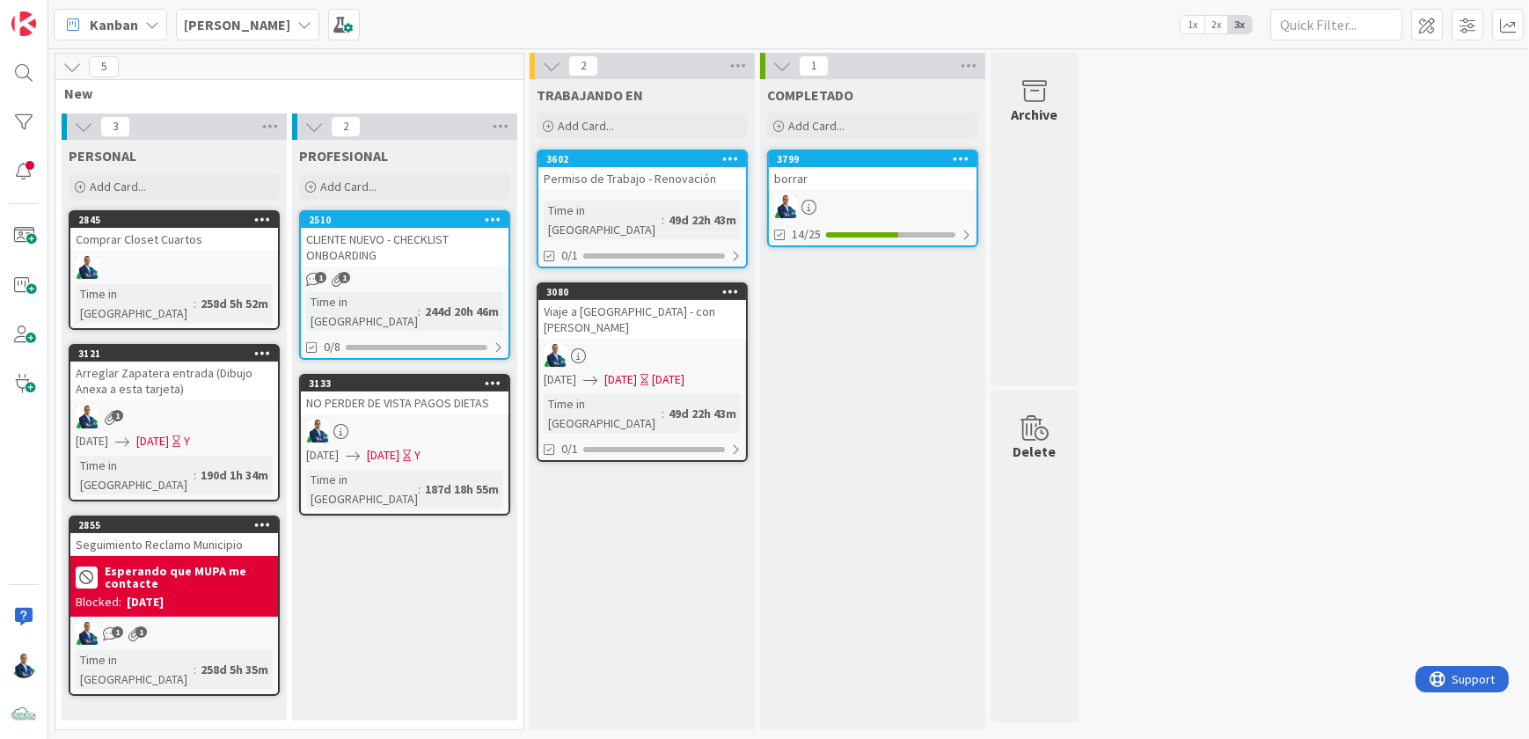
click at [959, 156] on icon at bounding box center [961, 158] width 17 height 12
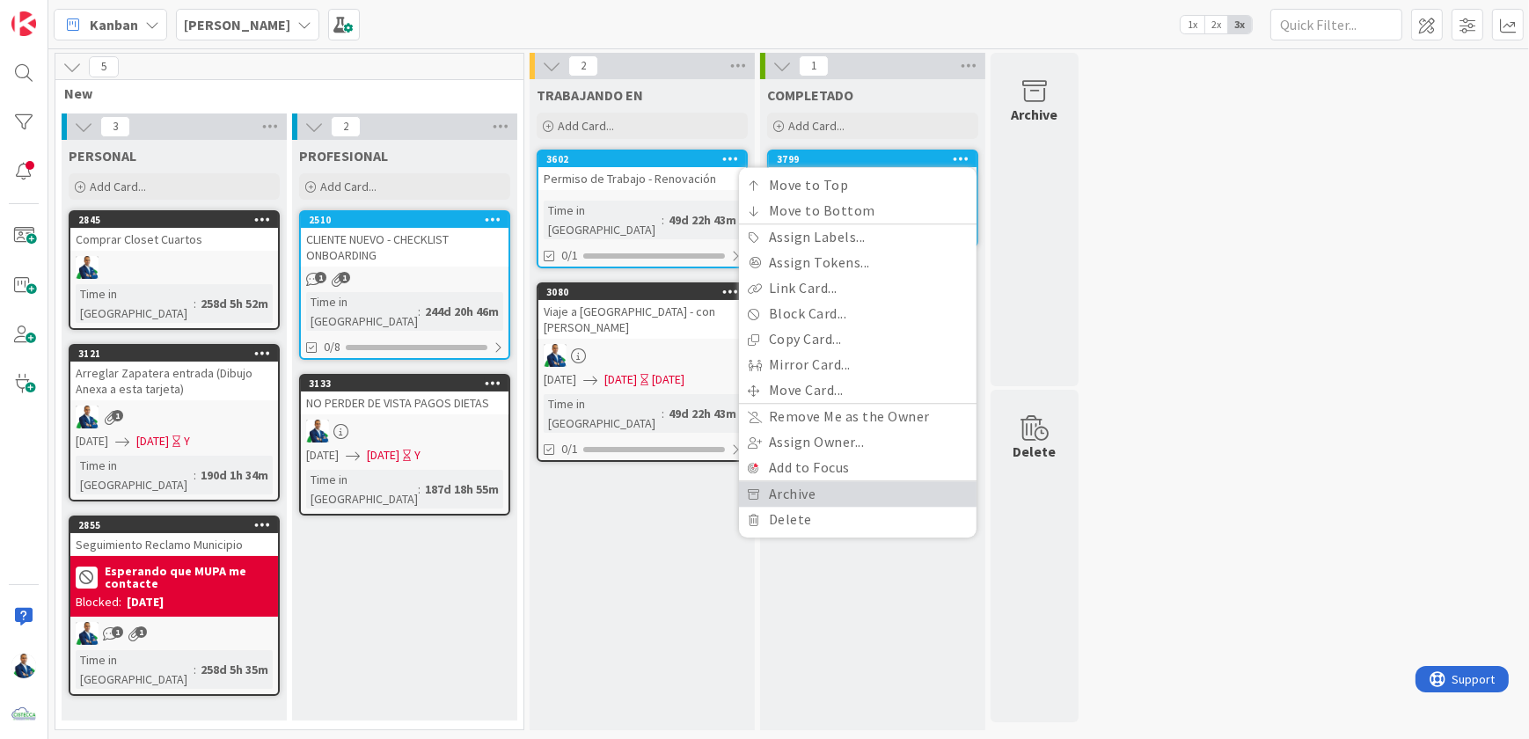
click at [827, 505] on link "Archive" at bounding box center [858, 494] width 238 height 26
